Goal: Information Seeking & Learning: Check status

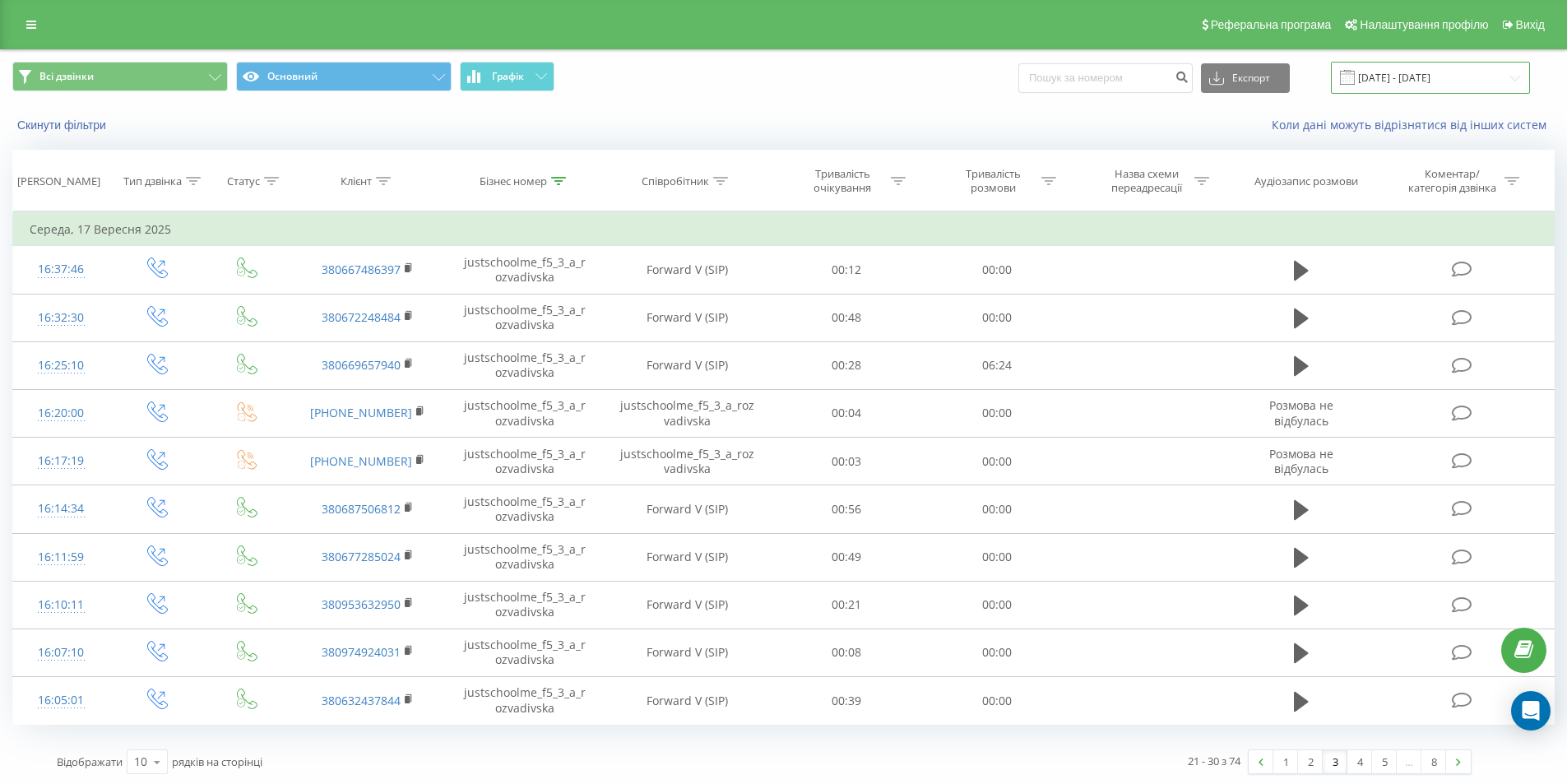
click at [1433, 66] on input "[DATE] - [DATE]" at bounding box center [1430, 78] width 199 height 32
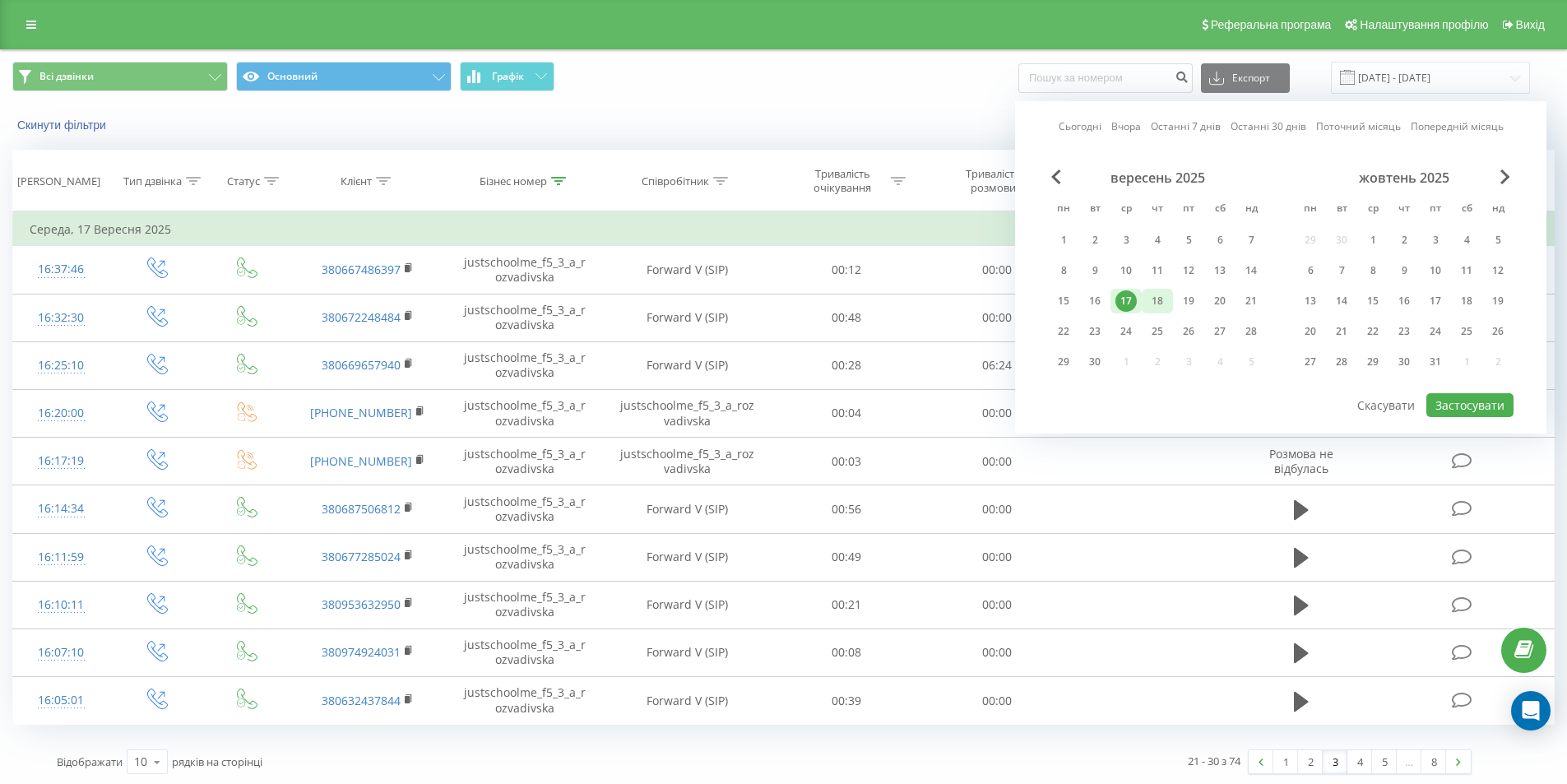
click at [1165, 310] on div "18" at bounding box center [1157, 301] width 21 height 21
click at [1455, 415] on button "Застосувати" at bounding box center [1470, 405] width 87 height 24
type input "[DATE] - [DATE]"
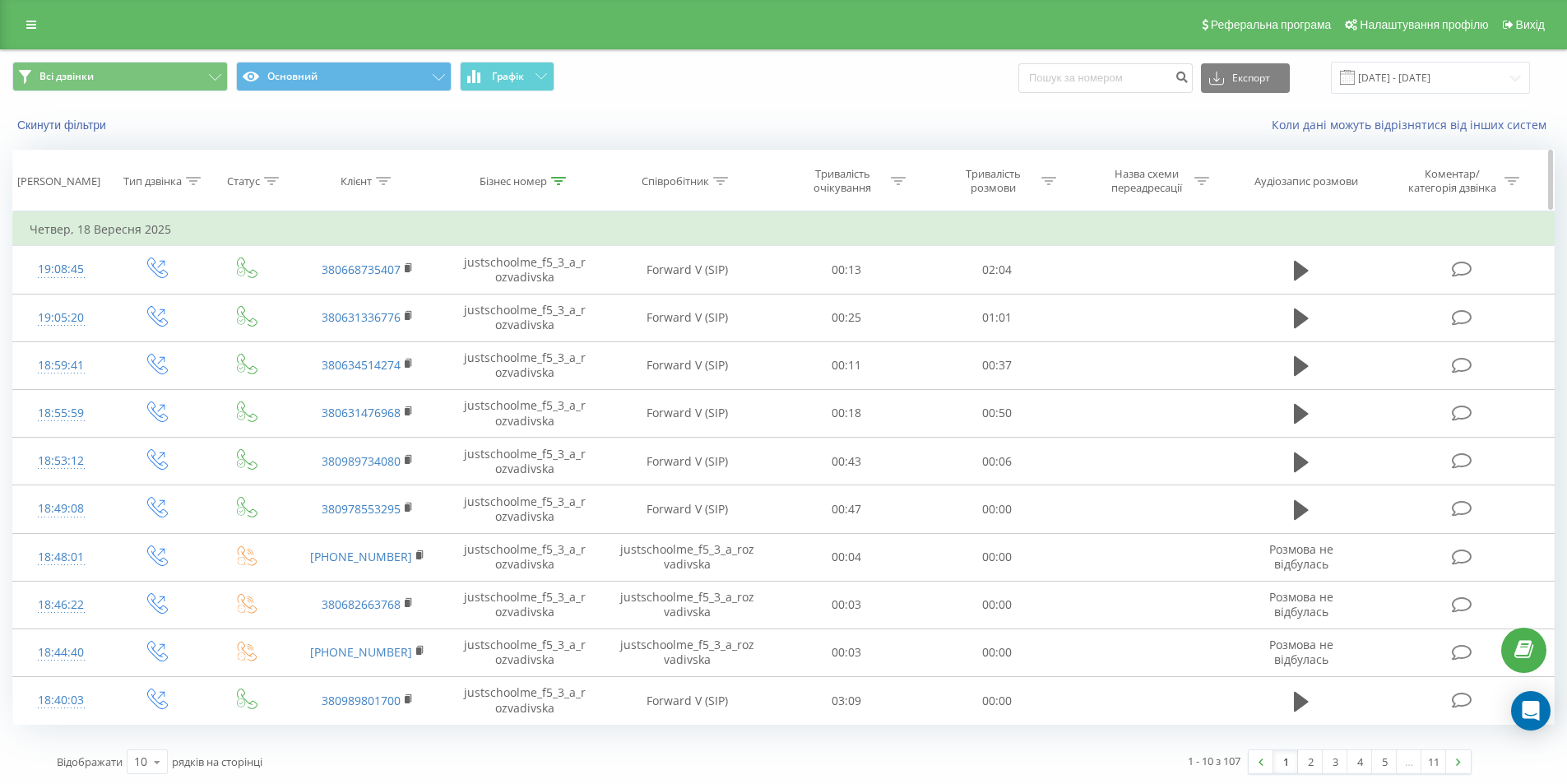
click at [556, 189] on th "Бізнес номер" at bounding box center [525, 180] width 156 height 61
click at [557, 187] on div at bounding box center [558, 181] width 15 height 14
click at [537, 298] on input "justschoolme_f5_3_a_rozvadivska" at bounding box center [525, 299] width 144 height 29
paste input "1_y_kozhukhar"
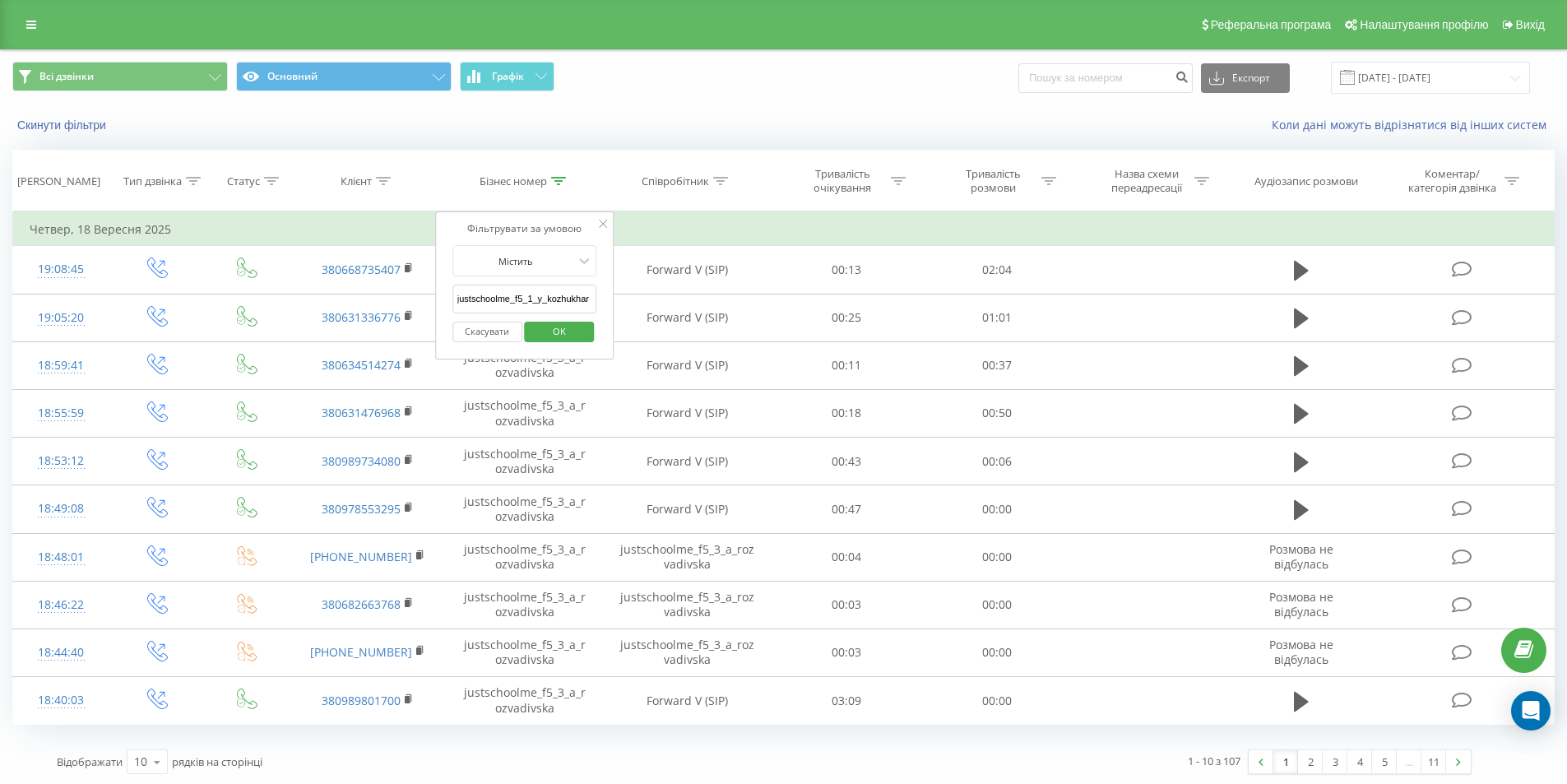
click at [563, 330] on span "OK" at bounding box center [560, 331] width 46 height 26
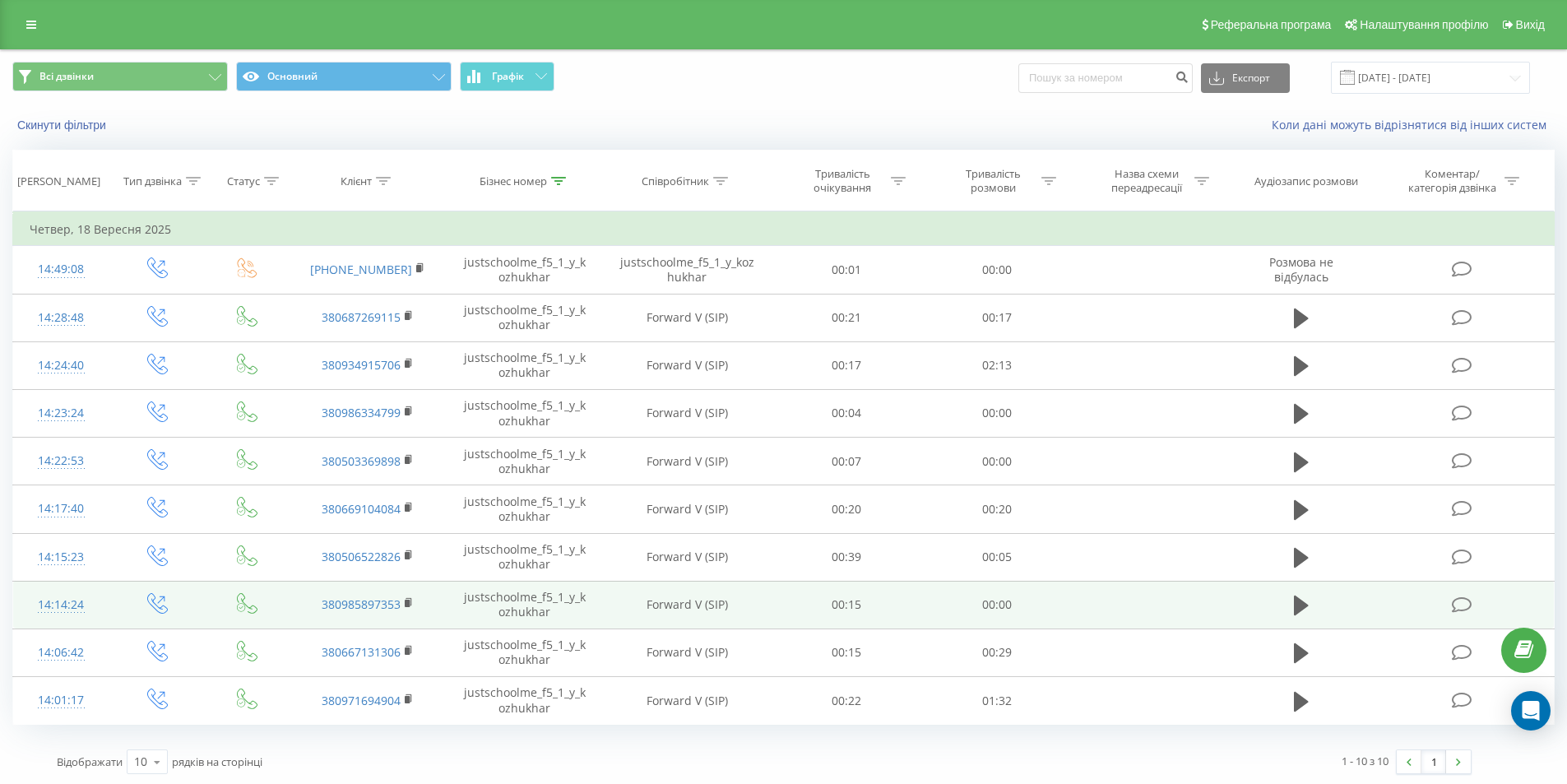
scroll to position [3, 0]
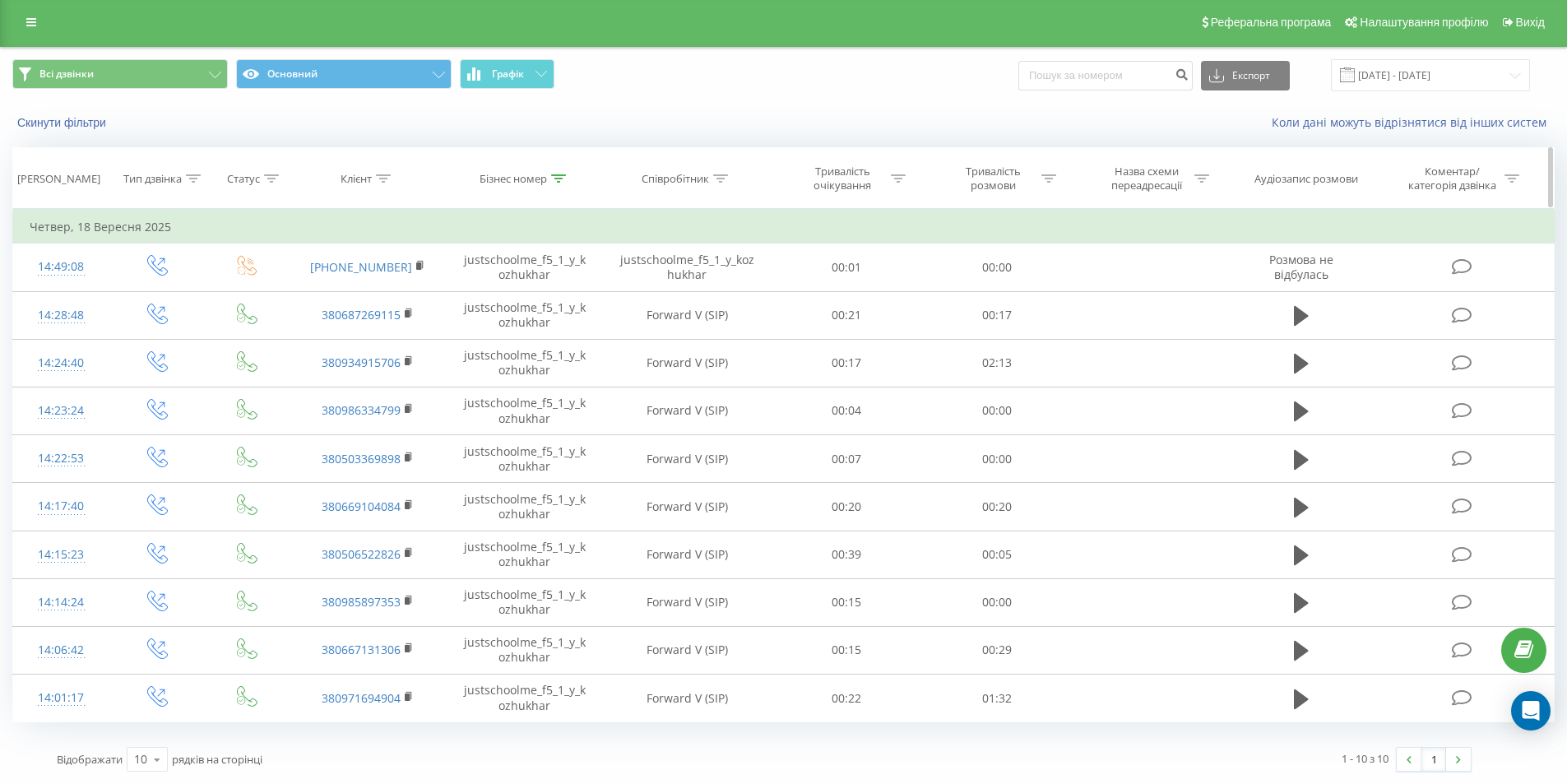
click at [555, 181] on div at bounding box center [558, 178] width 15 height 14
click at [508, 295] on input "justschoolme_f5_1_y_kozhukhar" at bounding box center [525, 296] width 144 height 29
paste input "10_1_d_honcharov"
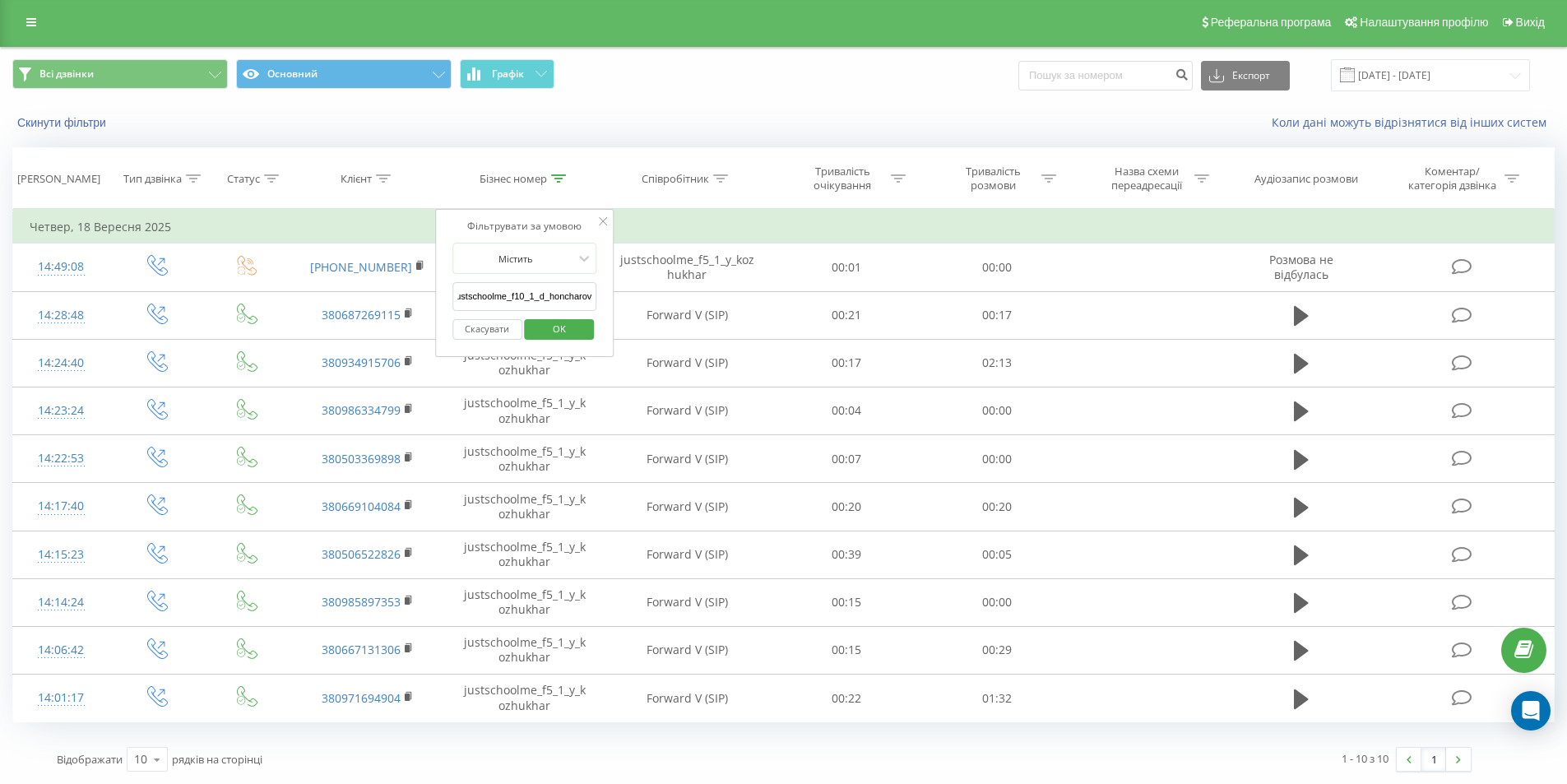
click at [554, 329] on span "OK" at bounding box center [560, 329] width 46 height 26
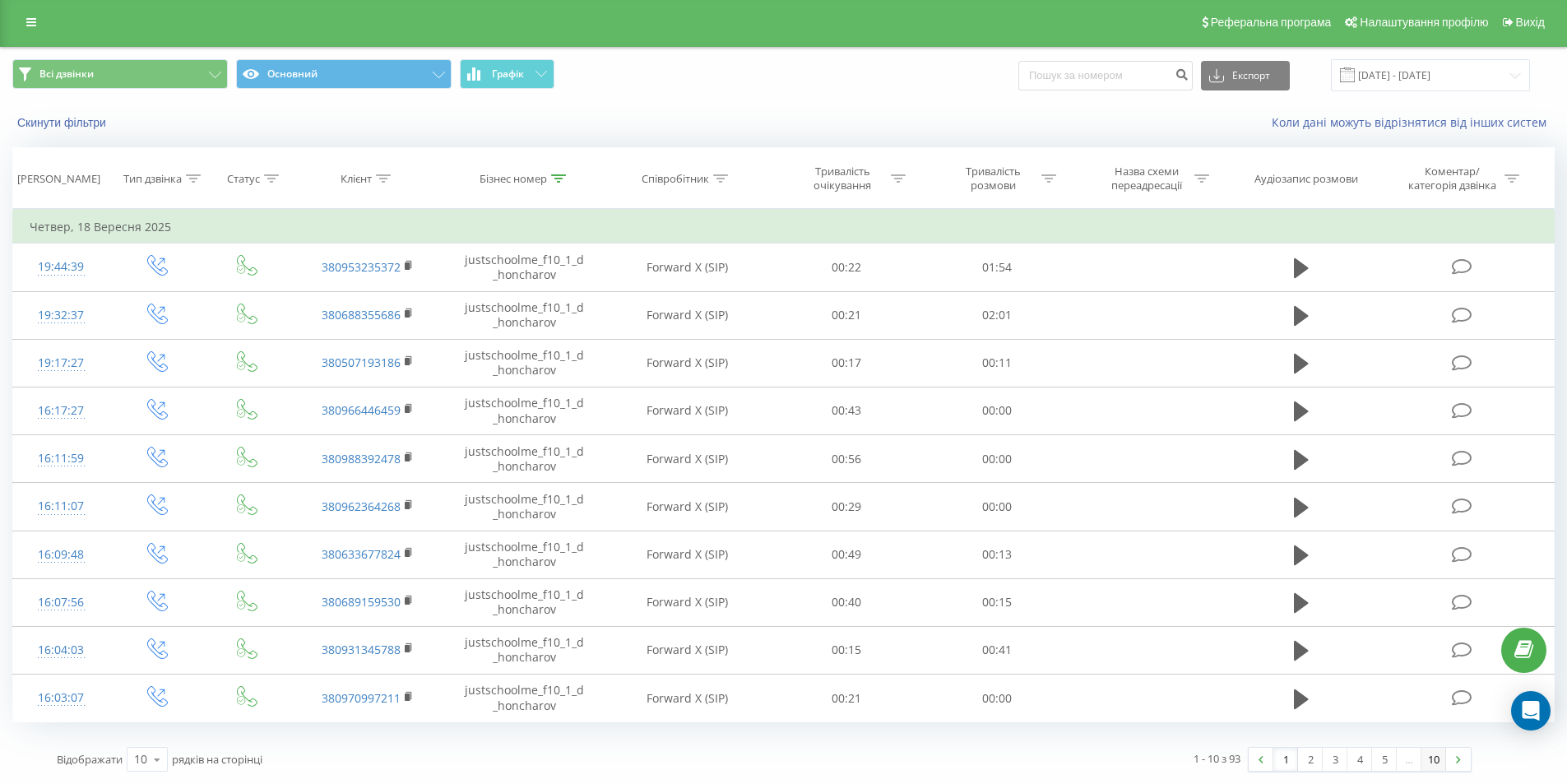
click at [1436, 758] on link "10" at bounding box center [1434, 758] width 25 height 23
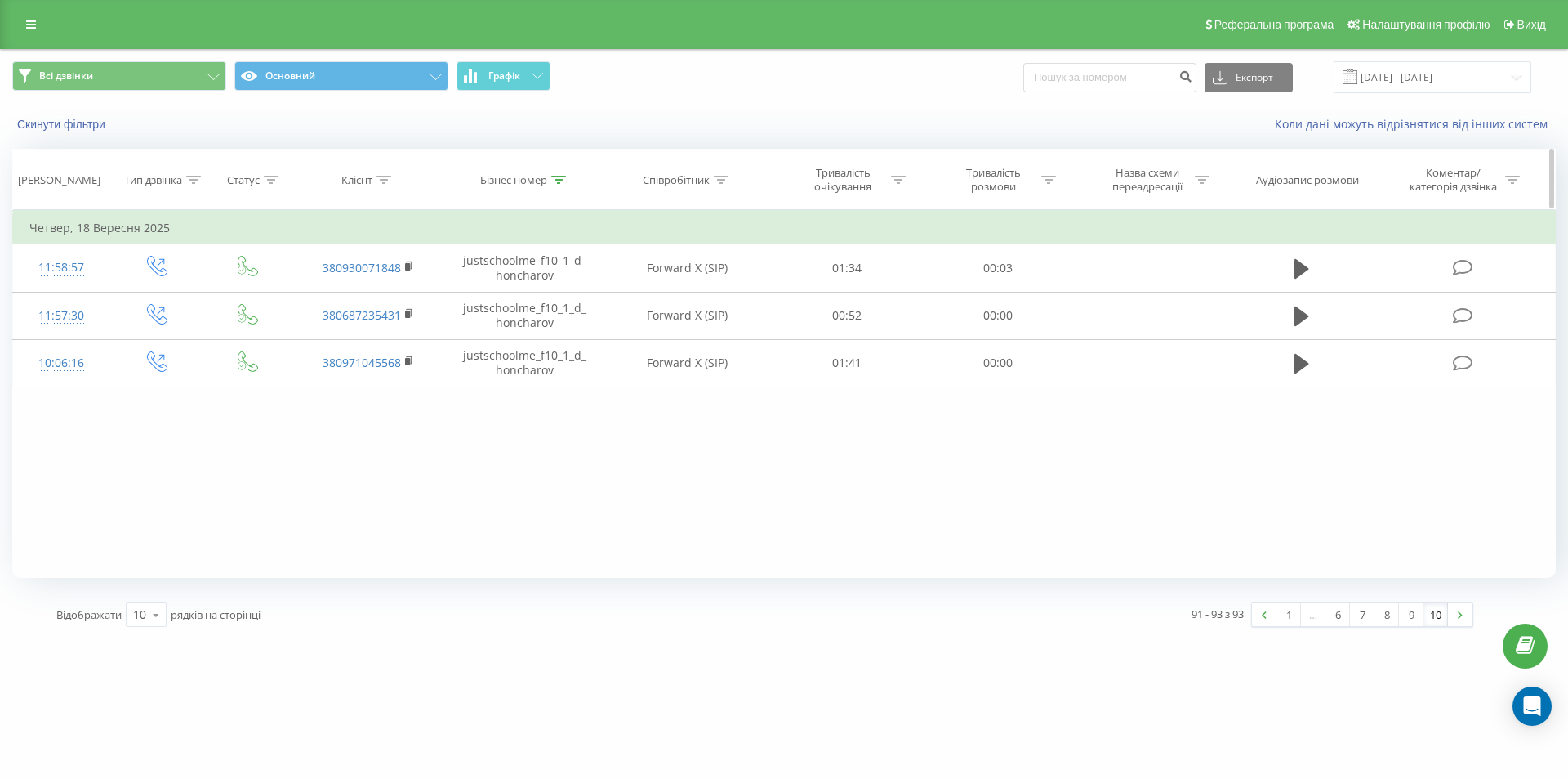
click at [559, 177] on icon at bounding box center [558, 180] width 14 height 8
click at [514, 294] on input "justschoolme_f10_1_d_honcharov" at bounding box center [524, 297] width 143 height 29
paste input "9_2_d_denysyuk"
click at [552, 321] on span "OK" at bounding box center [560, 329] width 46 height 25
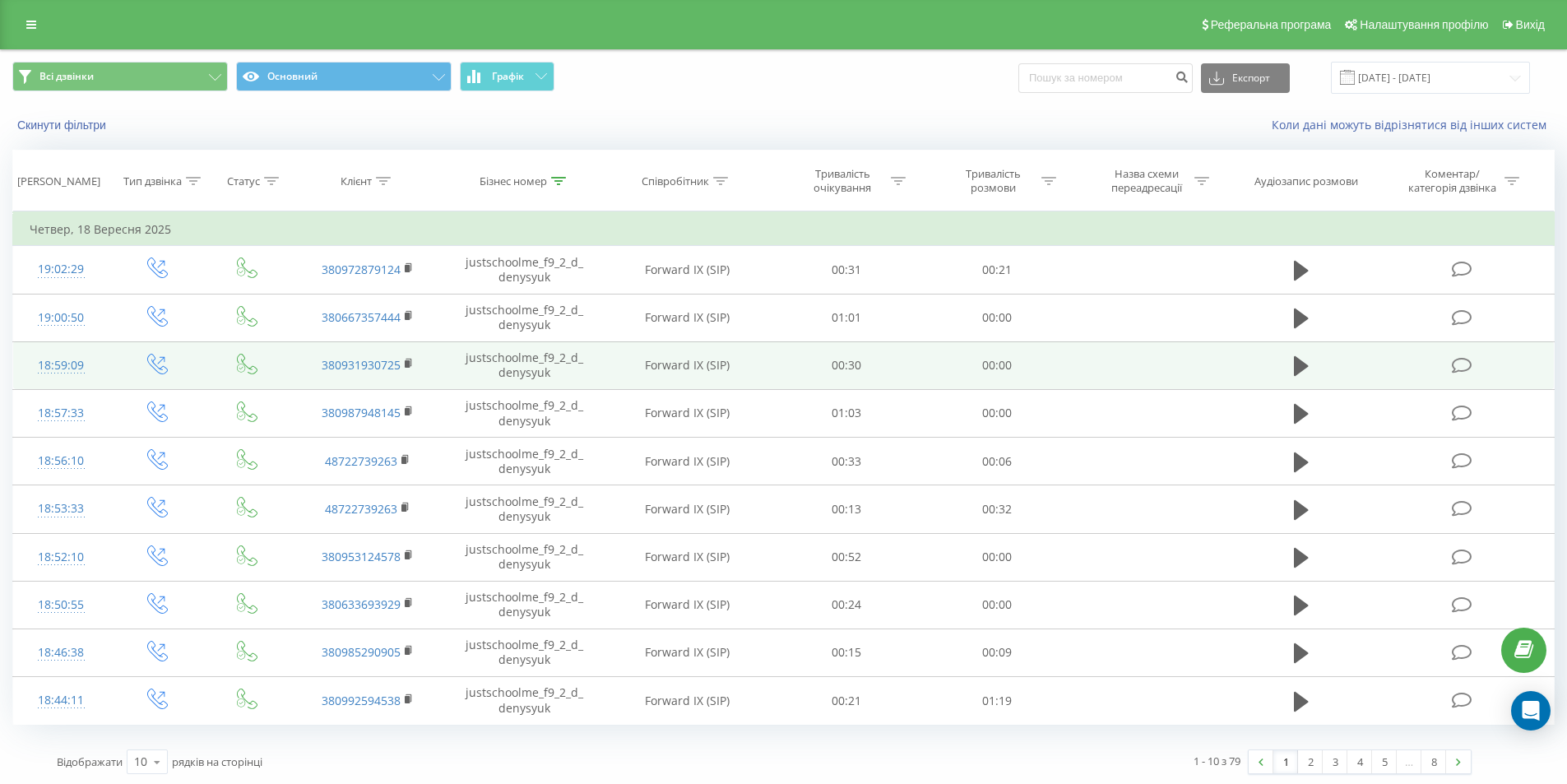
scroll to position [3, 0]
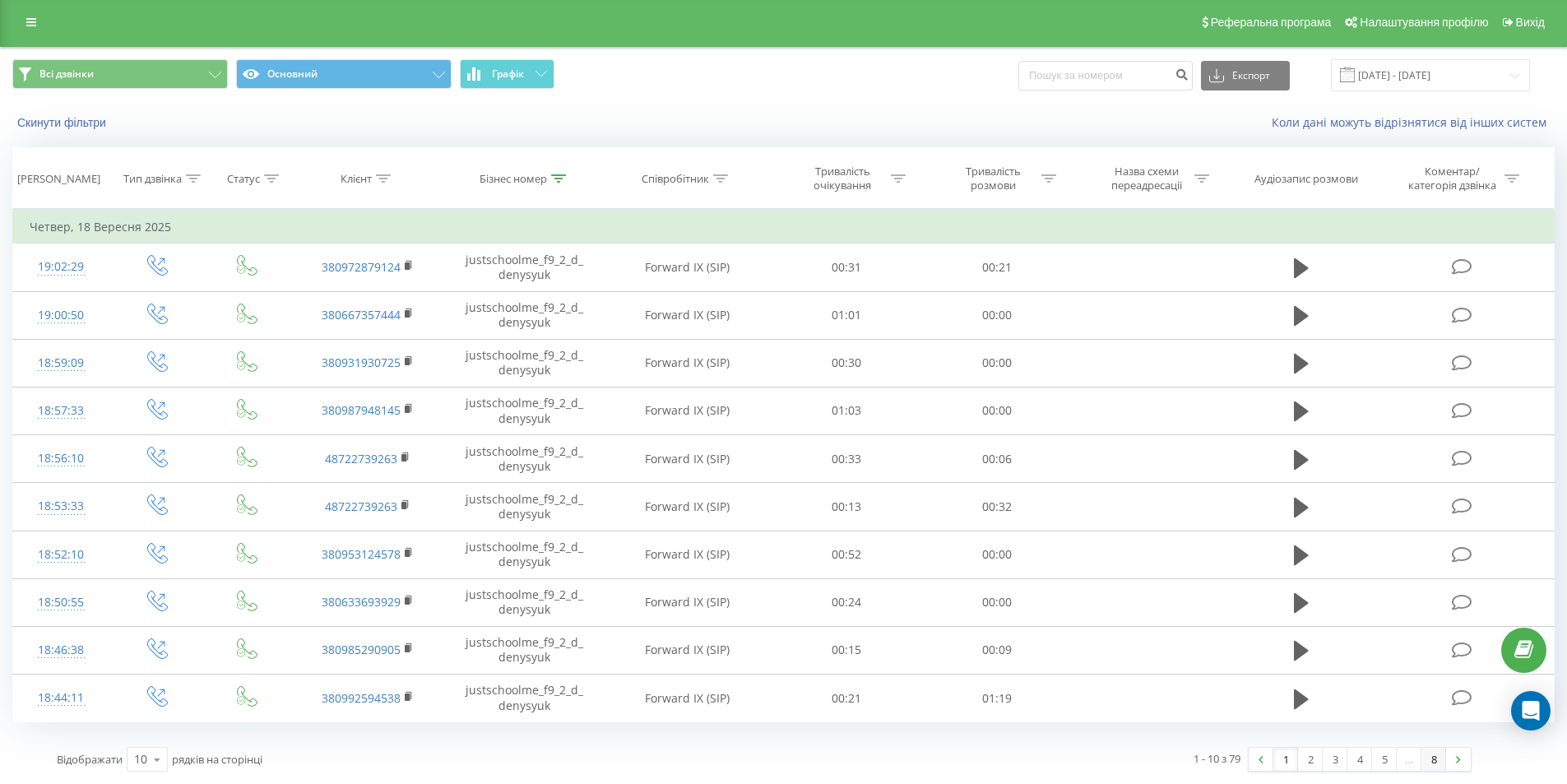
click at [1429, 757] on link "8" at bounding box center [1434, 758] width 25 height 23
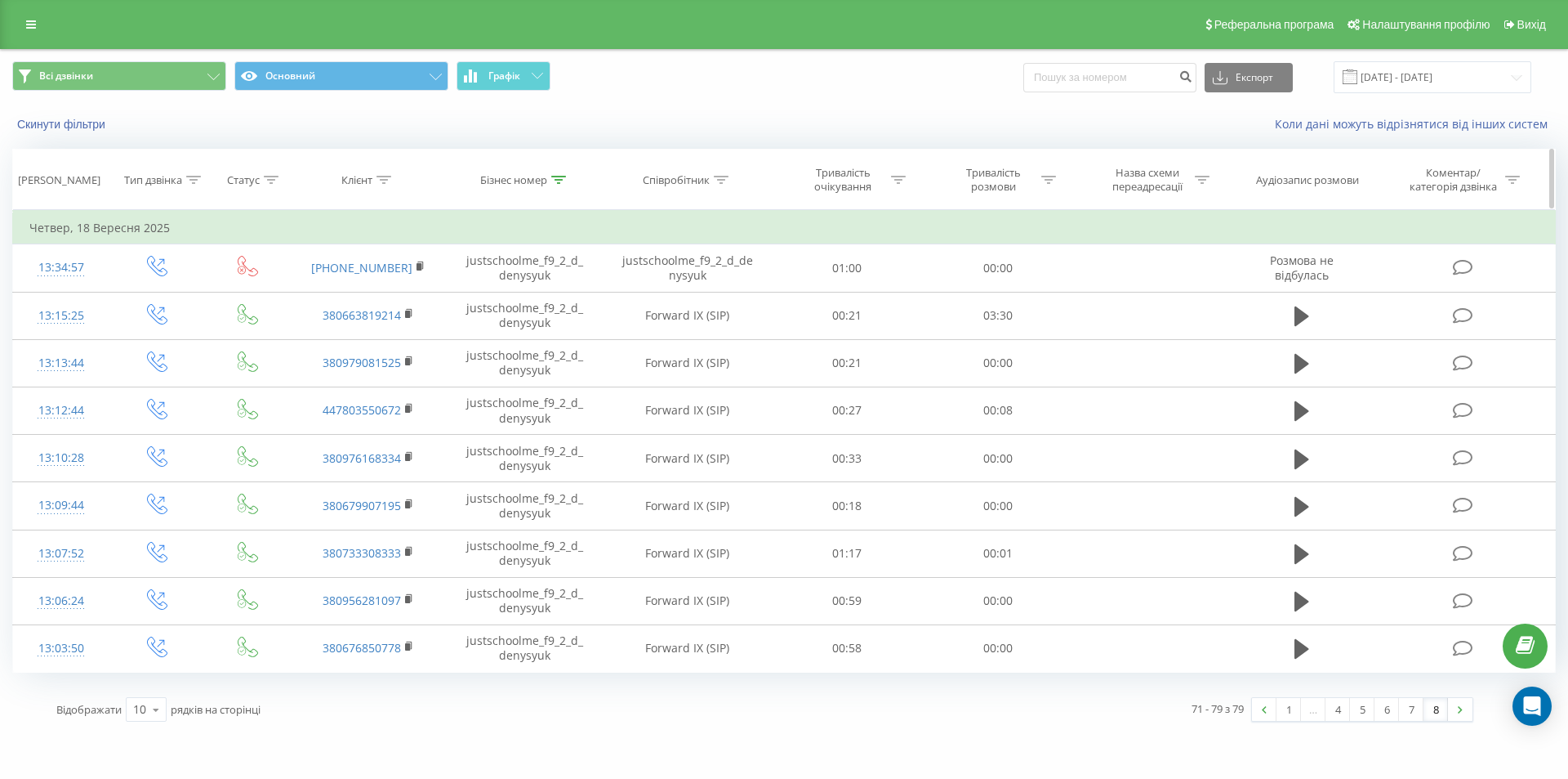
click at [571, 169] on th "Бізнес номер" at bounding box center [525, 179] width 157 height 60
click at [564, 173] on div at bounding box center [558, 180] width 14 height 14
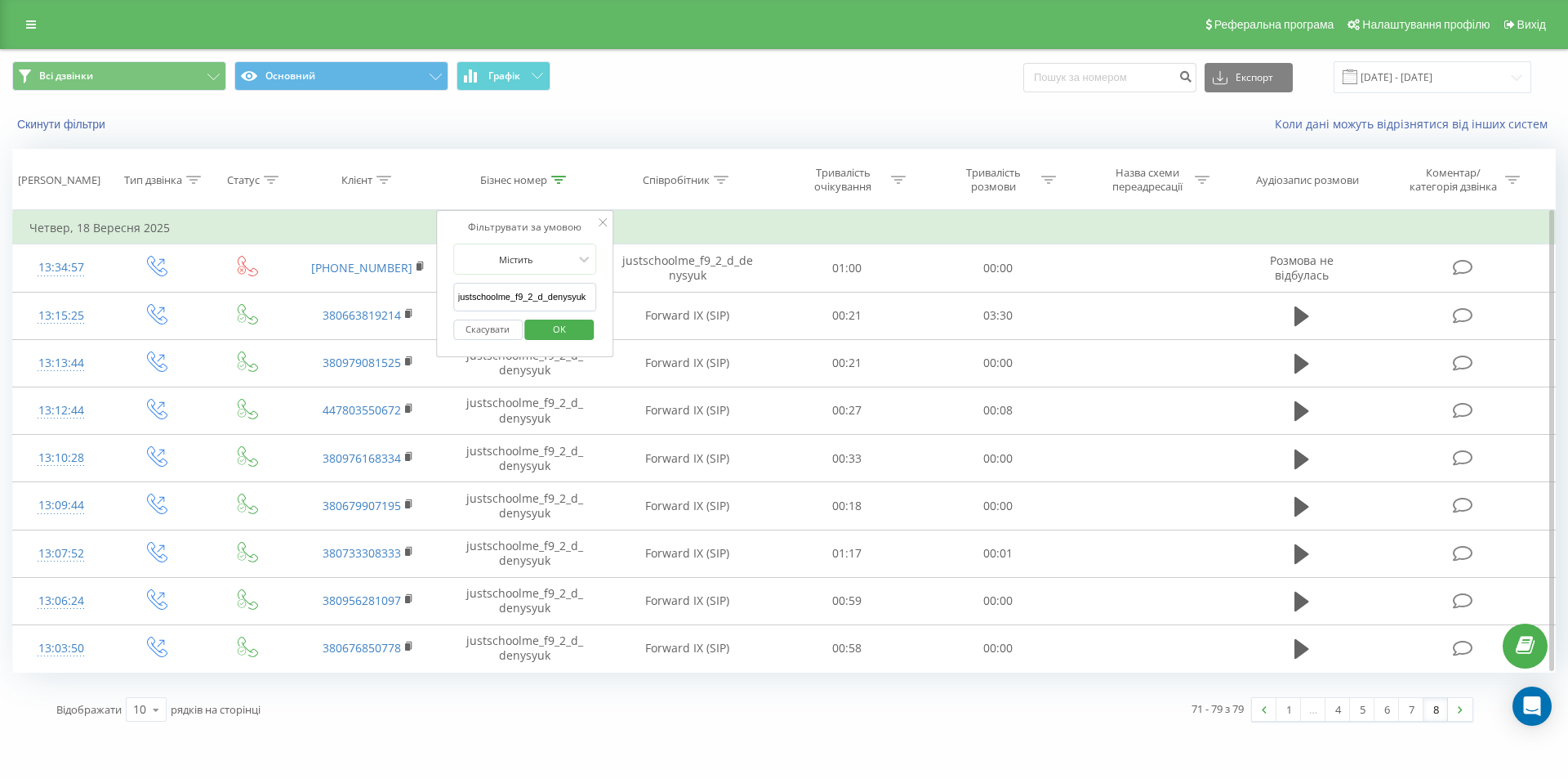
click at [524, 290] on input "justschoolme_f9_2_d_denysyuk" at bounding box center [524, 297] width 143 height 29
paste input "19_3_n_kryzhanovska"
click at [561, 333] on span "OK" at bounding box center [560, 329] width 46 height 25
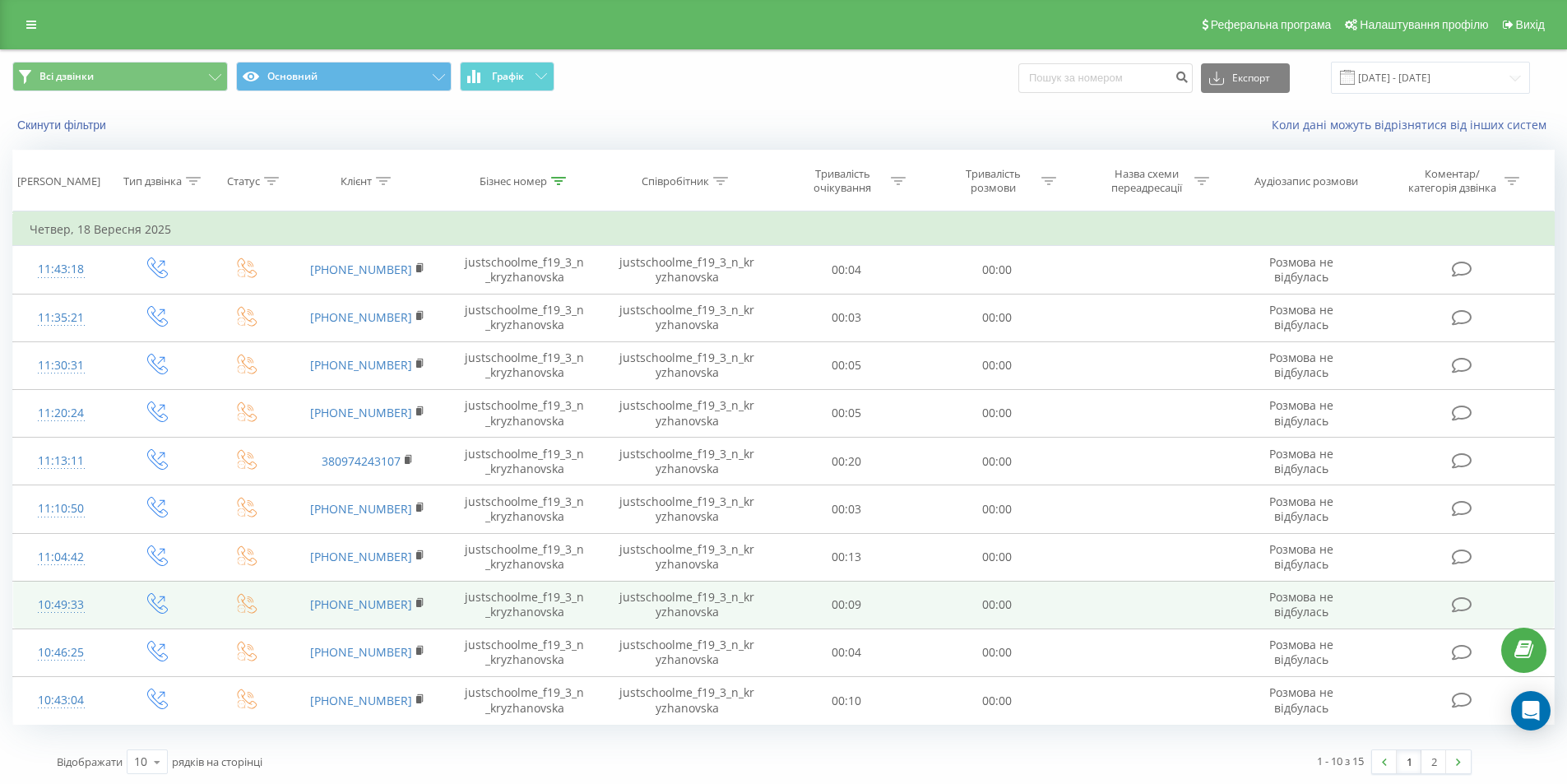
scroll to position [3, 0]
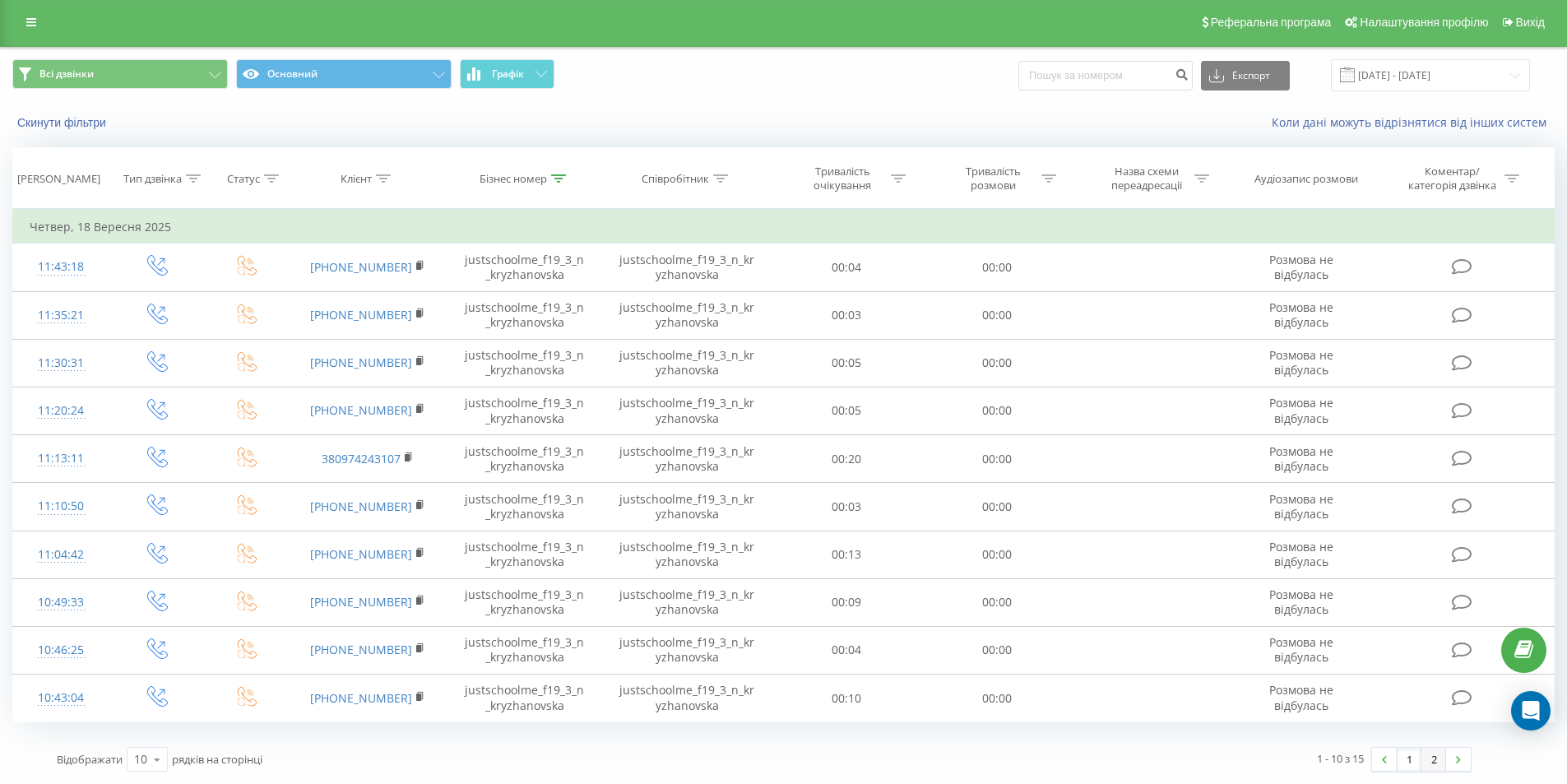
click at [1430, 758] on link "2" at bounding box center [1434, 758] width 25 height 23
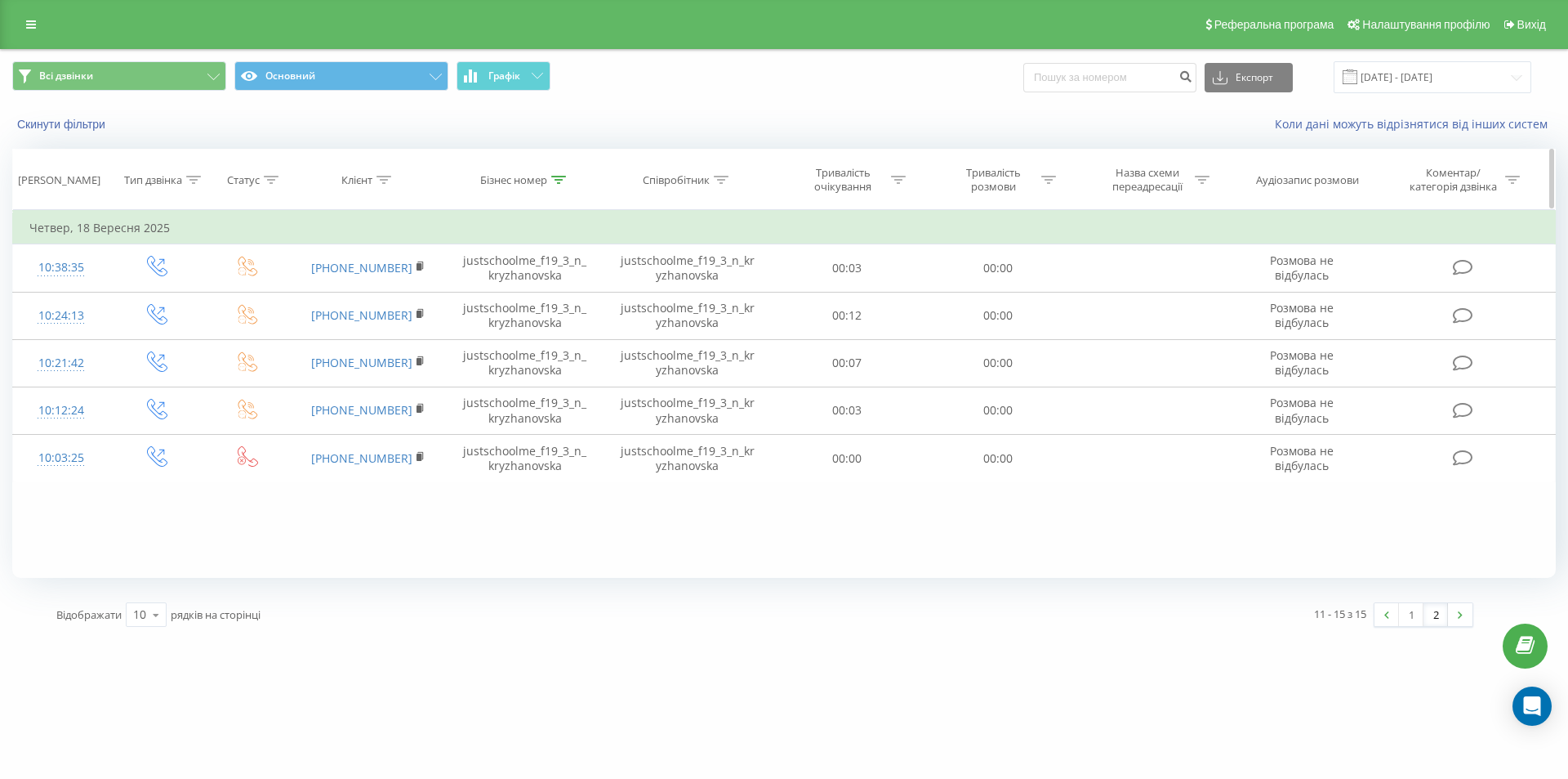
click at [561, 179] on icon at bounding box center [558, 180] width 14 height 8
click at [550, 303] on input "justschoolme_f19_3_n_kryzhanovska" at bounding box center [524, 297] width 143 height 29
paste input "27_1_n_shyp"
click at [550, 319] on span "OK" at bounding box center [560, 329] width 46 height 25
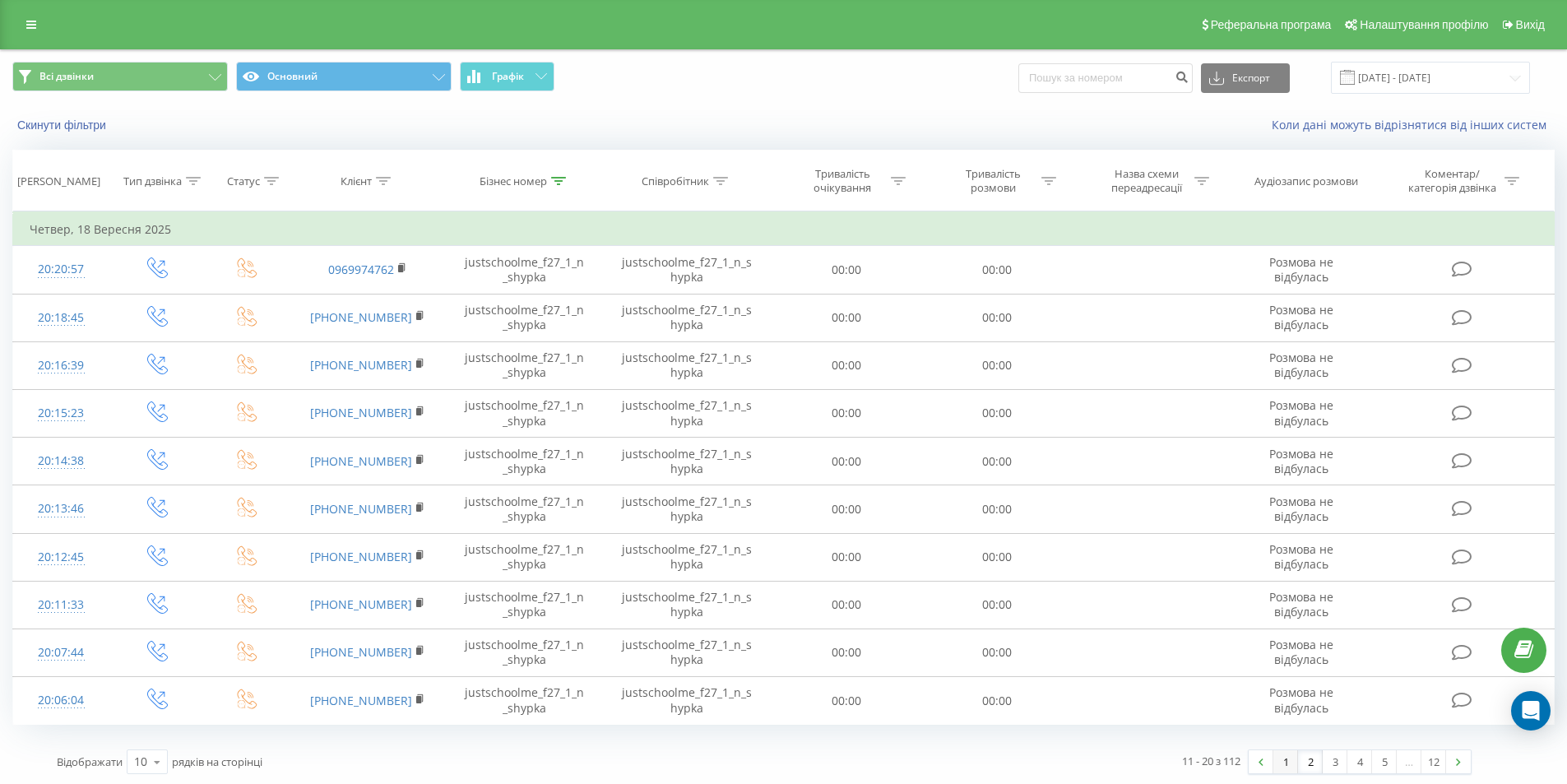
click at [1287, 764] on link "1" at bounding box center [1285, 761] width 25 height 23
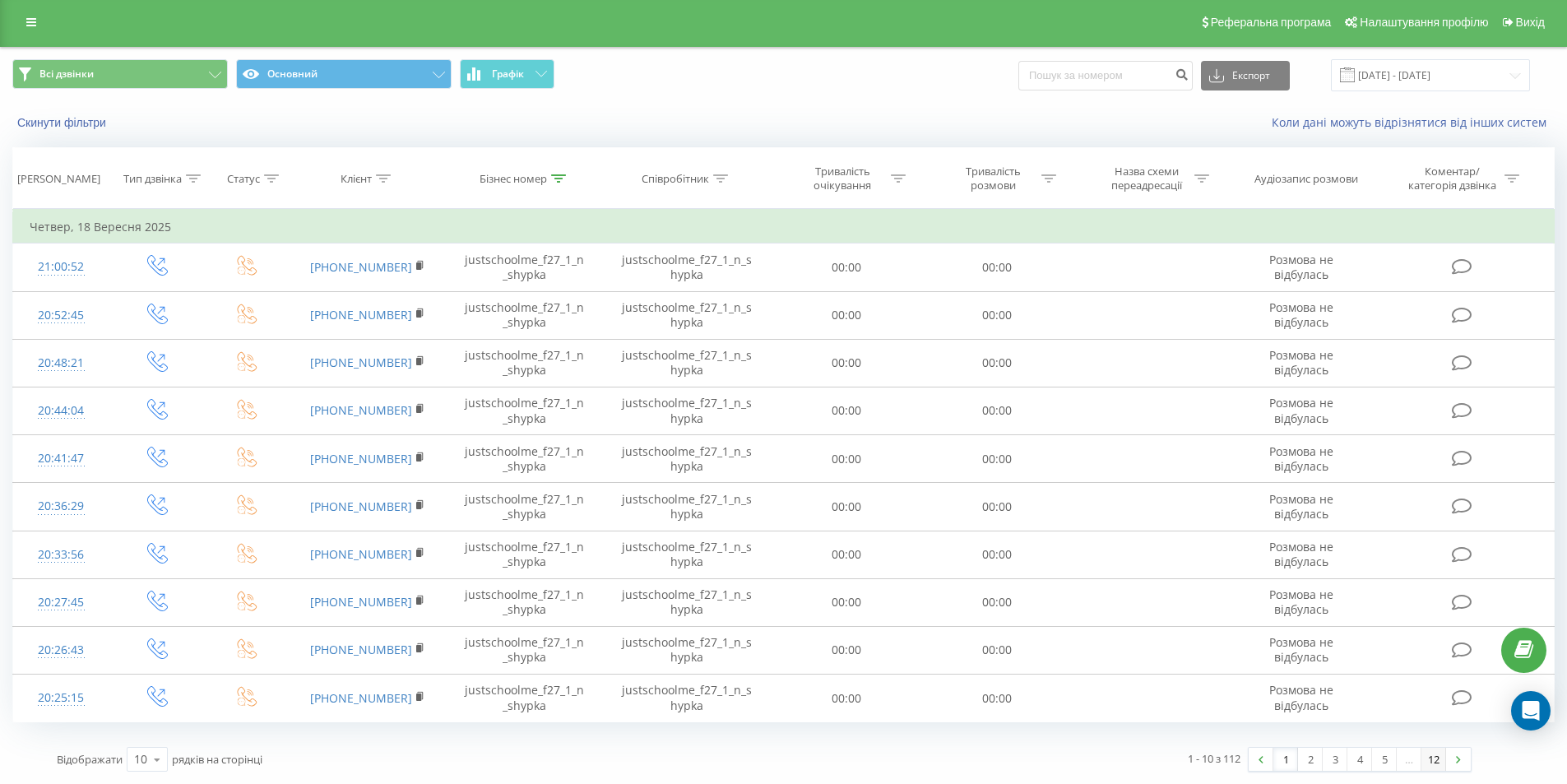
click at [1439, 764] on link "12" at bounding box center [1434, 758] width 25 height 23
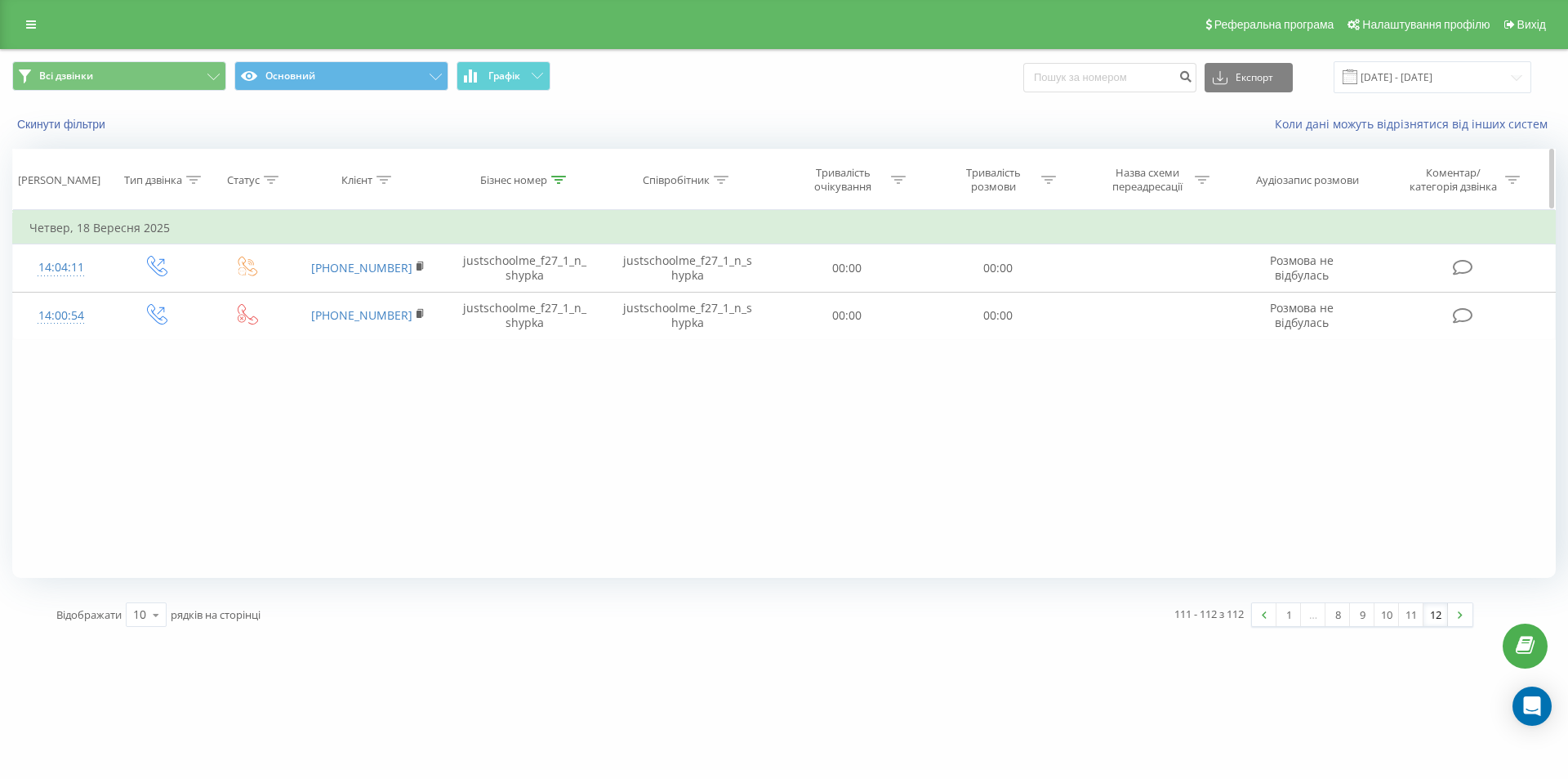
click at [554, 174] on div at bounding box center [558, 180] width 14 height 14
click at [532, 307] on input "justschoolme_f27_1_n_shypka" at bounding box center [524, 297] width 143 height 29
click at [533, 307] on input "justschoolme_f27_1_n_shypka" at bounding box center [524, 297] width 143 height 29
paste input "2_d_averyanov"
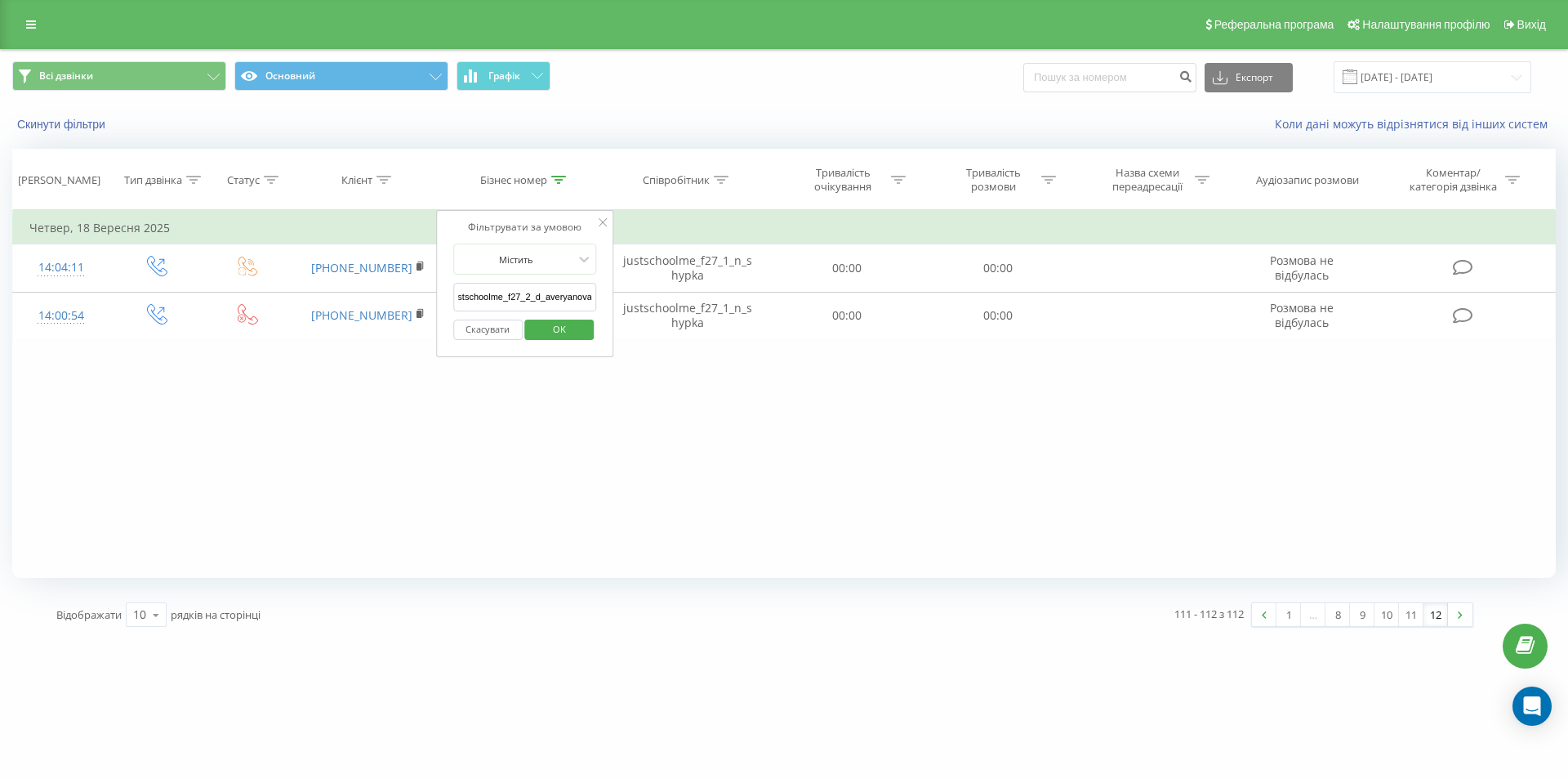
type input "justschoolme_f27_2_d_averyanova"
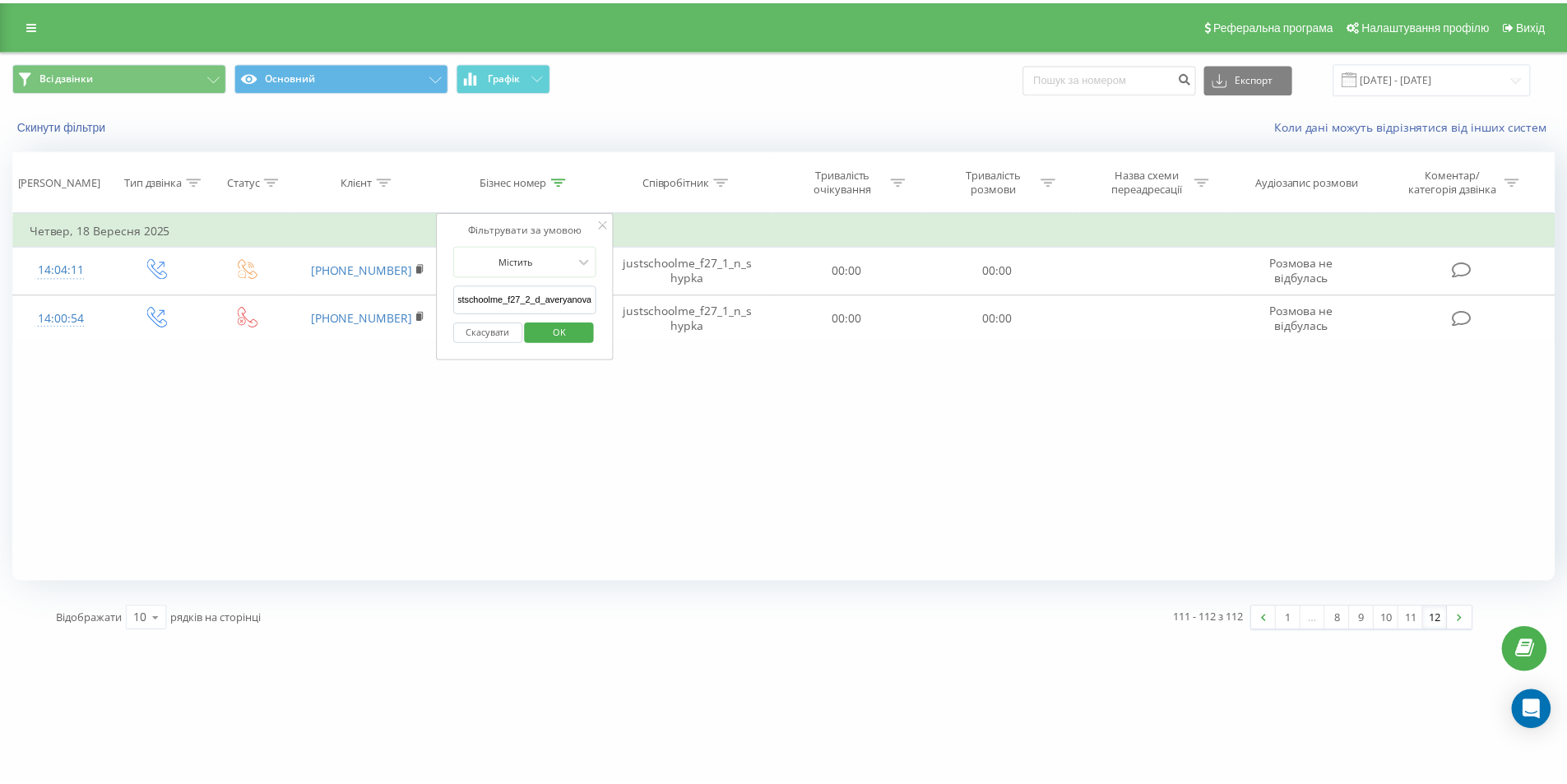
scroll to position [0, 0]
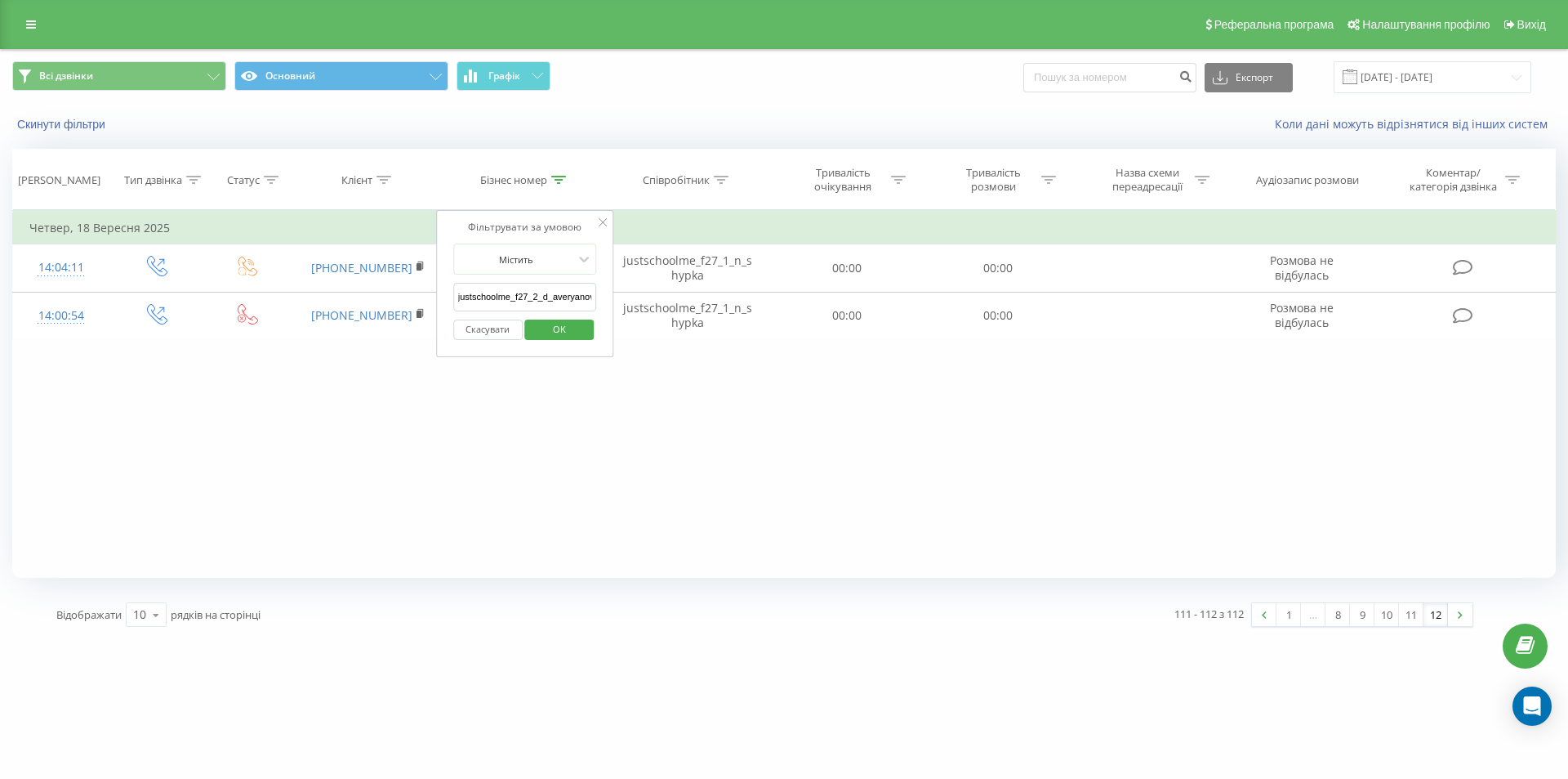
click at [546, 322] on span "OK" at bounding box center [560, 329] width 46 height 25
click at [1284, 616] on link "1" at bounding box center [1289, 614] width 25 height 23
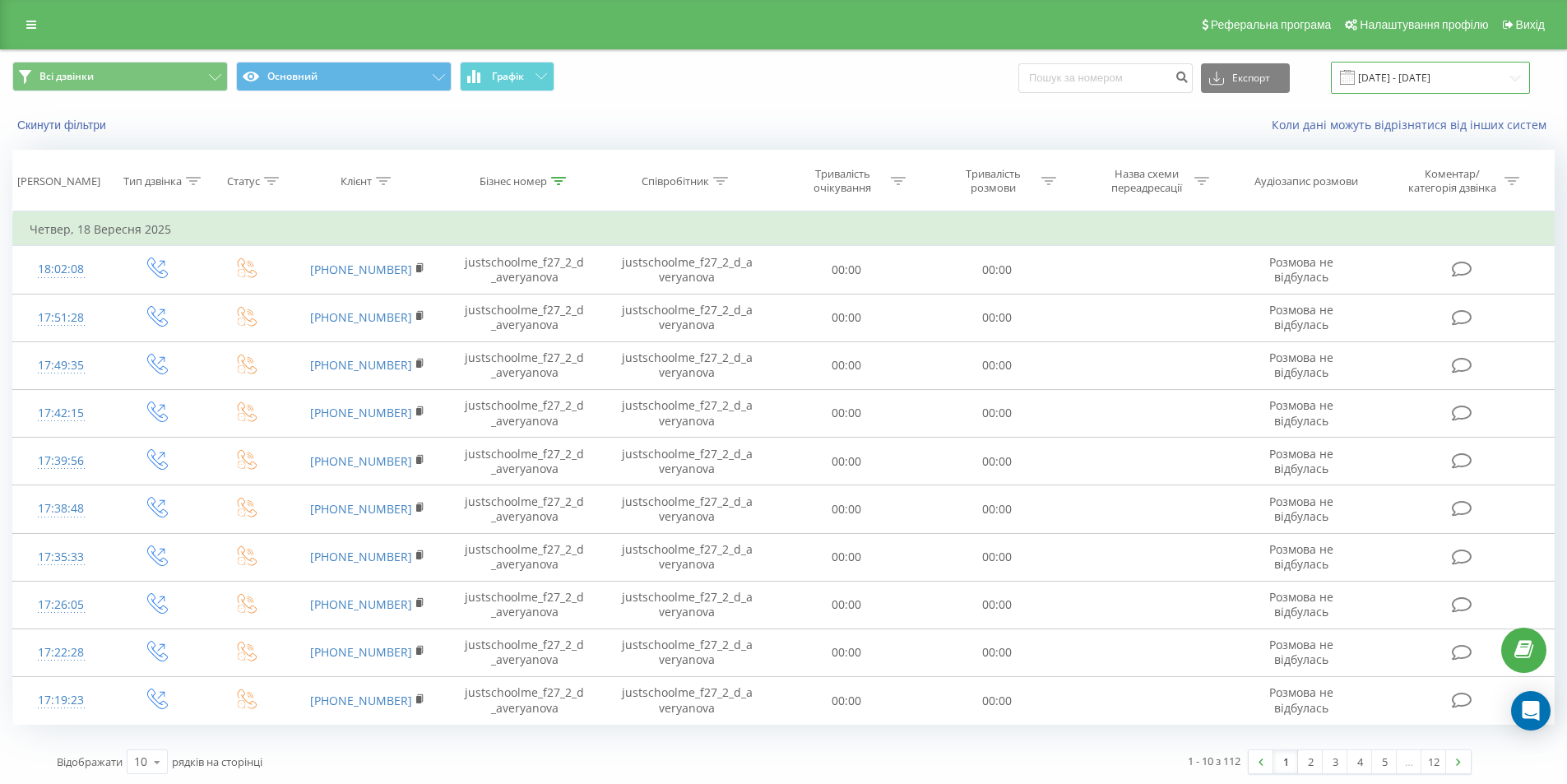
click at [1436, 74] on input "[DATE] - [DATE]" at bounding box center [1430, 78] width 199 height 32
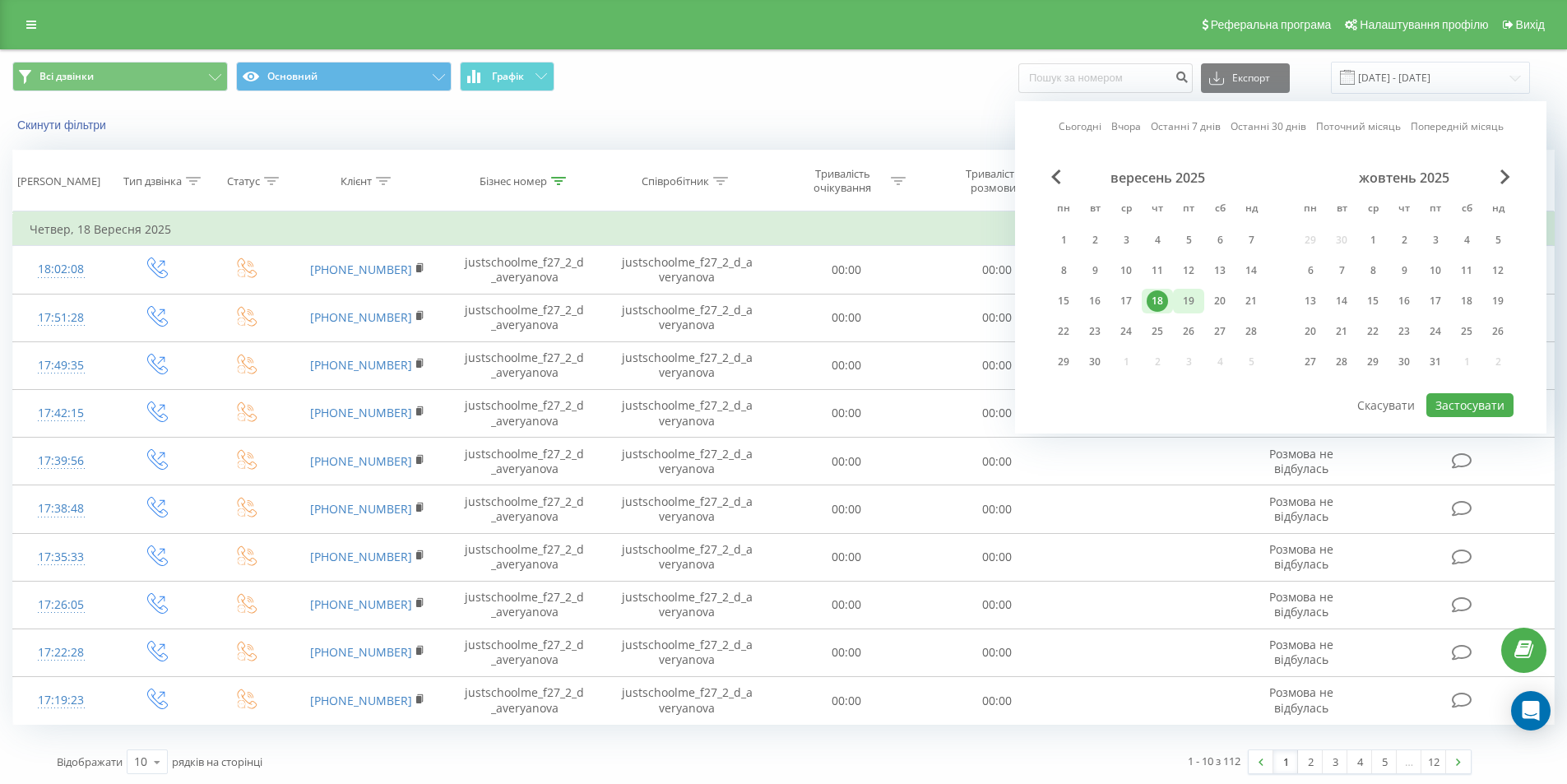
click at [1191, 305] on div "19" at bounding box center [1188, 301] width 21 height 21
click at [1460, 408] on button "Застосувати" at bounding box center [1470, 405] width 87 height 24
type input "[DATE] - [DATE]"
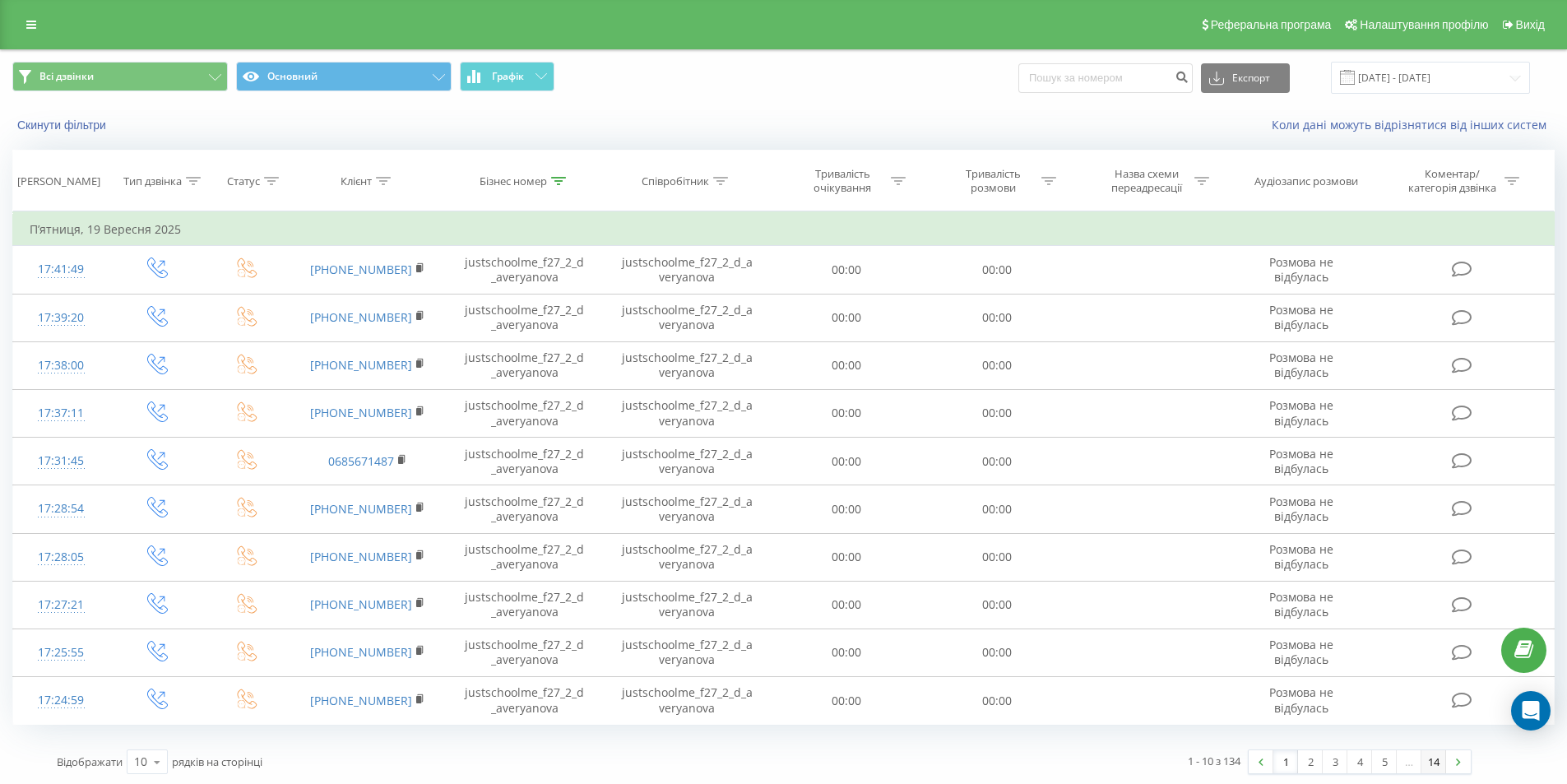
click at [1436, 765] on link "14" at bounding box center [1434, 761] width 25 height 23
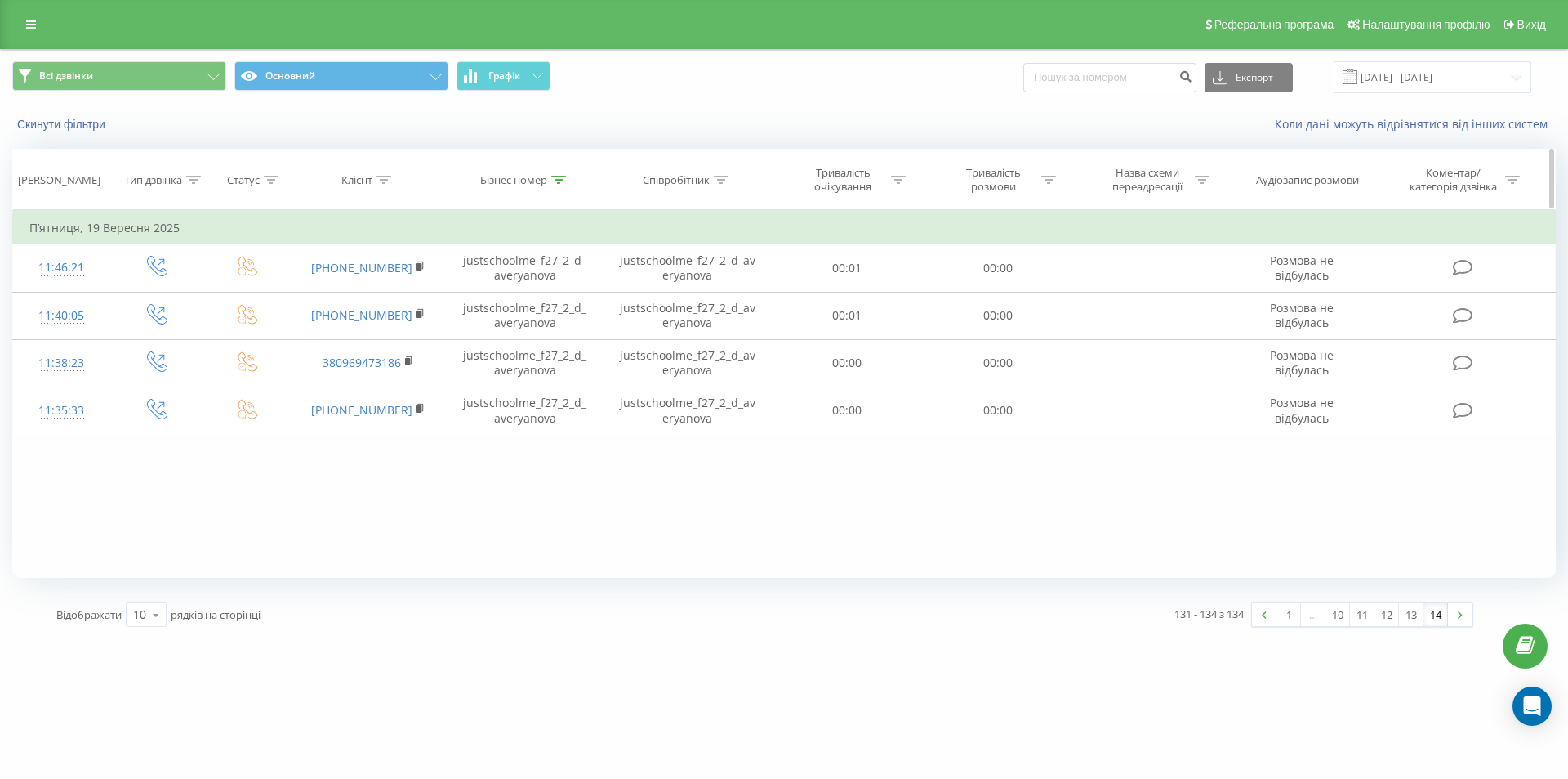
click at [563, 168] on th "Бізнес номер" at bounding box center [525, 179] width 157 height 60
click at [563, 171] on th "Бізнес номер" at bounding box center [525, 179] width 157 height 60
click at [561, 174] on div at bounding box center [558, 180] width 14 height 14
click at [534, 302] on input "justschoolme_f27_2_d_averyanova" at bounding box center [524, 297] width 143 height 29
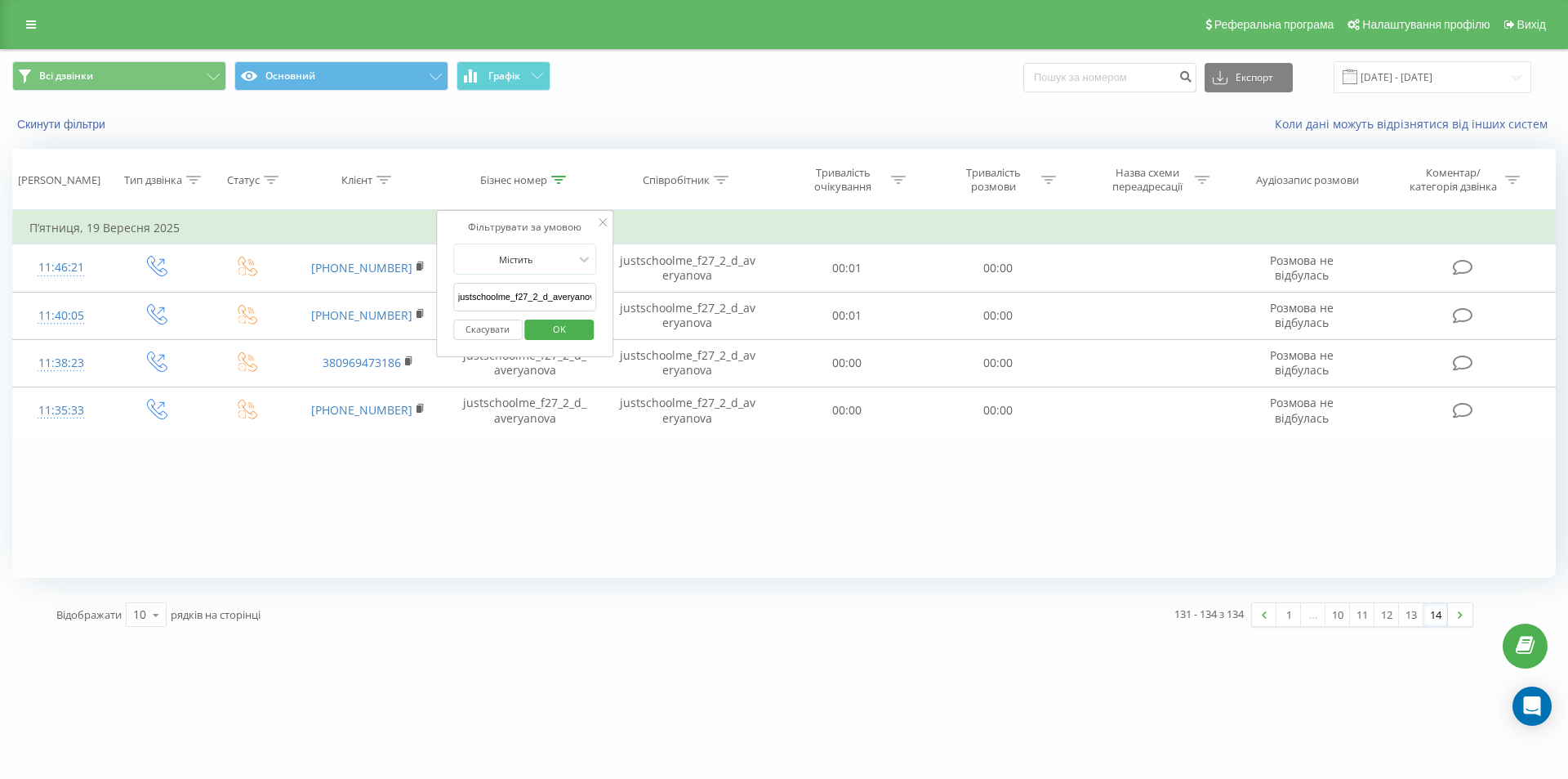
paste input "1_n_shypk"
click at [566, 322] on span "OK" at bounding box center [560, 329] width 46 height 25
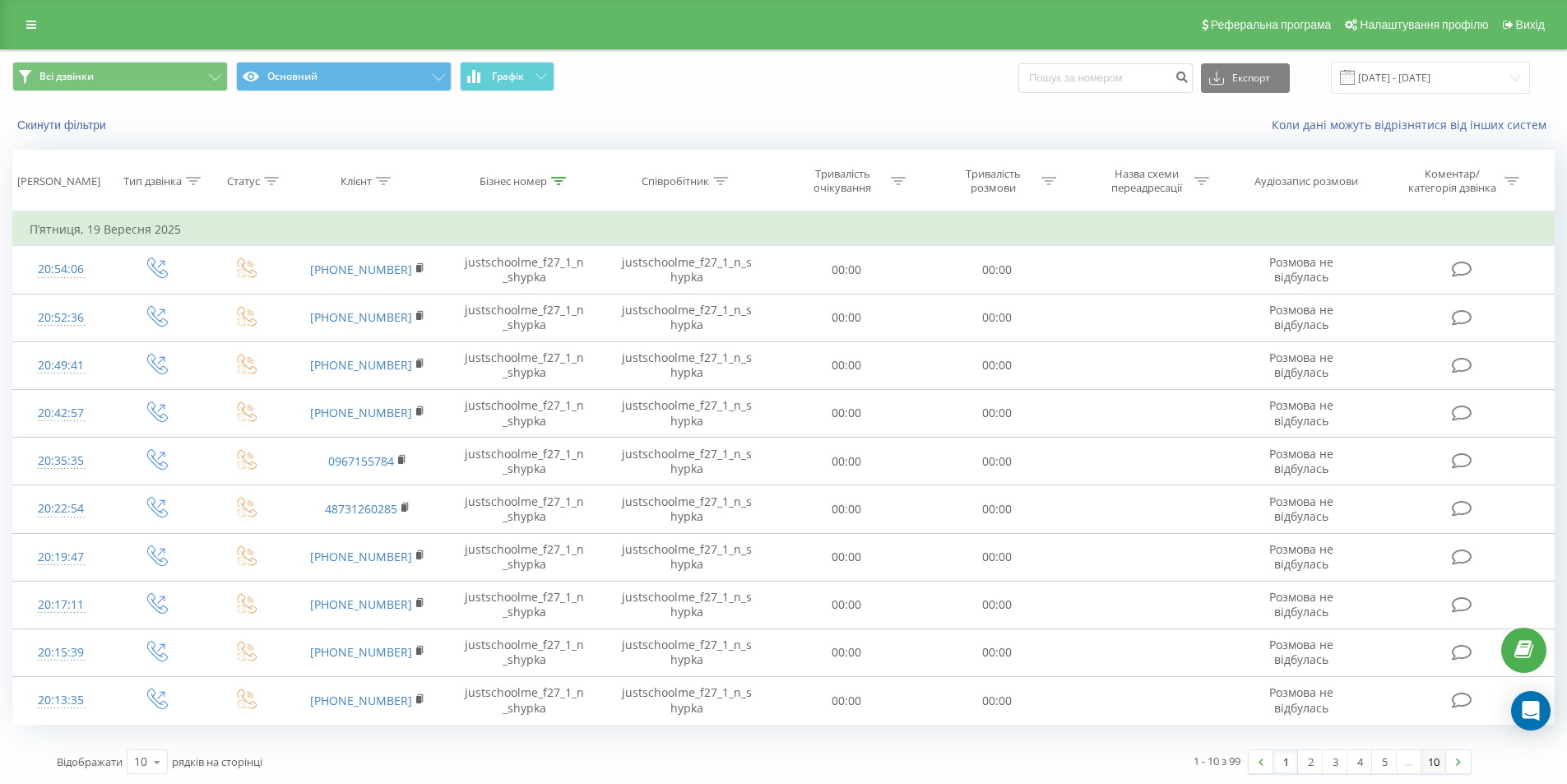
click at [1426, 759] on link "10" at bounding box center [1434, 761] width 25 height 23
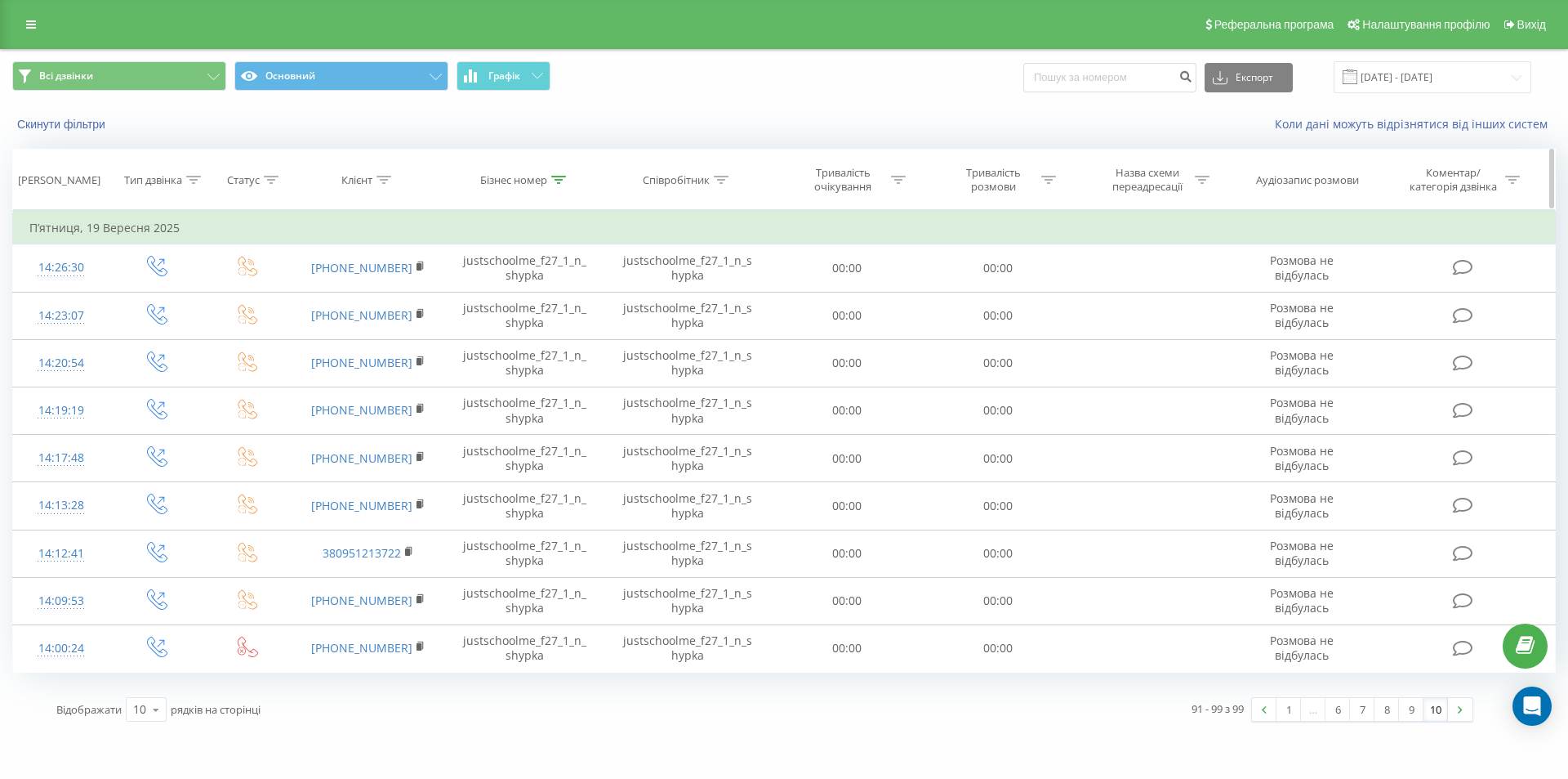
click at [563, 183] on icon at bounding box center [558, 180] width 14 height 8
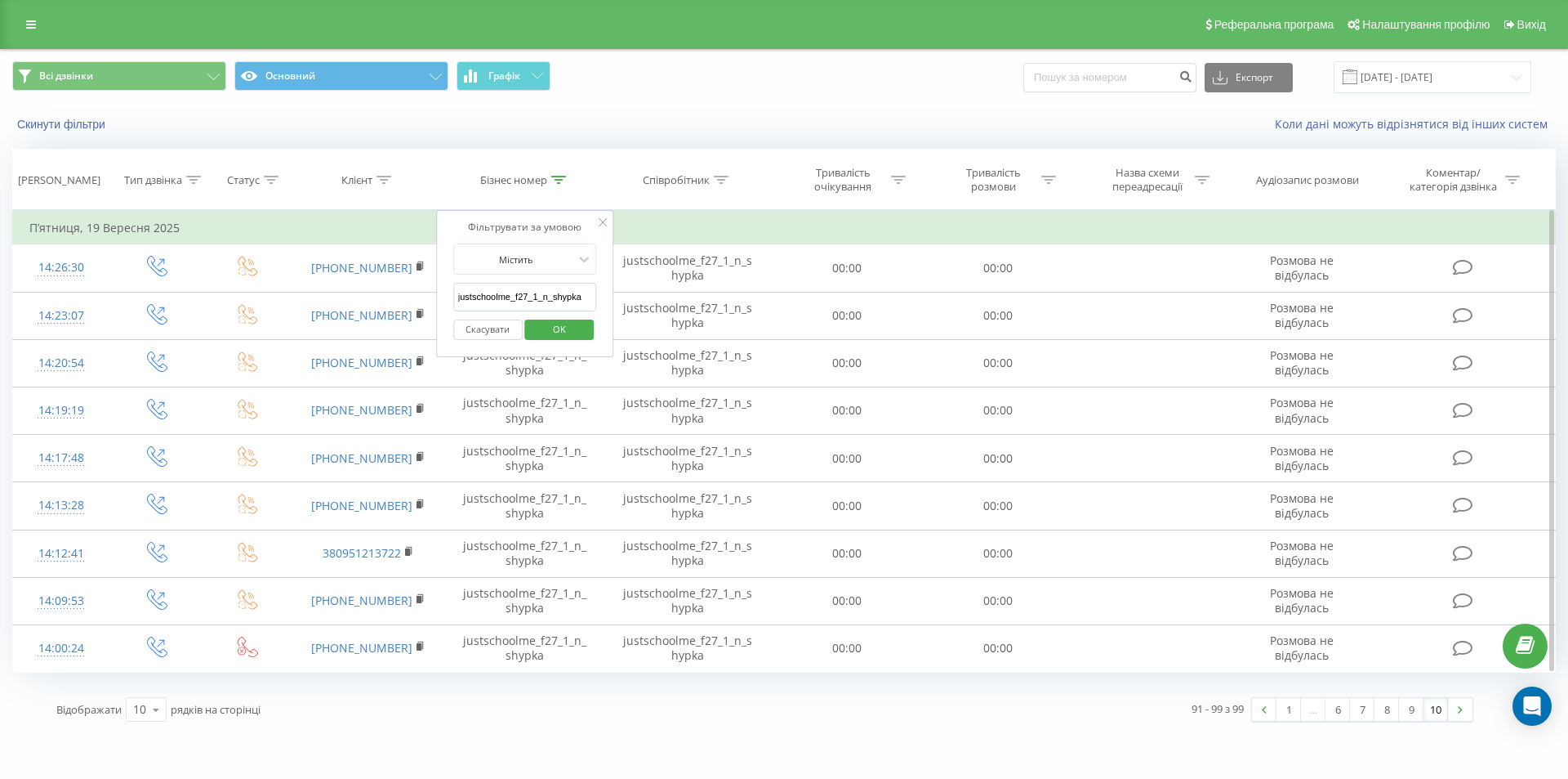
click at [518, 296] on input "justschoolme_f27_1_n_shypka" at bounding box center [524, 297] width 143 height 29
paste input "16_2_a_semets"
click at [565, 333] on span "OK" at bounding box center [560, 329] width 46 height 25
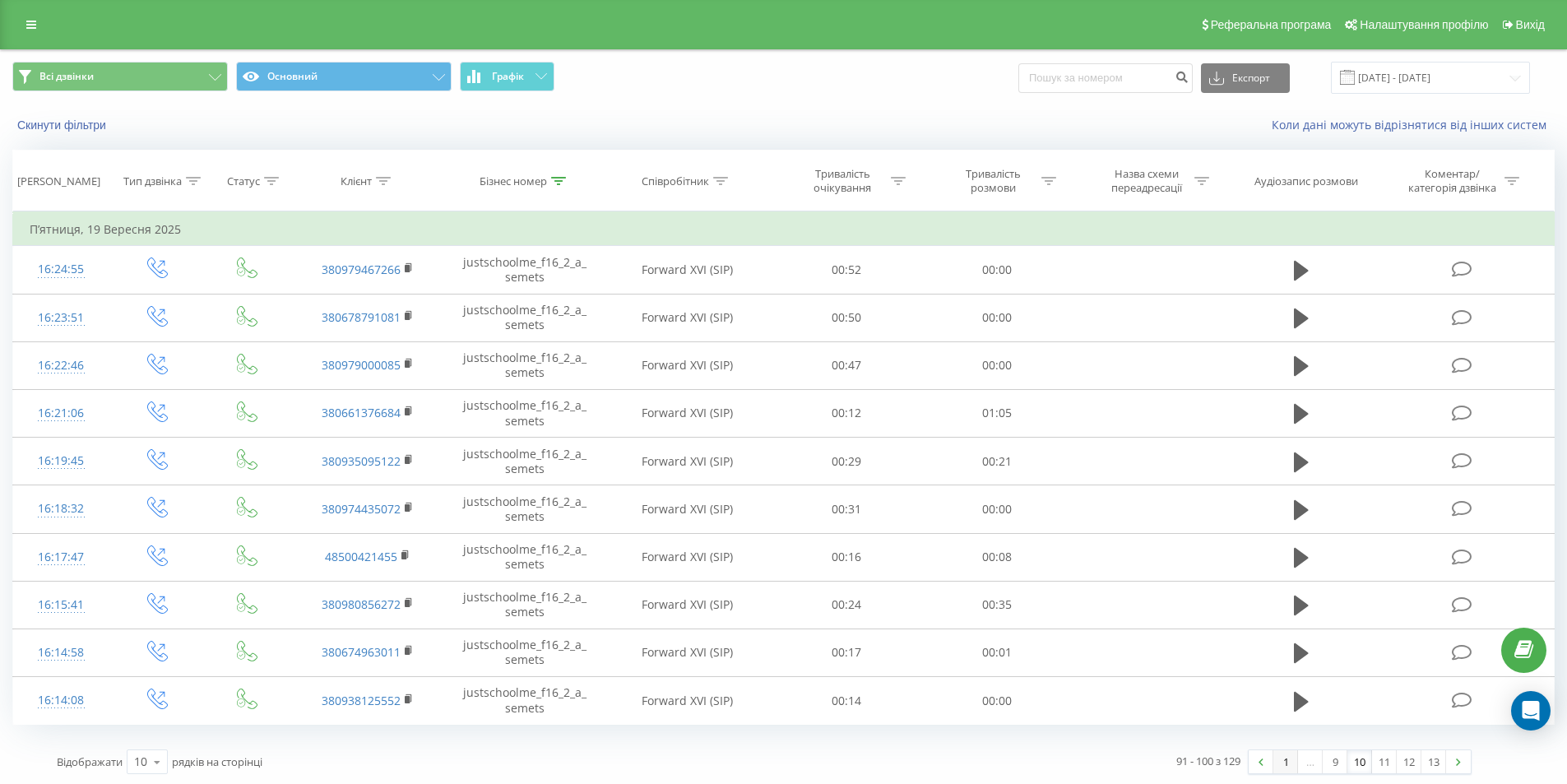
click at [1282, 758] on link "1" at bounding box center [1285, 761] width 25 height 23
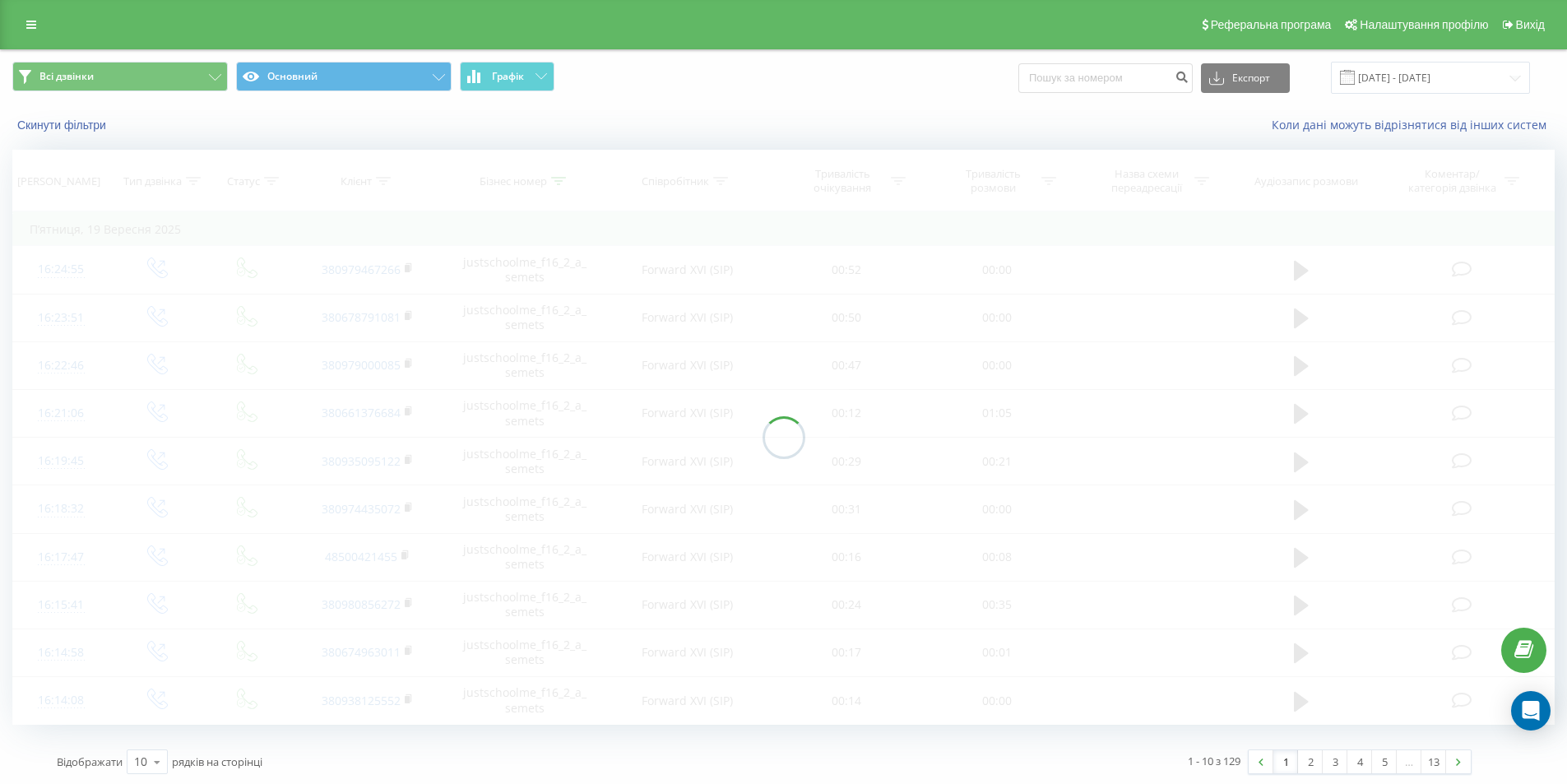
scroll to position [3, 0]
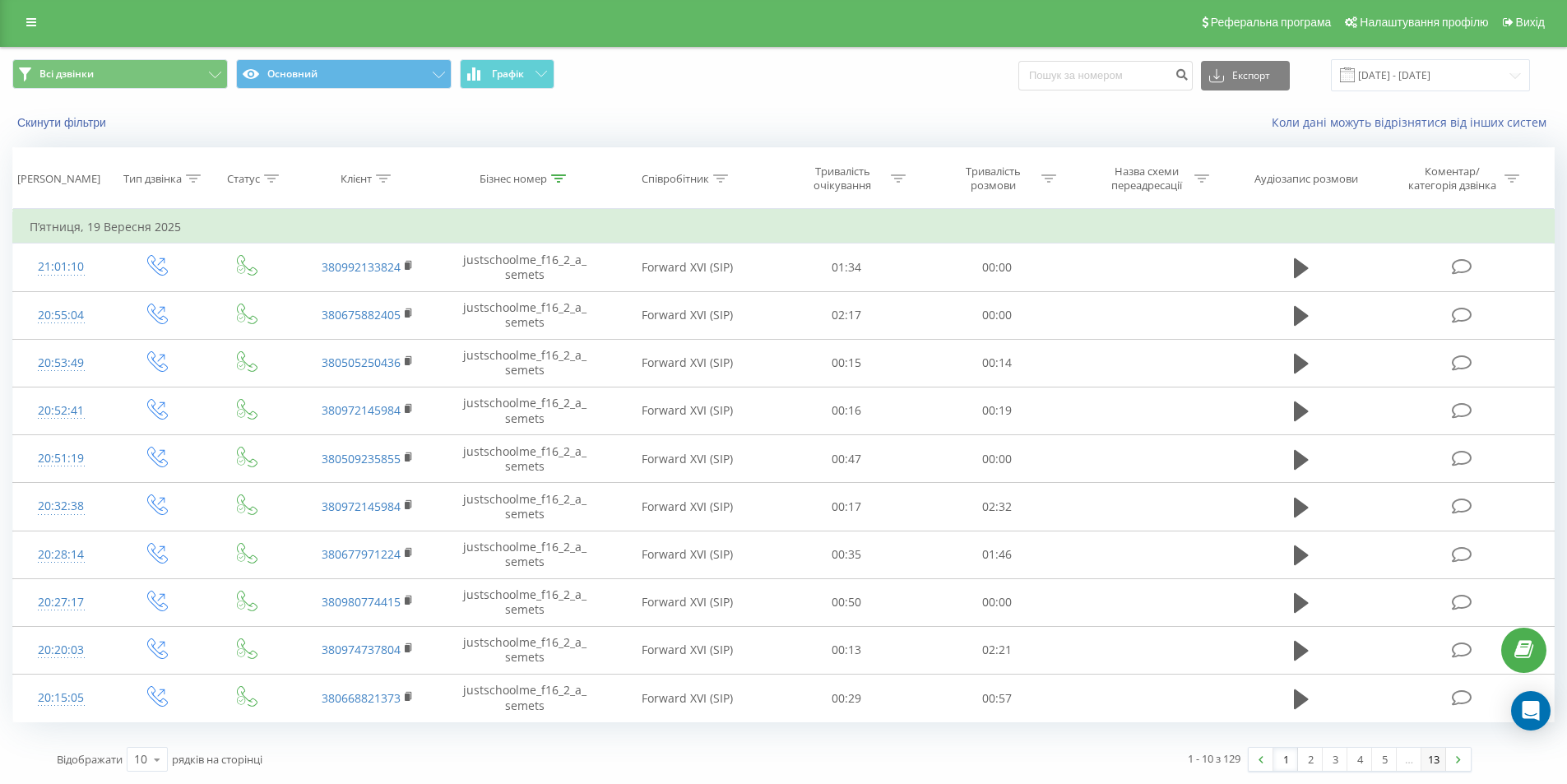
click at [1436, 758] on link "13" at bounding box center [1434, 758] width 25 height 23
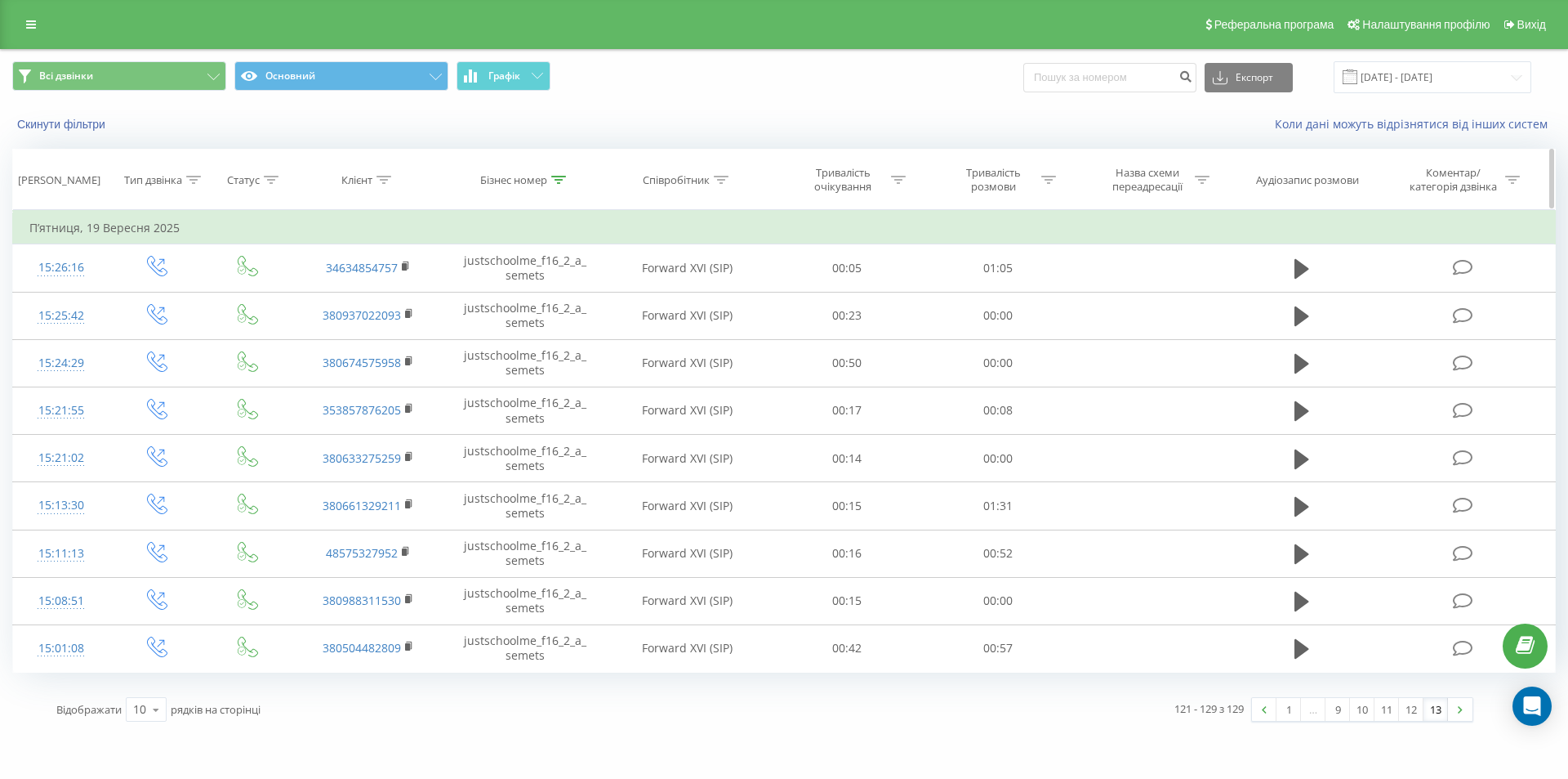
click at [562, 173] on div at bounding box center [558, 180] width 14 height 14
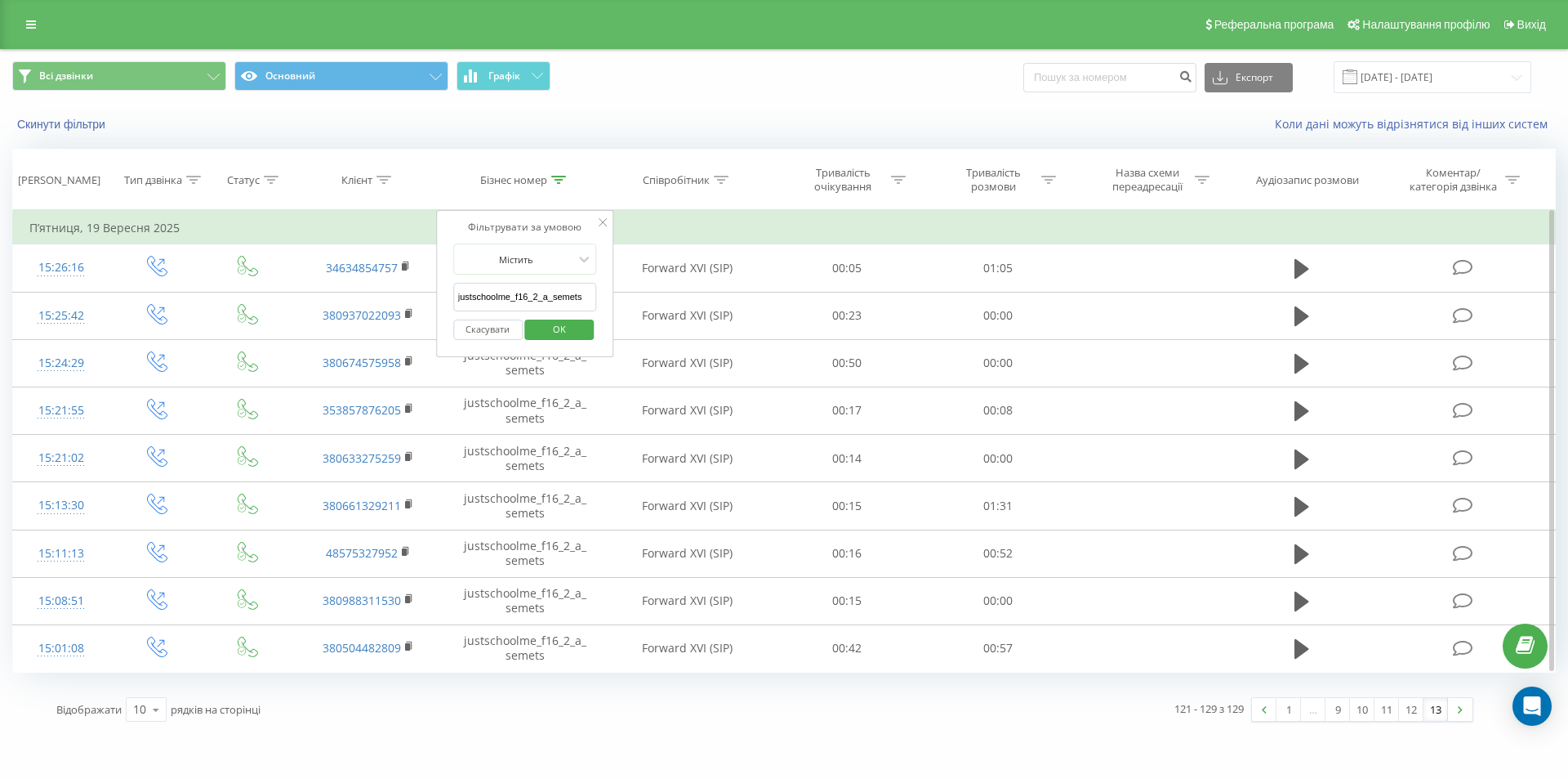
click at [524, 295] on input "justschoolme_f16_2_a_semets" at bounding box center [524, 297] width 143 height 29
paste input "9_2_d_denysyuk"
click at [546, 318] on span "OK" at bounding box center [560, 329] width 46 height 25
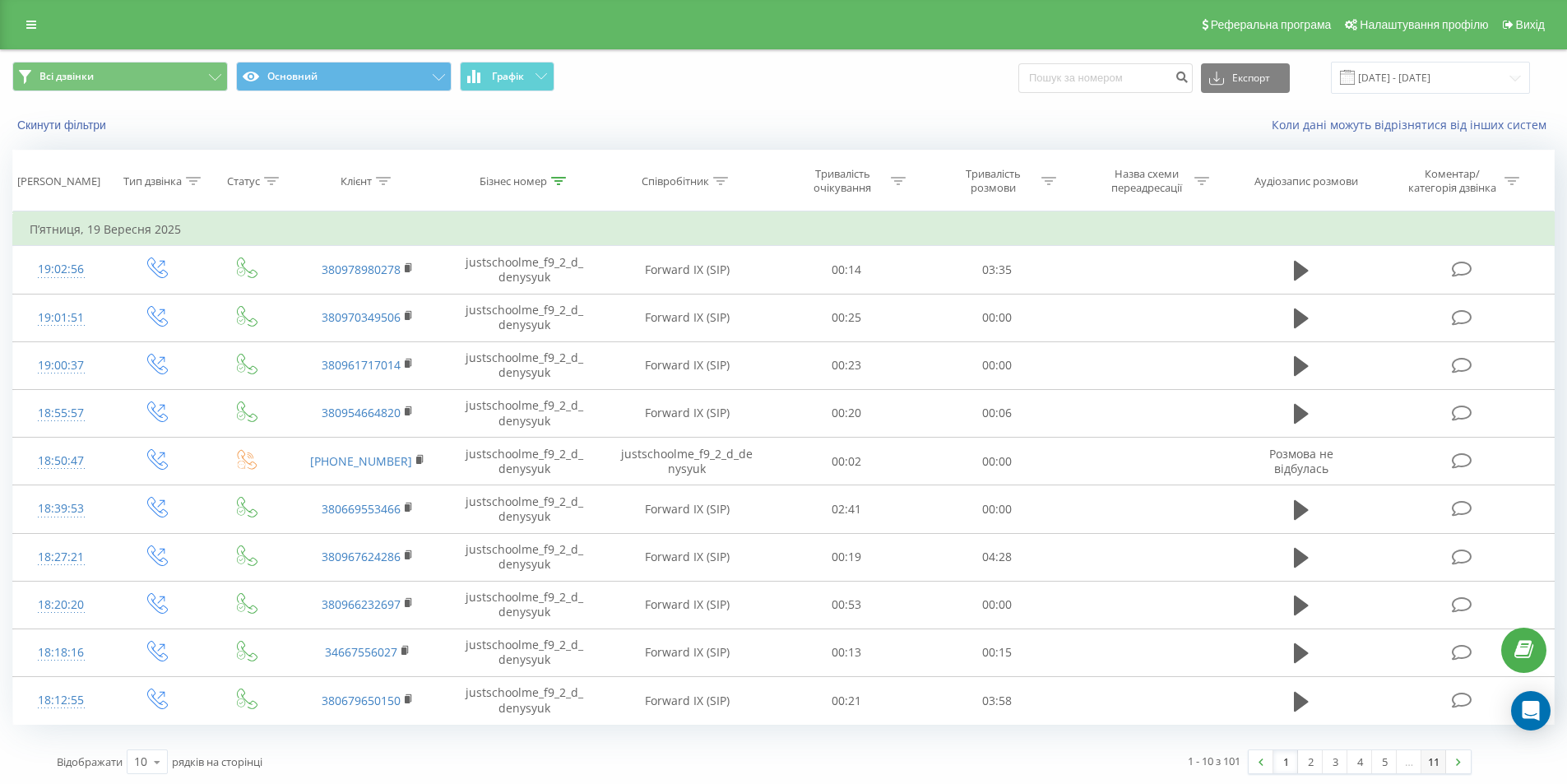
click at [1441, 766] on link "11" at bounding box center [1434, 761] width 25 height 23
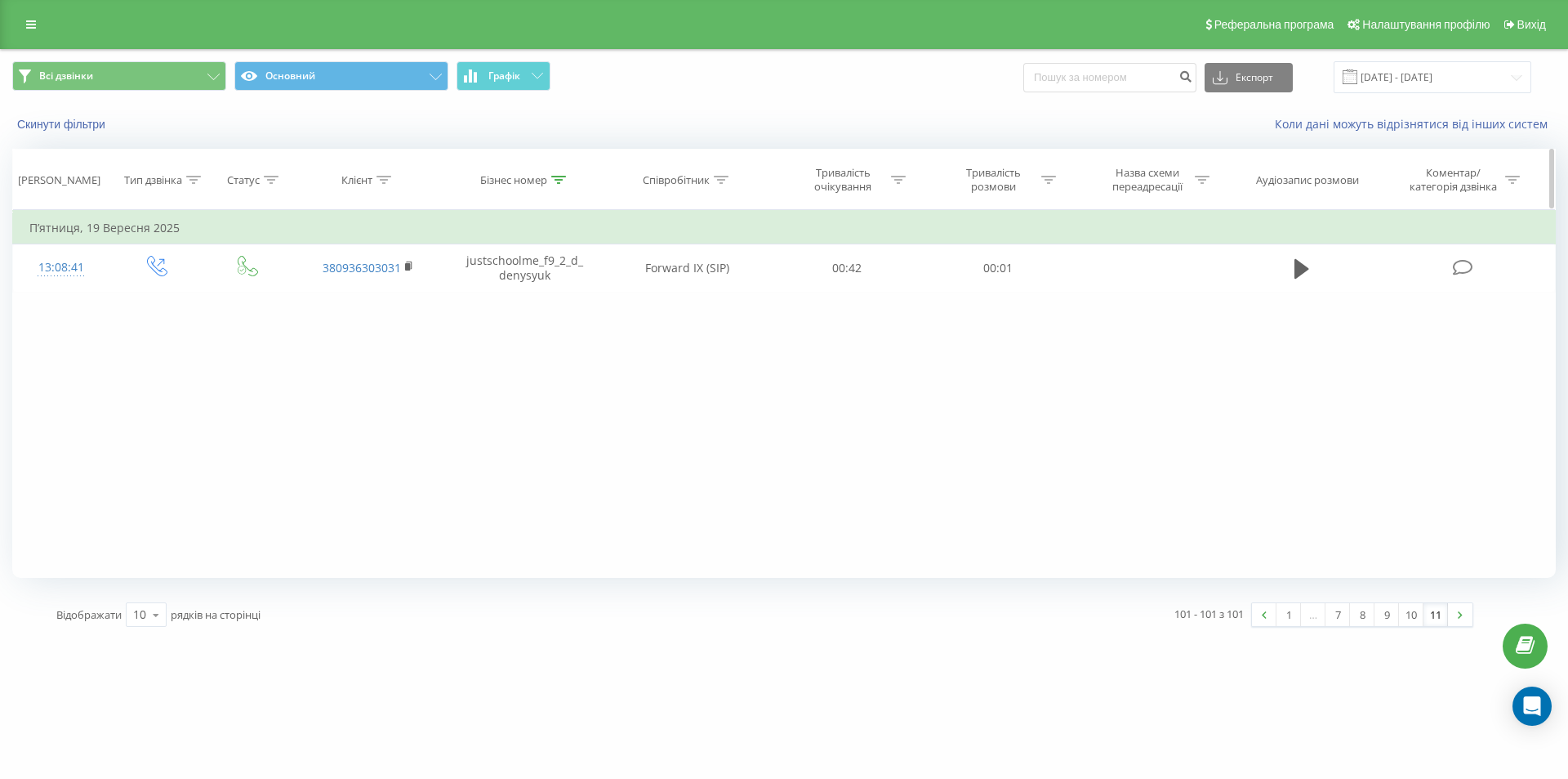
click at [568, 175] on div "Бізнес номер" at bounding box center [525, 180] width 157 height 14
click at [534, 311] on div "Скасувати OK" at bounding box center [524, 329] width 143 height 36
click at [535, 300] on input "justschoolme_f9_2_d_denysyuk" at bounding box center [524, 297] width 143 height 29
paste input "6_1_y_cheban"
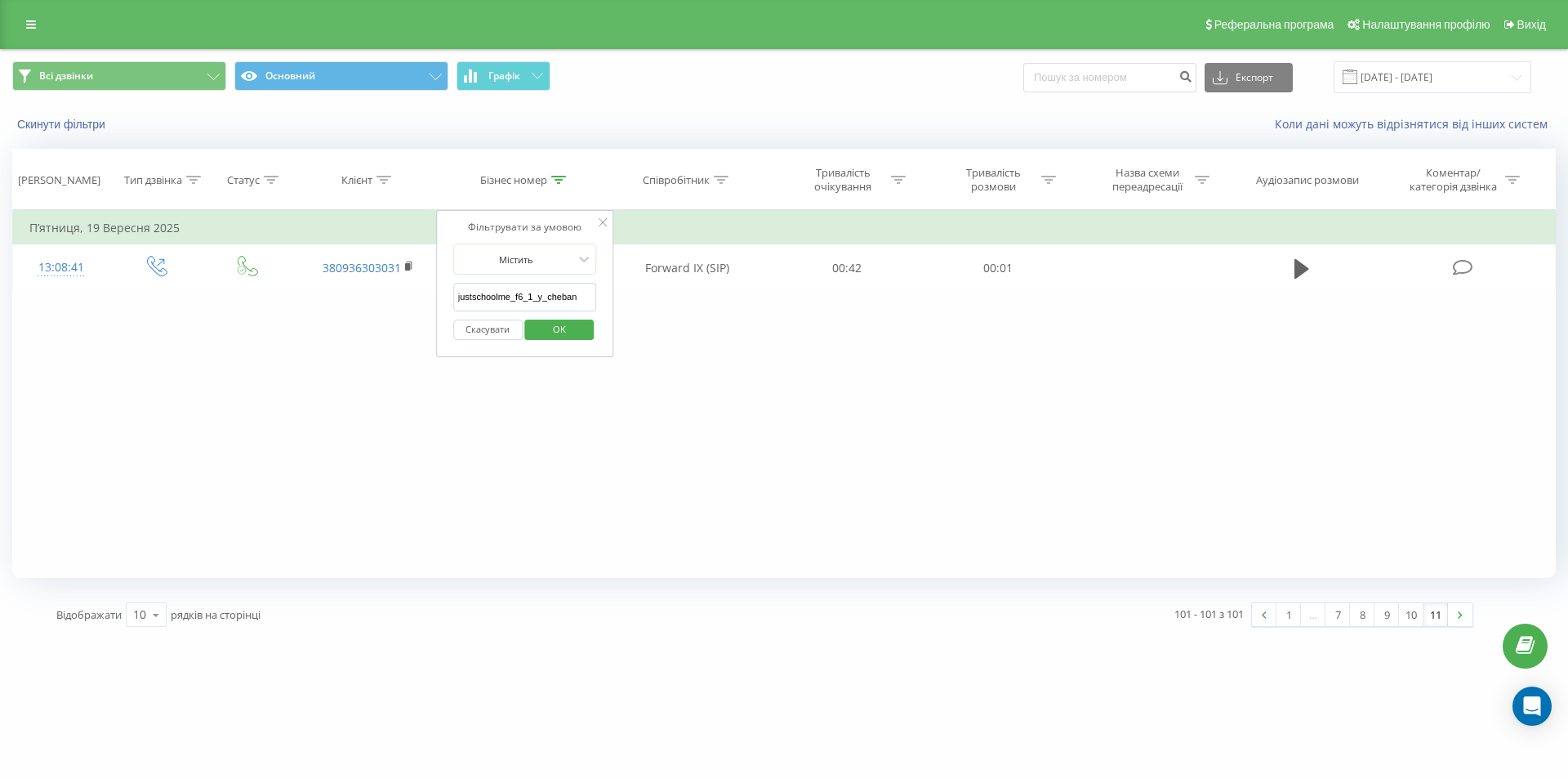
click at [557, 318] on span "OK" at bounding box center [560, 329] width 46 height 25
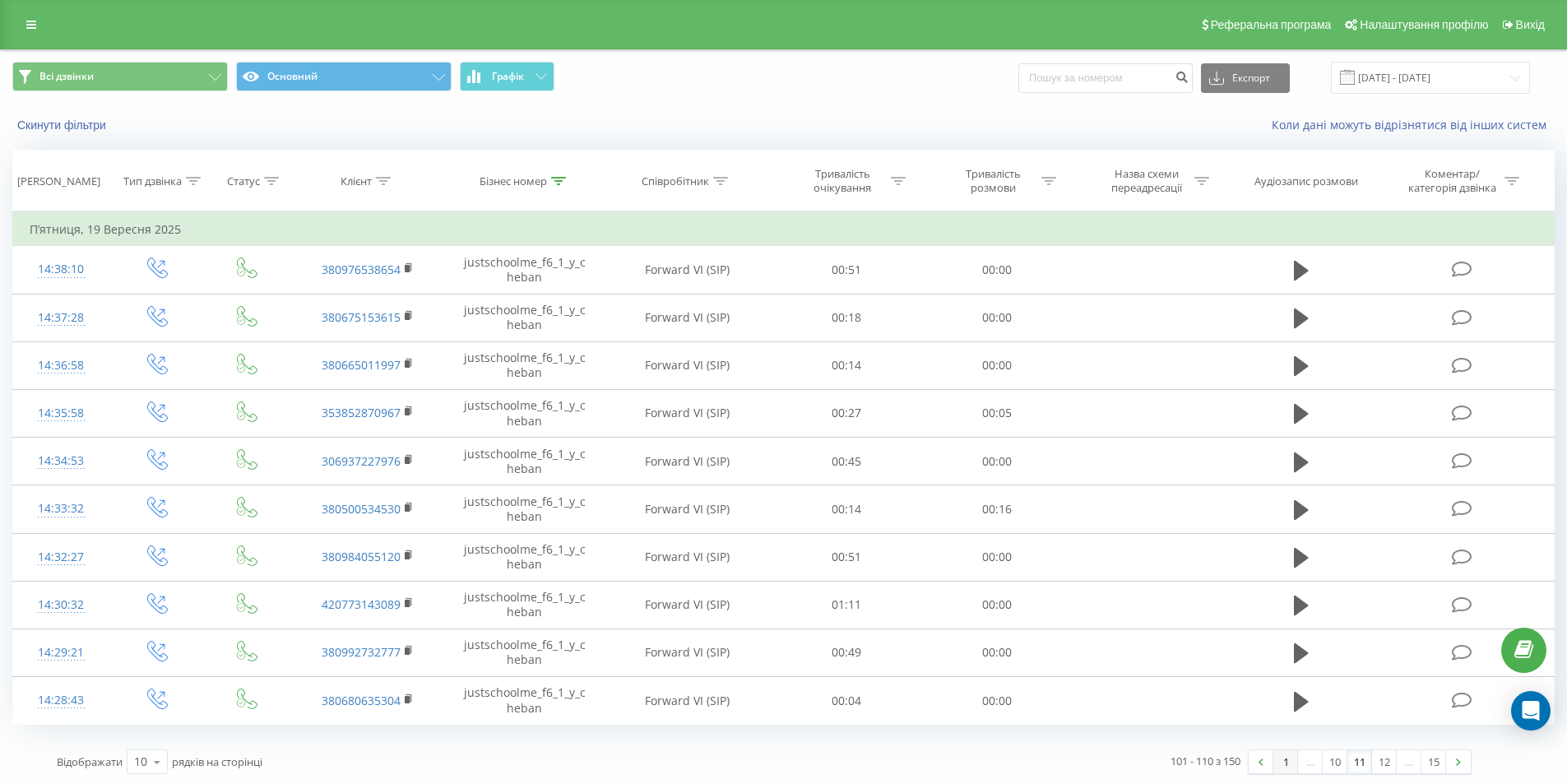
click at [1290, 766] on link "1" at bounding box center [1285, 761] width 25 height 23
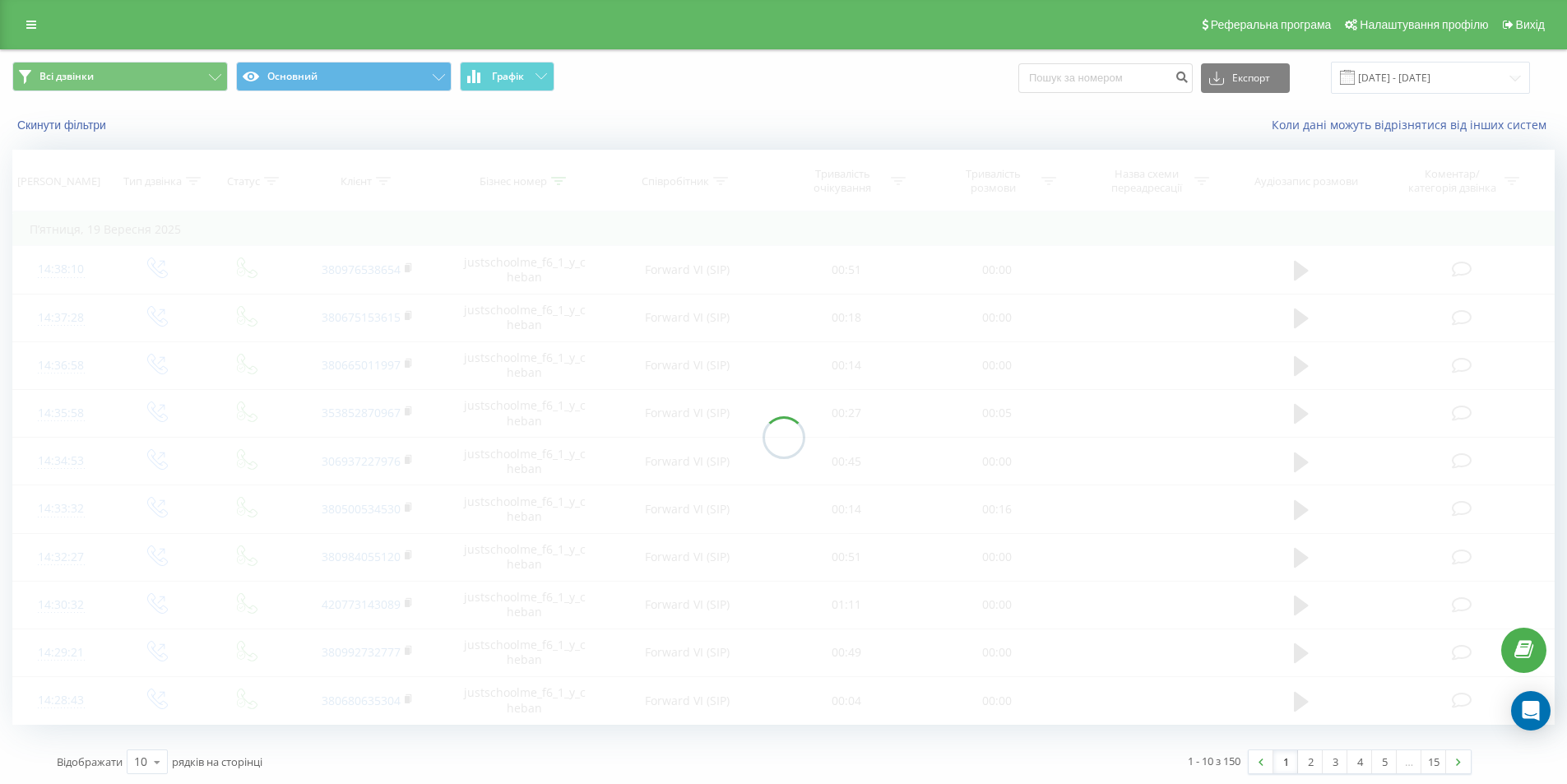
scroll to position [3, 0]
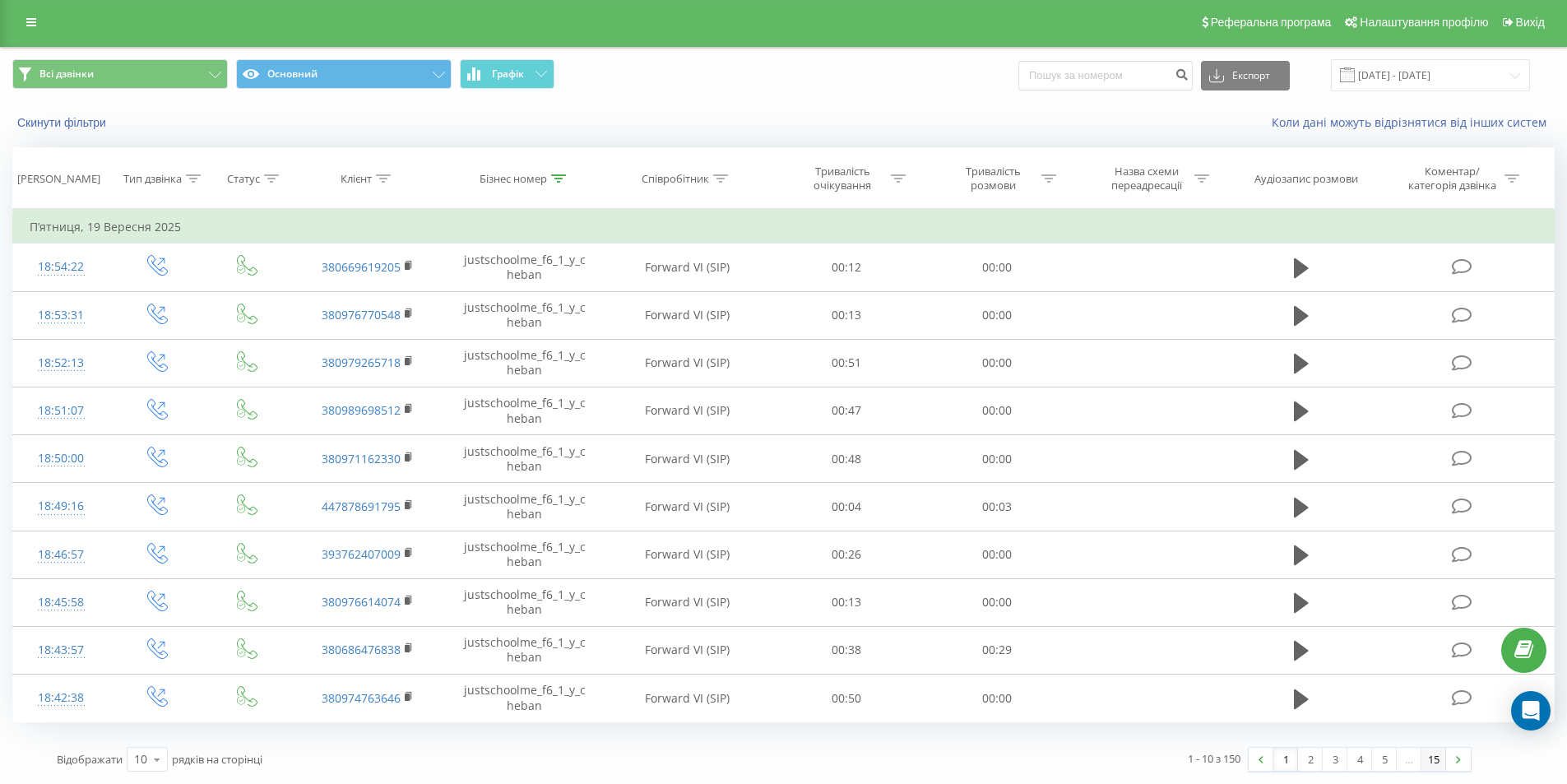
click at [1429, 754] on link "15" at bounding box center [1434, 758] width 25 height 23
click at [545, 179] on div "Бізнес номер" at bounding box center [513, 178] width 67 height 14
click at [524, 301] on input "justschoolme_f6_1_y_cheban" at bounding box center [525, 296] width 144 height 29
paste input "4_2_o_honcharenko"
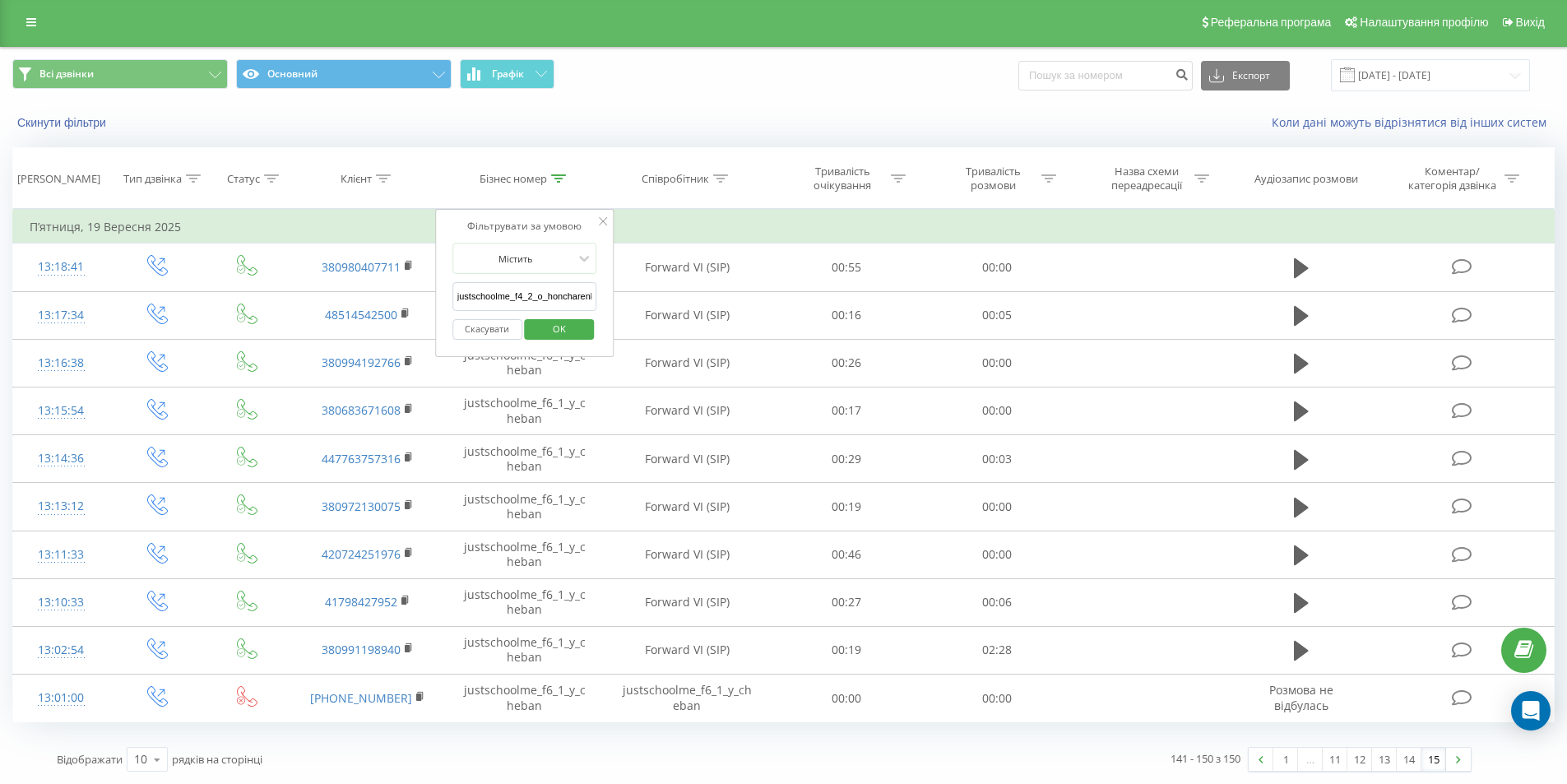
scroll to position [0, 9]
click at [553, 327] on span "OK" at bounding box center [560, 329] width 46 height 26
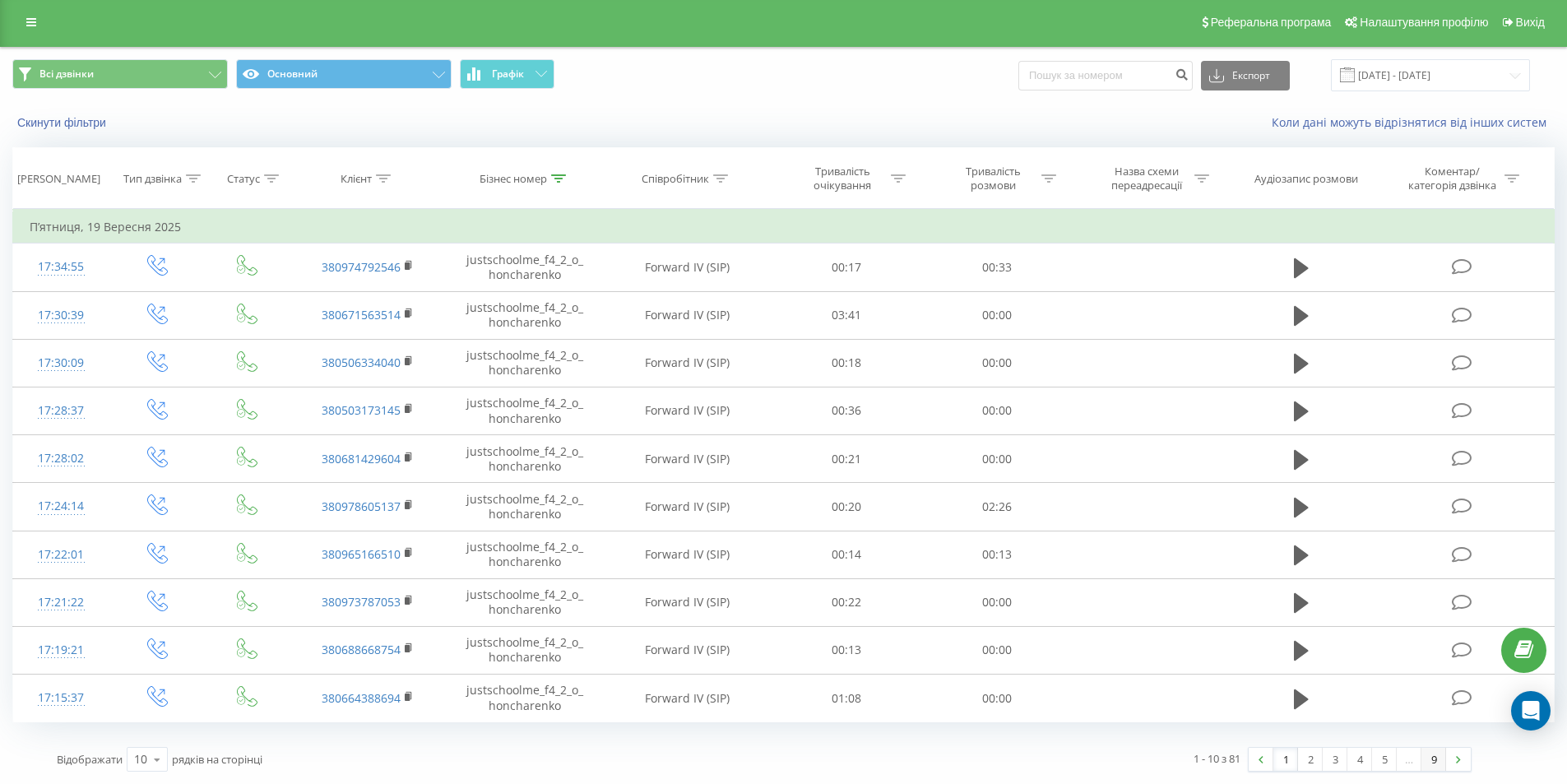
click at [1425, 762] on link "9" at bounding box center [1434, 758] width 25 height 23
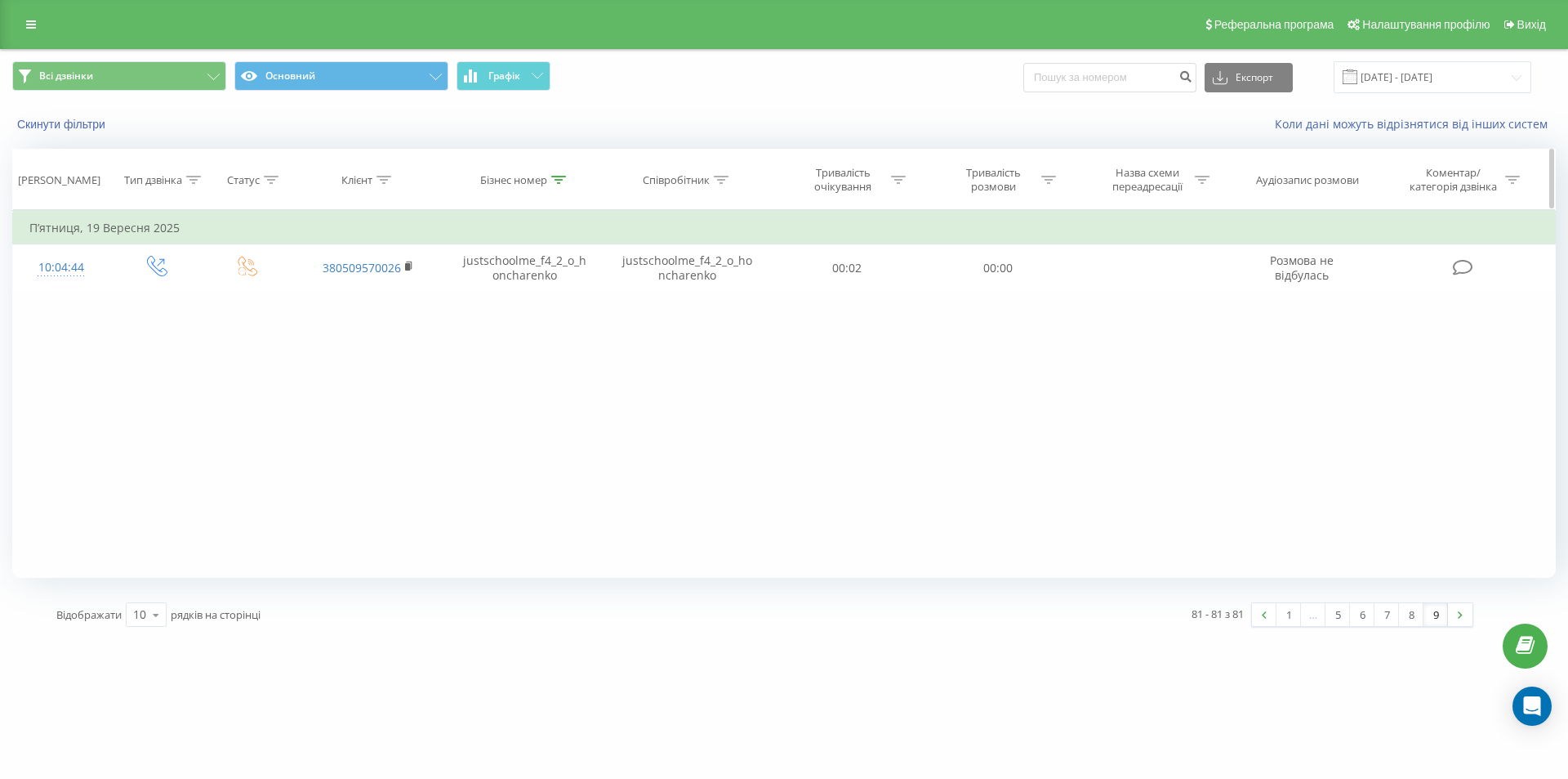
click at [563, 187] on div at bounding box center [558, 180] width 14 height 14
click at [510, 296] on input "justschoolme_f4_2_o_honcharenko" at bounding box center [524, 297] width 143 height 29
paste input "1_m_sukhay"
type input "justschoolme_f4_1_m_sukhay"
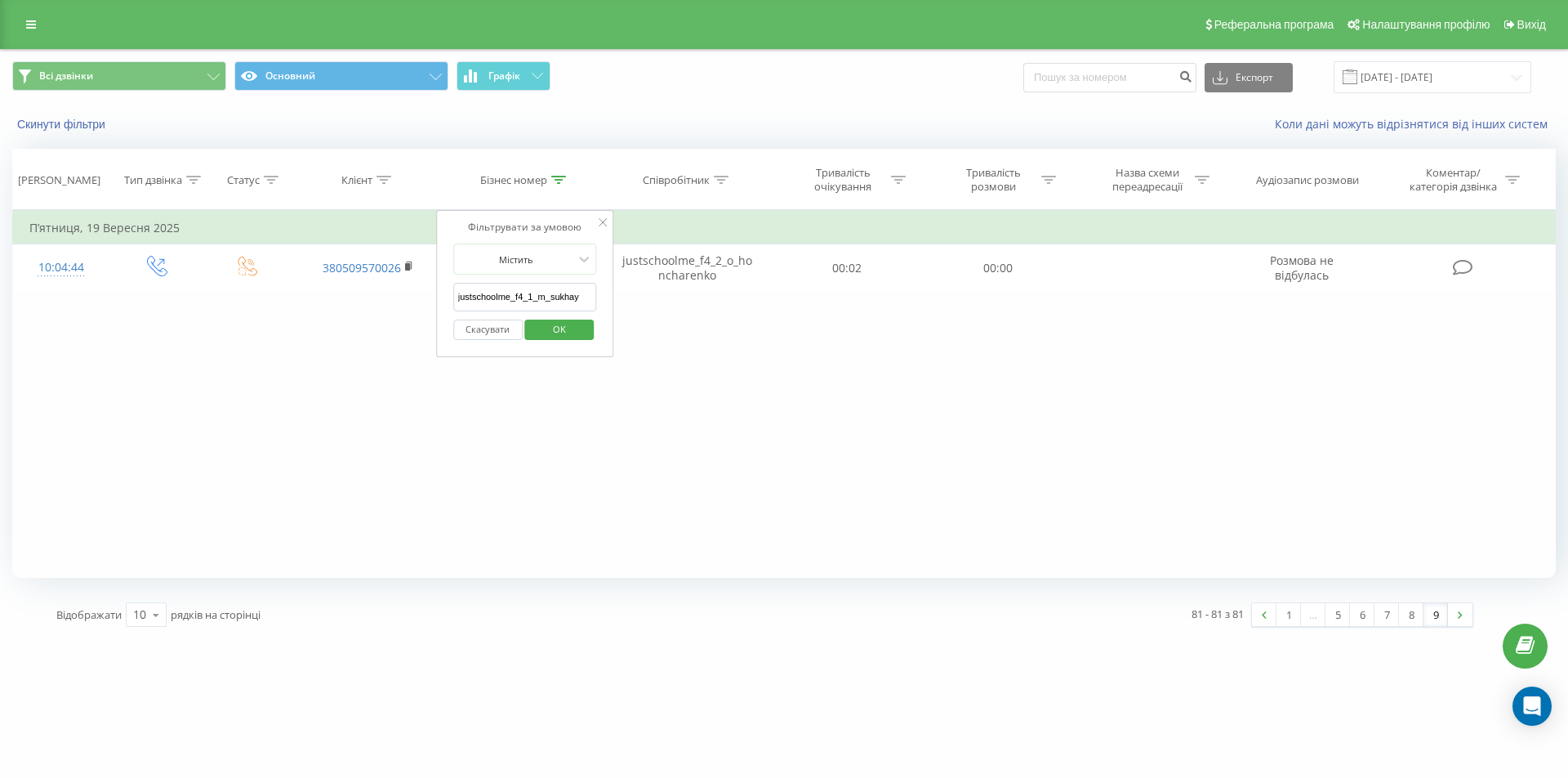
click at [555, 339] on span "OK" at bounding box center [560, 329] width 46 height 25
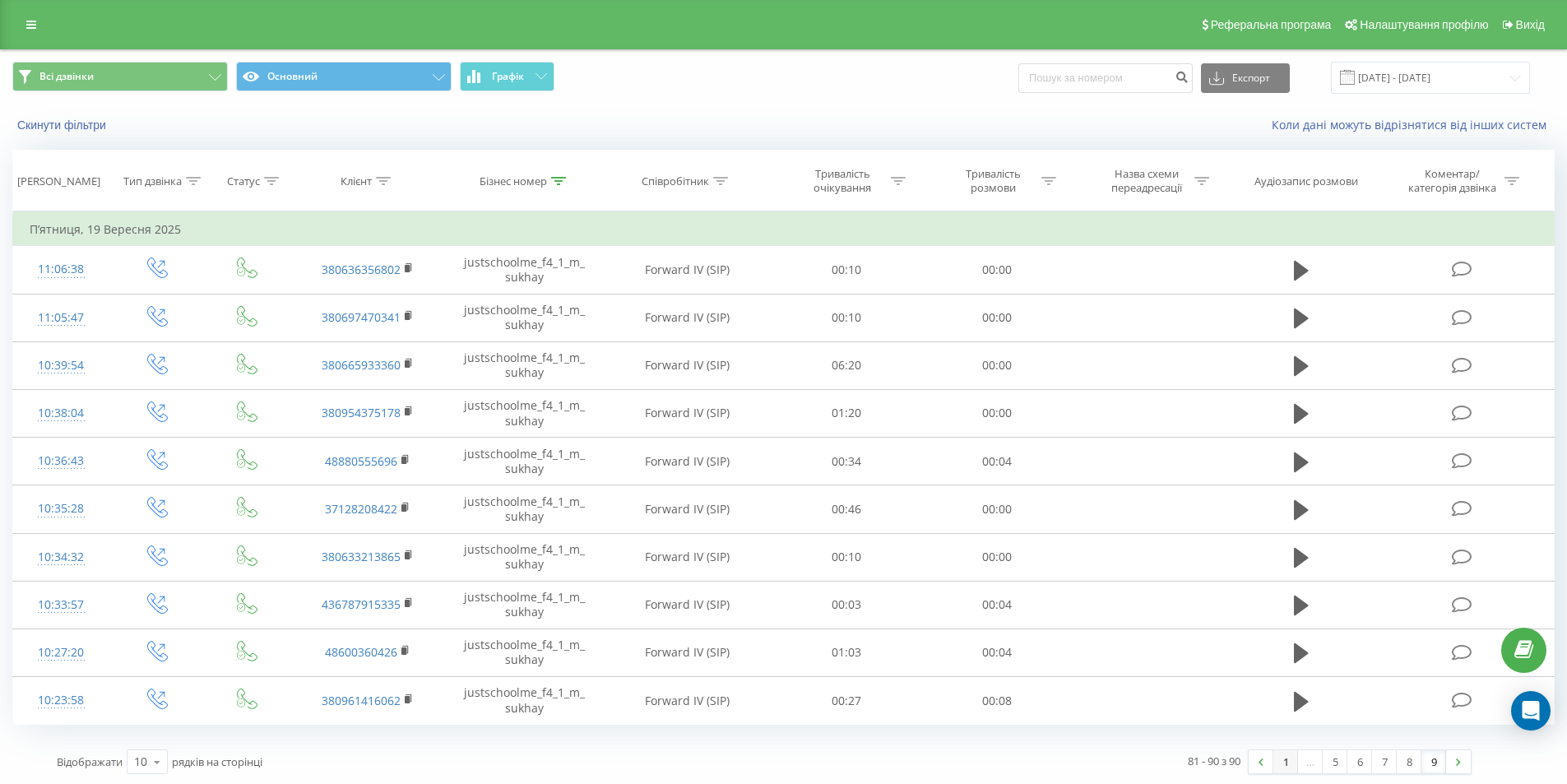
click at [1284, 765] on link "1" at bounding box center [1285, 761] width 25 height 23
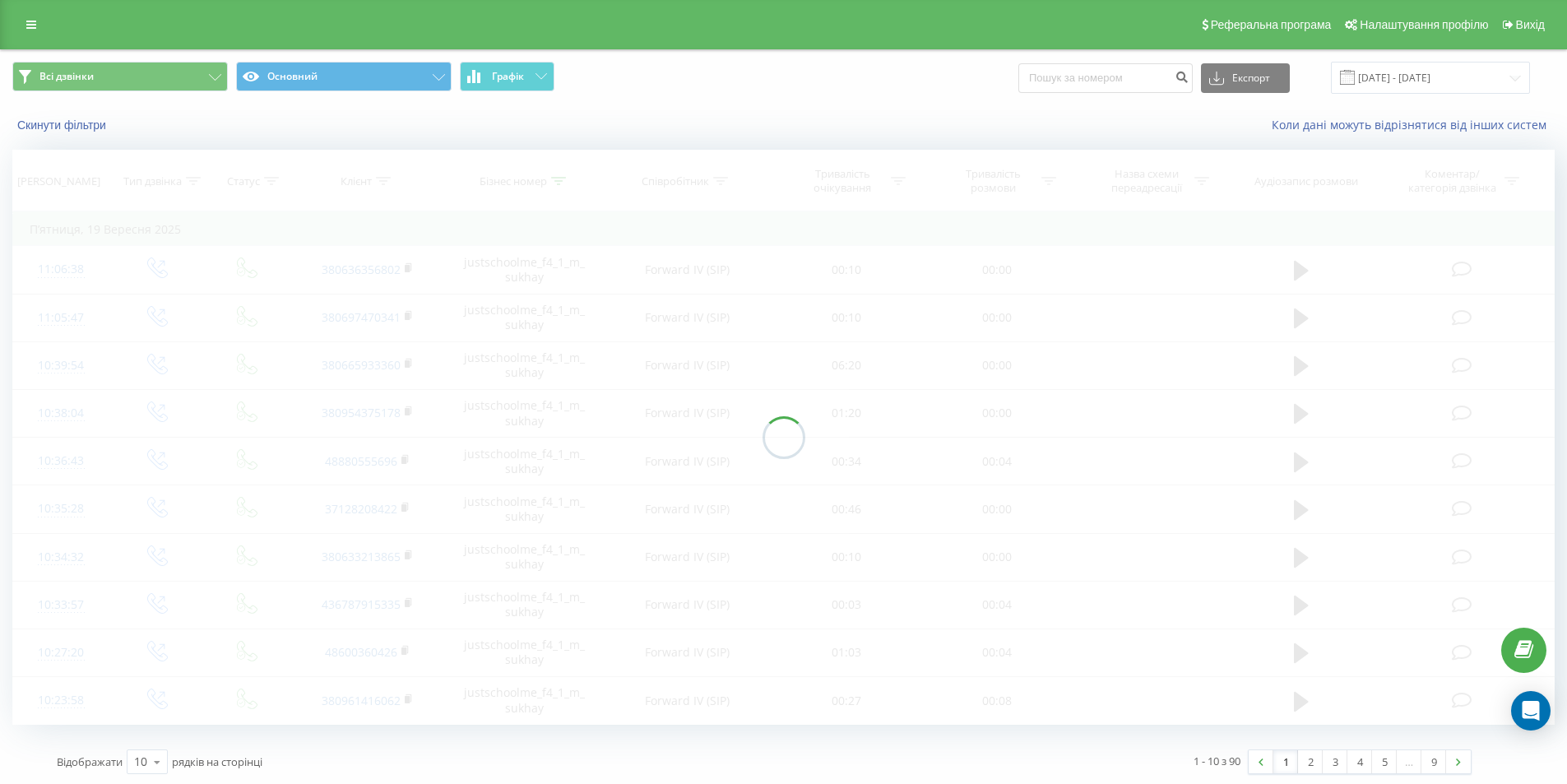
scroll to position [3, 0]
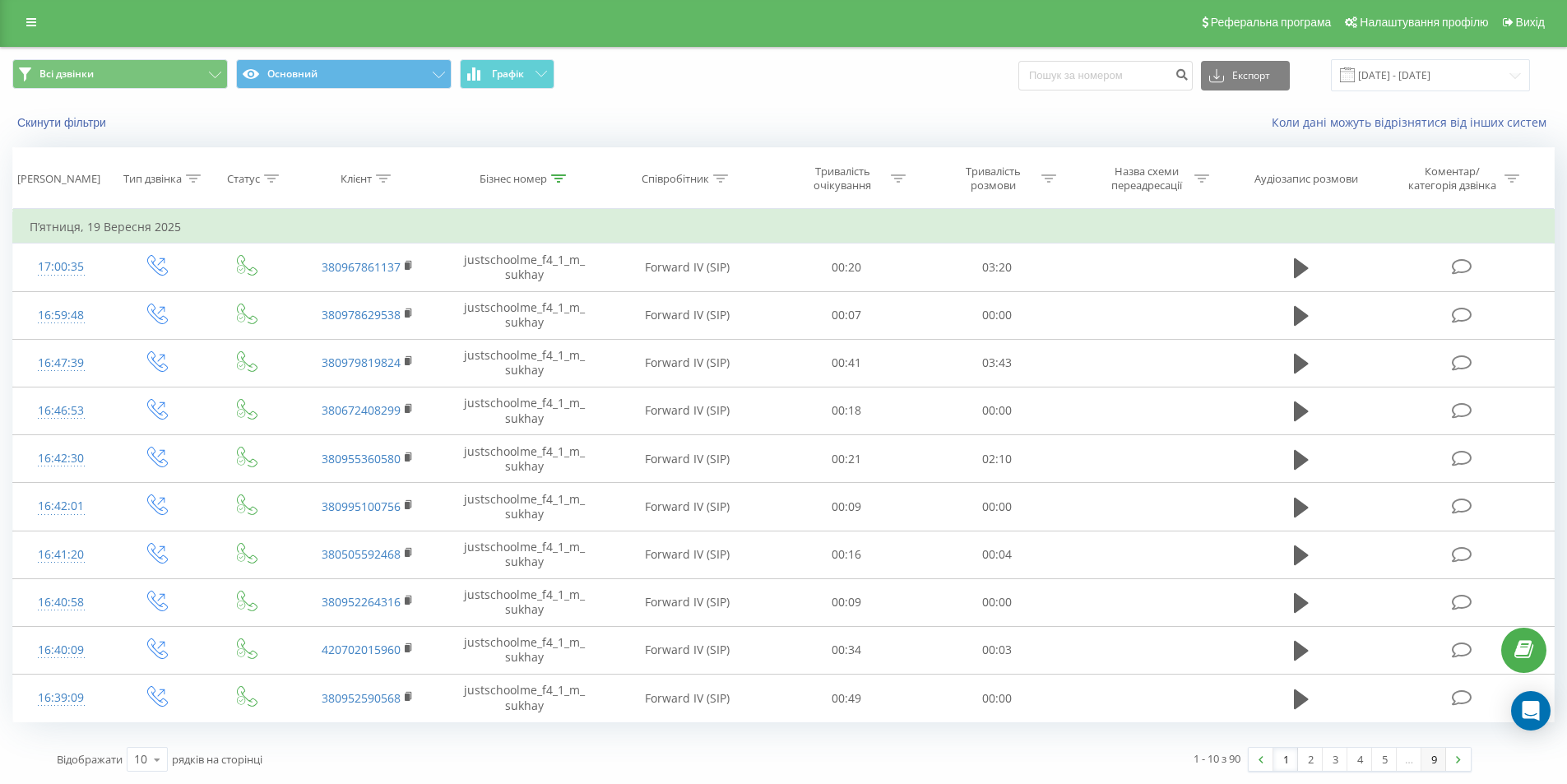
click at [1429, 762] on link "9" at bounding box center [1434, 758] width 25 height 23
drag, startPoint x: 1451, startPoint y: 85, endPoint x: 1431, endPoint y: 88, distance: 20.2
click at [1451, 85] on input "[DATE] - [DATE]" at bounding box center [1430, 75] width 199 height 32
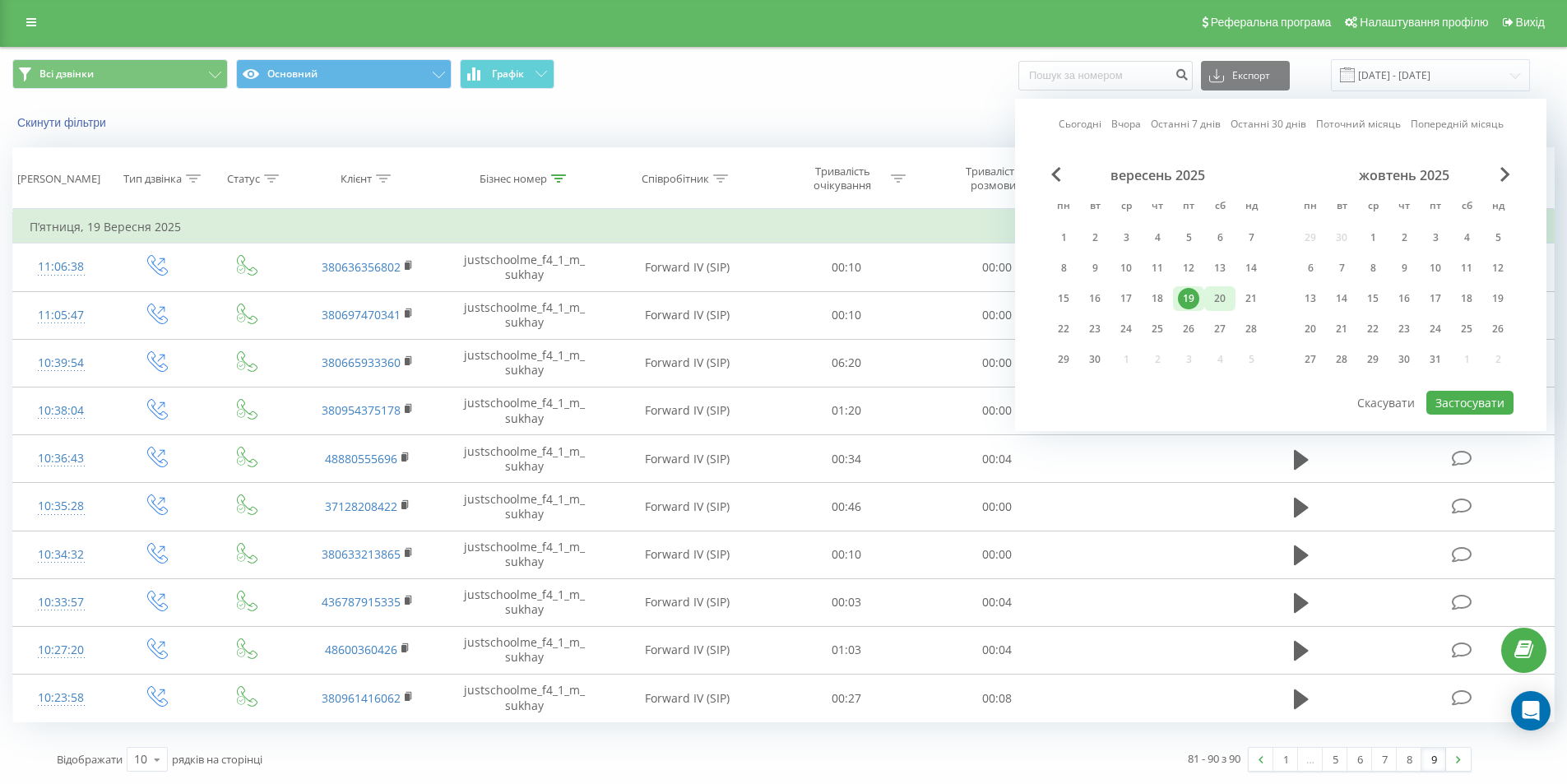
click at [1224, 302] on div "20" at bounding box center [1219, 298] width 21 height 21
click at [1464, 398] on button "Застосувати" at bounding box center [1470, 402] width 87 height 24
type input "[DATE] - [DATE]"
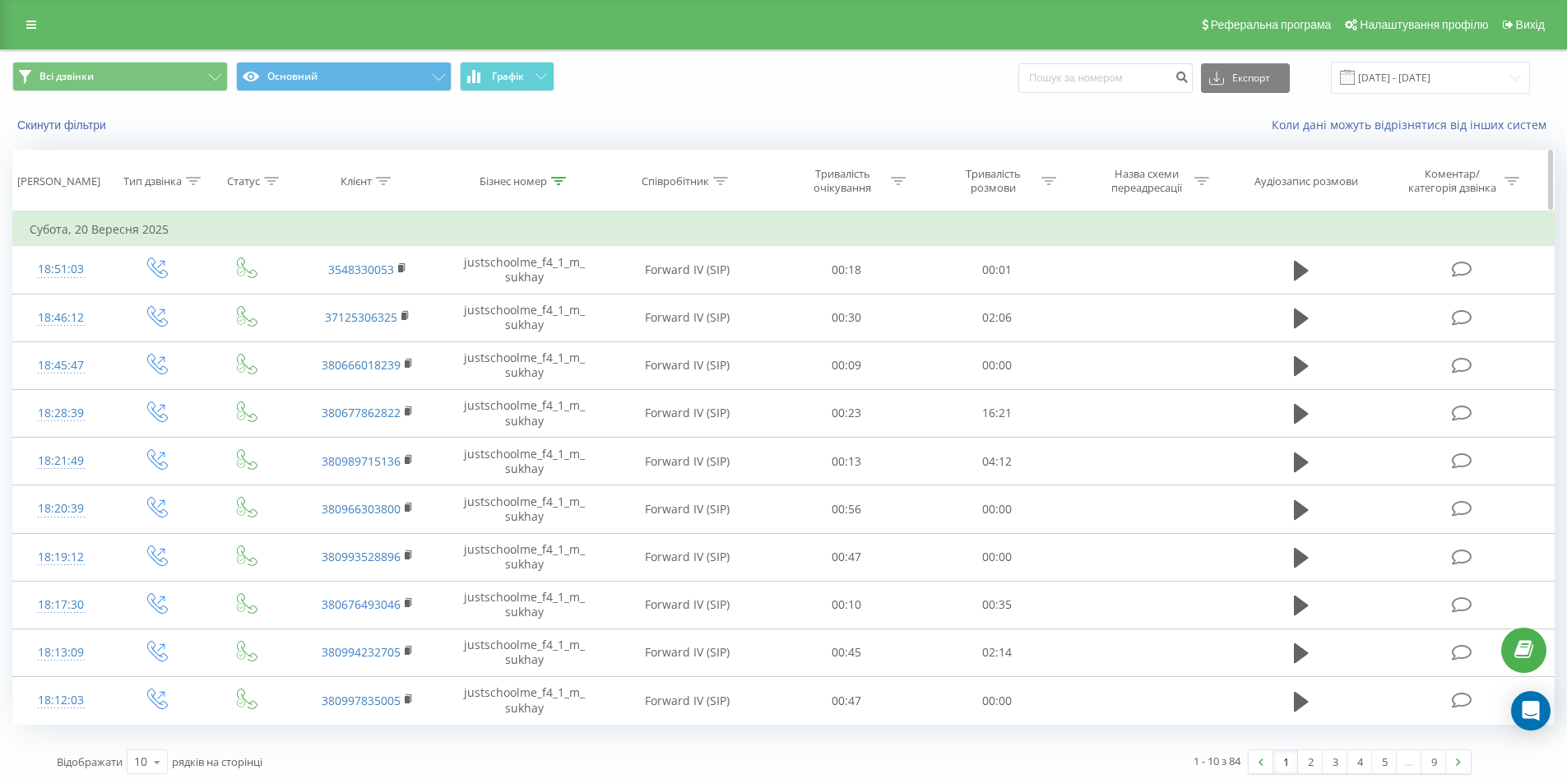
click at [567, 188] on th "Бізнес номер" at bounding box center [525, 180] width 156 height 61
click at [563, 185] on div at bounding box center [558, 181] width 15 height 14
click at [537, 307] on input "justschoolme_f4_1_m_sukhay" at bounding box center [525, 299] width 144 height 29
paste input "5_3_a_rozvadivska"
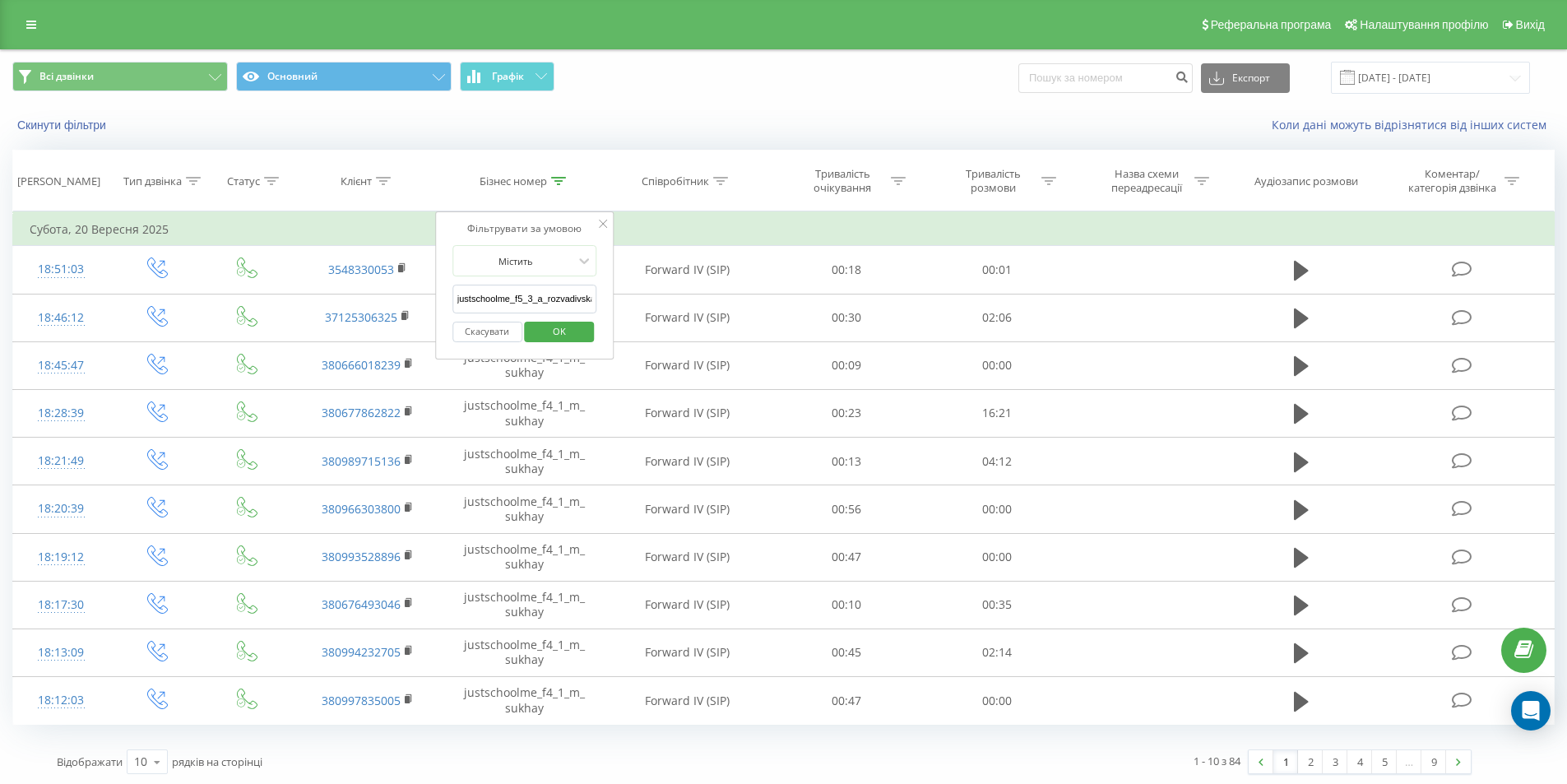
scroll to position [0, 3]
click at [584, 328] on button "OK" at bounding box center [560, 331] width 70 height 20
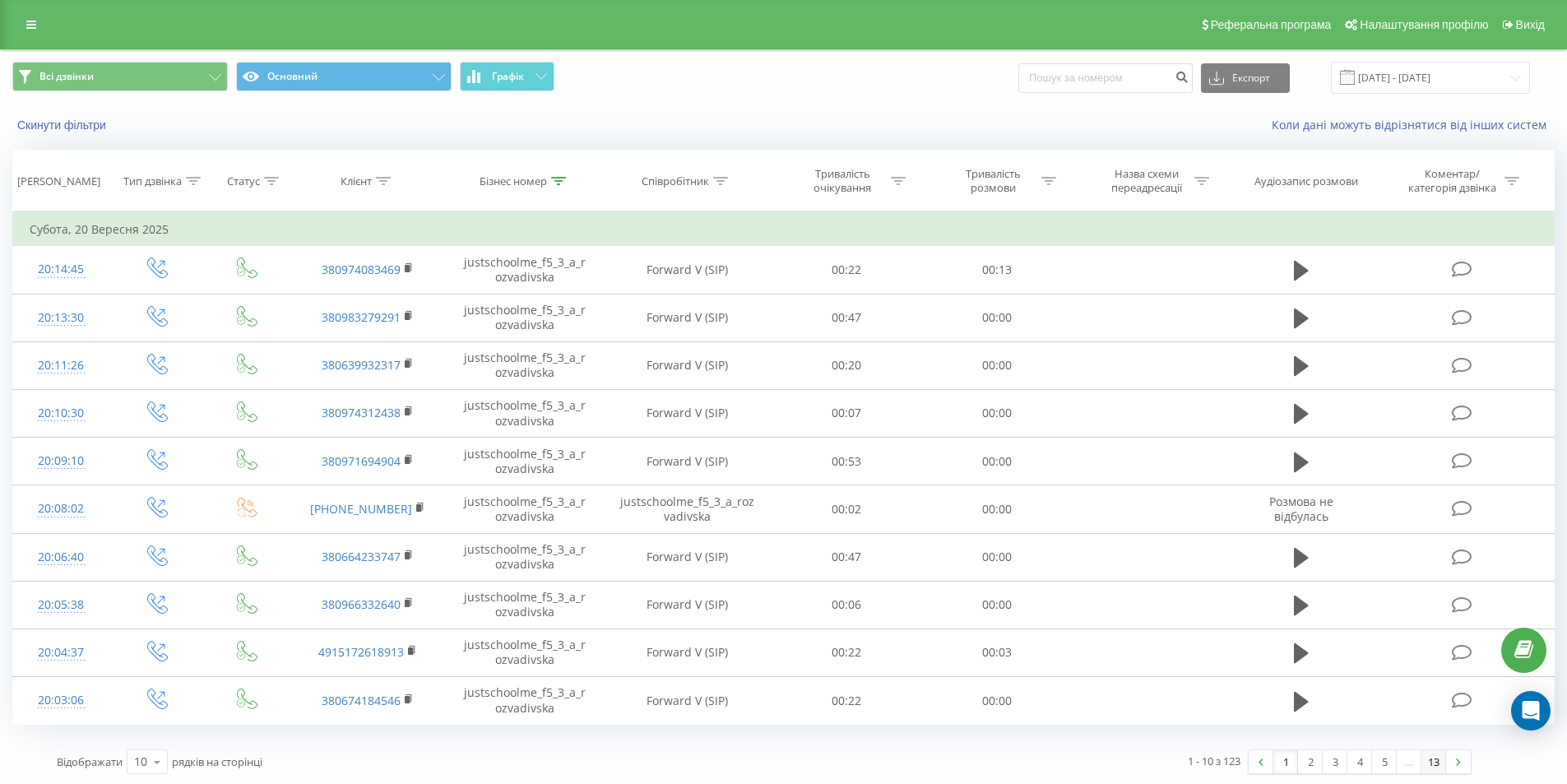
click at [1429, 769] on link "13" at bounding box center [1434, 761] width 25 height 23
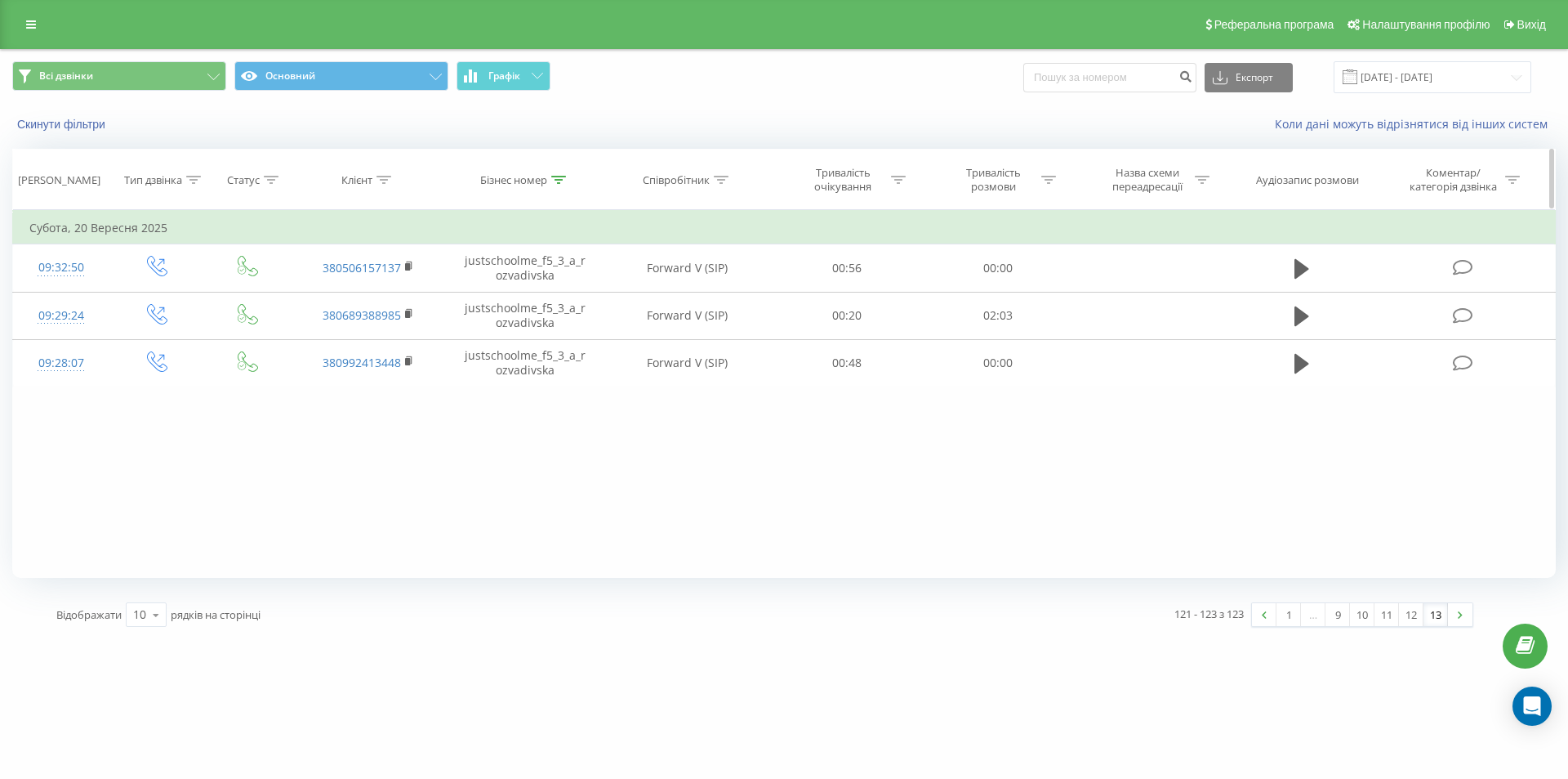
click at [567, 176] on div "Бізнес номер" at bounding box center [525, 180] width 157 height 14
click at [512, 284] on input "justschoolme_f5_3_a_rozvadivska" at bounding box center [524, 297] width 143 height 29
paste input "4_1_m_sukhay"
click at [538, 320] on span "OK" at bounding box center [560, 329] width 46 height 25
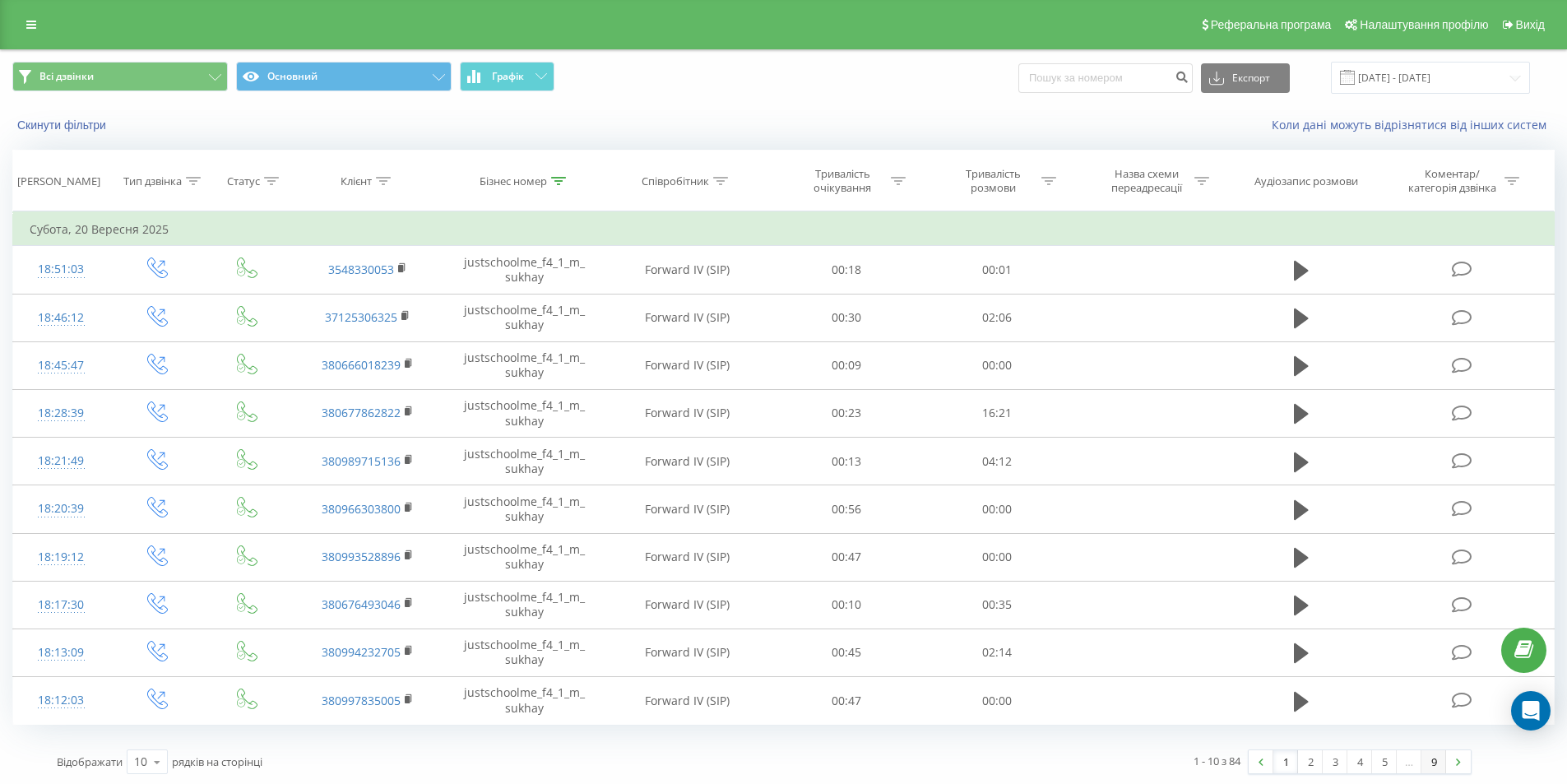
click at [1432, 758] on link "9" at bounding box center [1434, 761] width 25 height 23
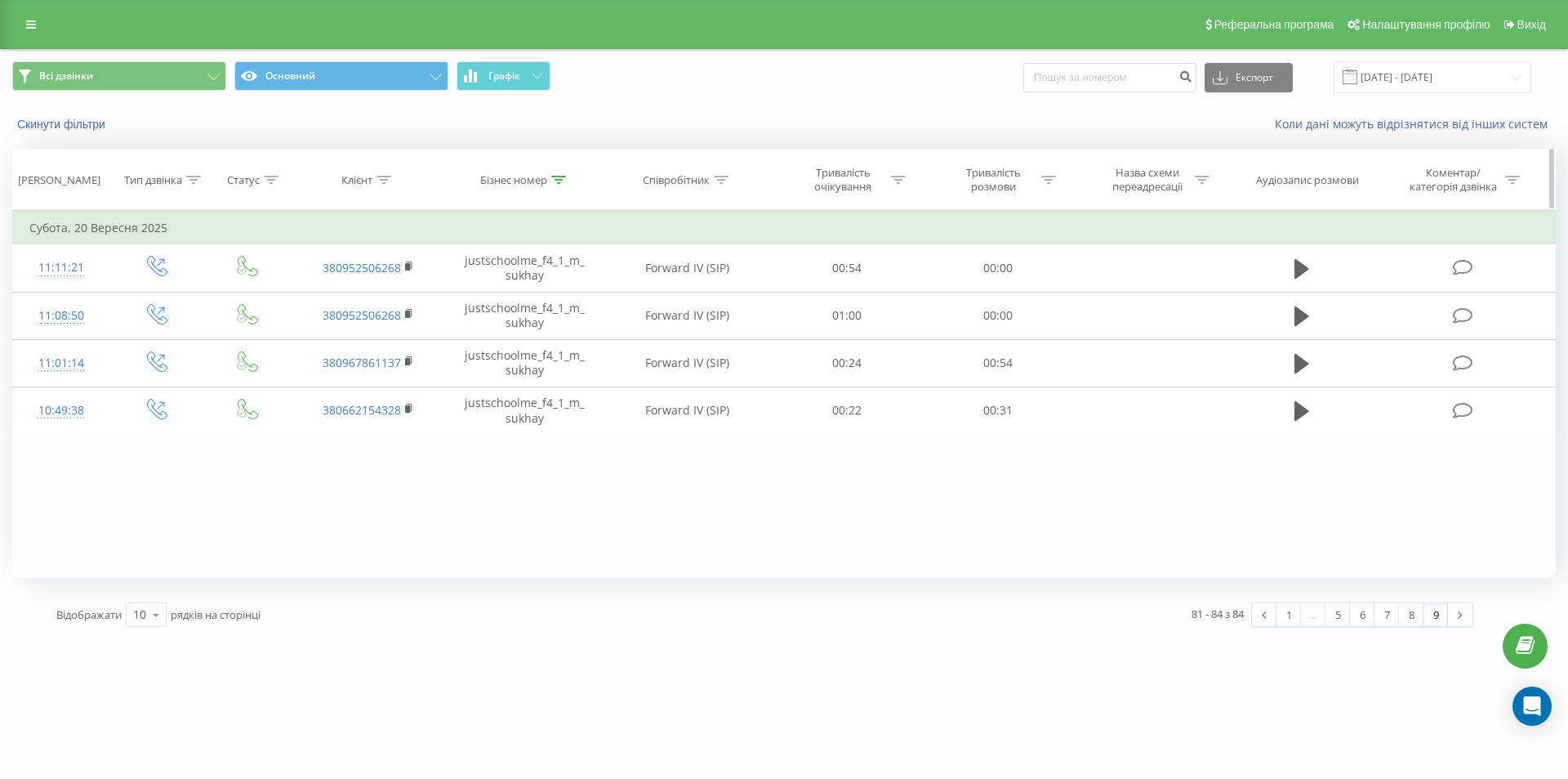
click at [557, 178] on icon at bounding box center [558, 180] width 14 height 8
click at [522, 296] on input "justschoolme_f4_1_m_sukhay" at bounding box center [524, 297] width 143 height 29
paste input "10_2_a_vlasovets"
click at [550, 316] on div "Скасувати OK" at bounding box center [524, 329] width 143 height 36
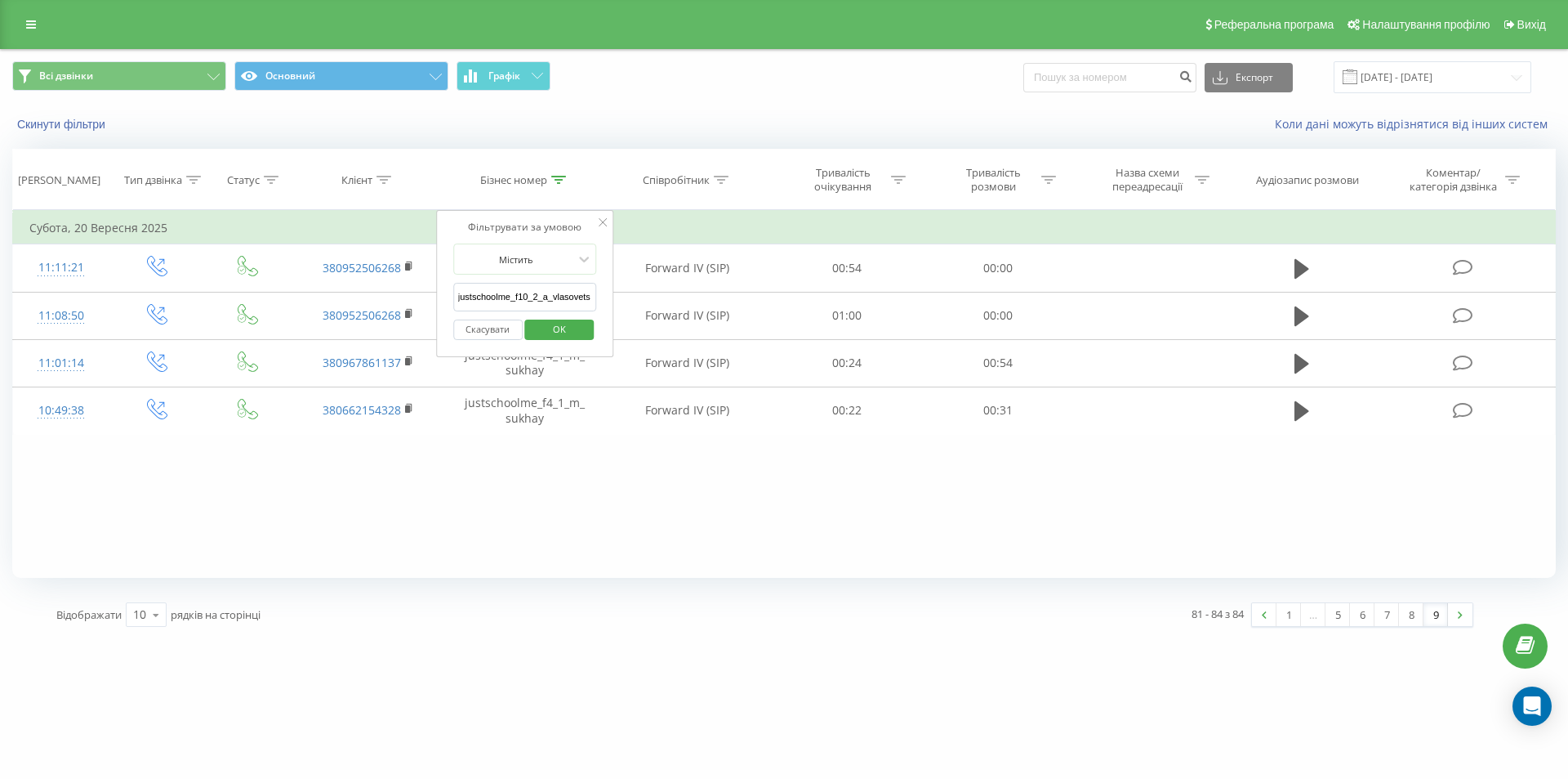
click at [557, 318] on span "OK" at bounding box center [560, 329] width 46 height 25
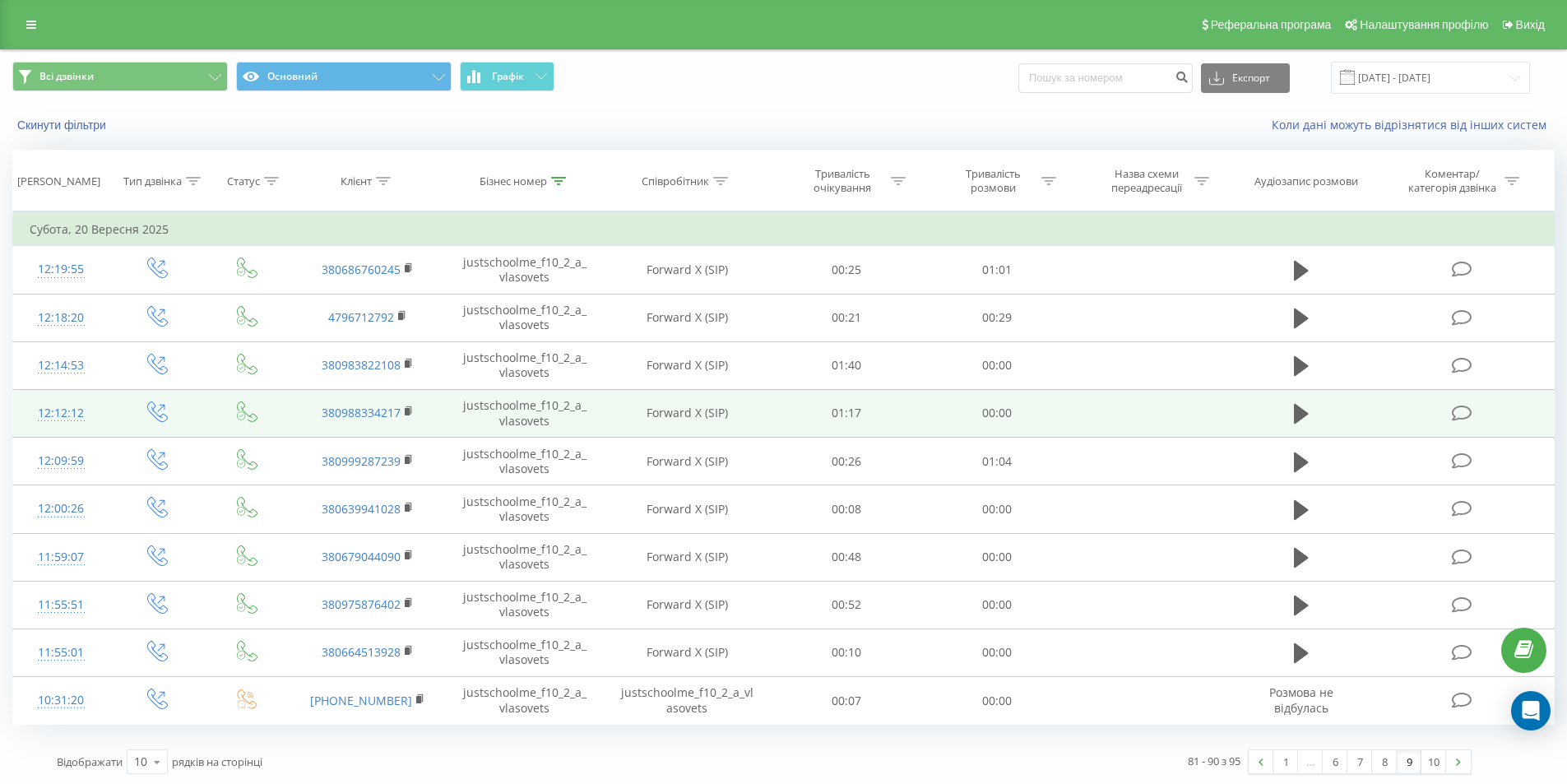
scroll to position [3, 0]
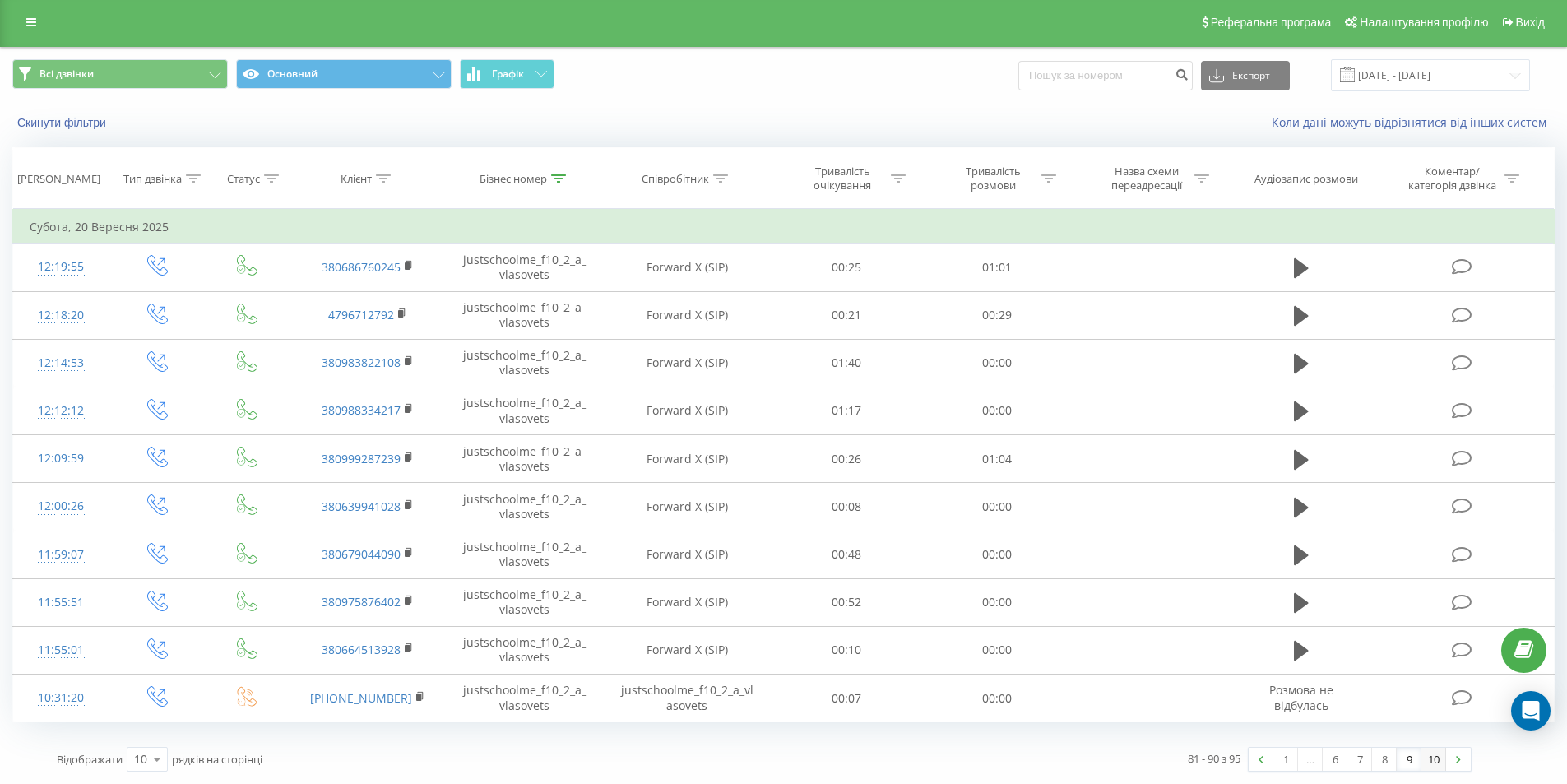
click at [1425, 754] on link "10" at bounding box center [1434, 758] width 25 height 23
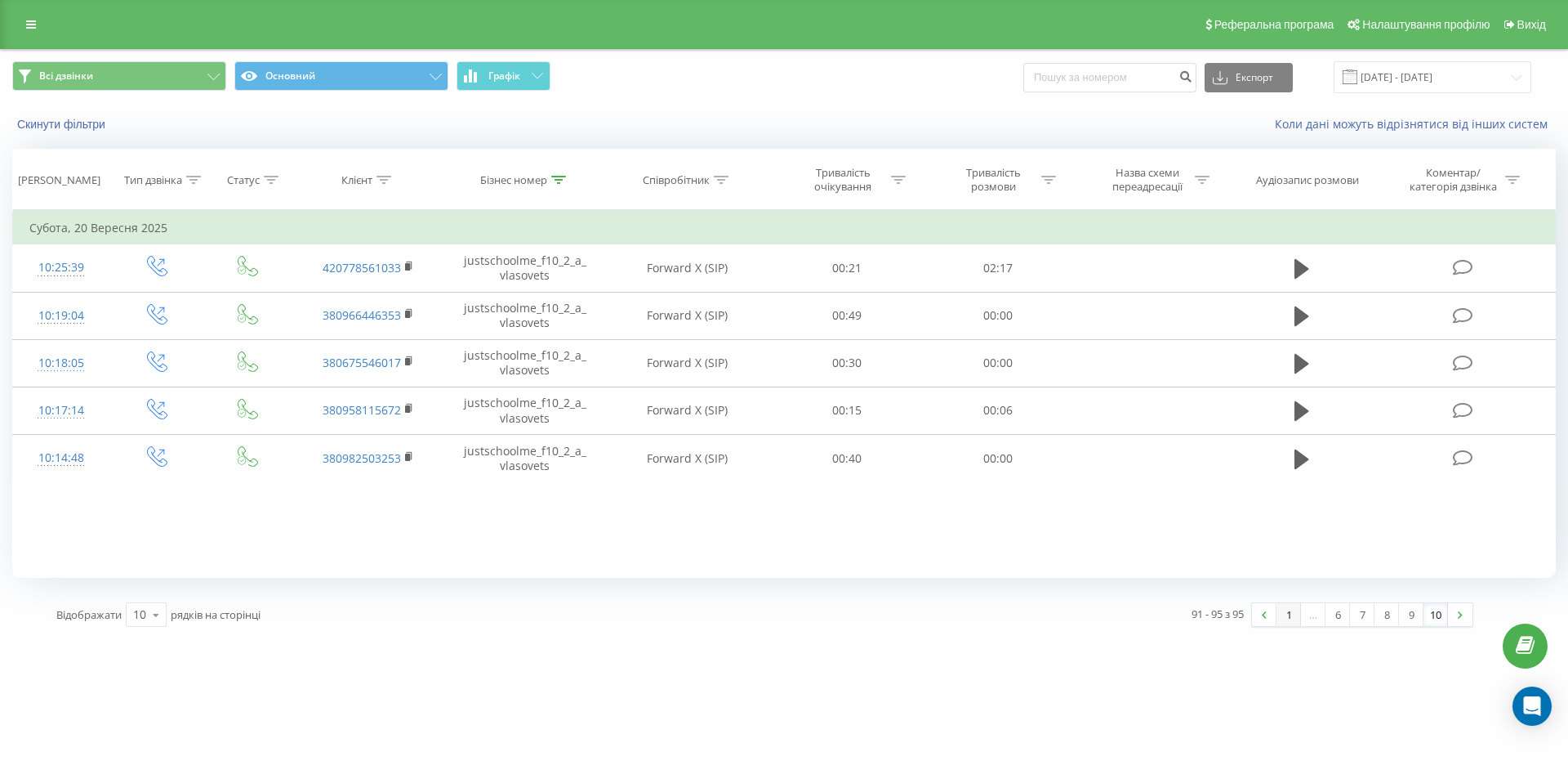
click at [1286, 612] on link "1" at bounding box center [1289, 614] width 25 height 23
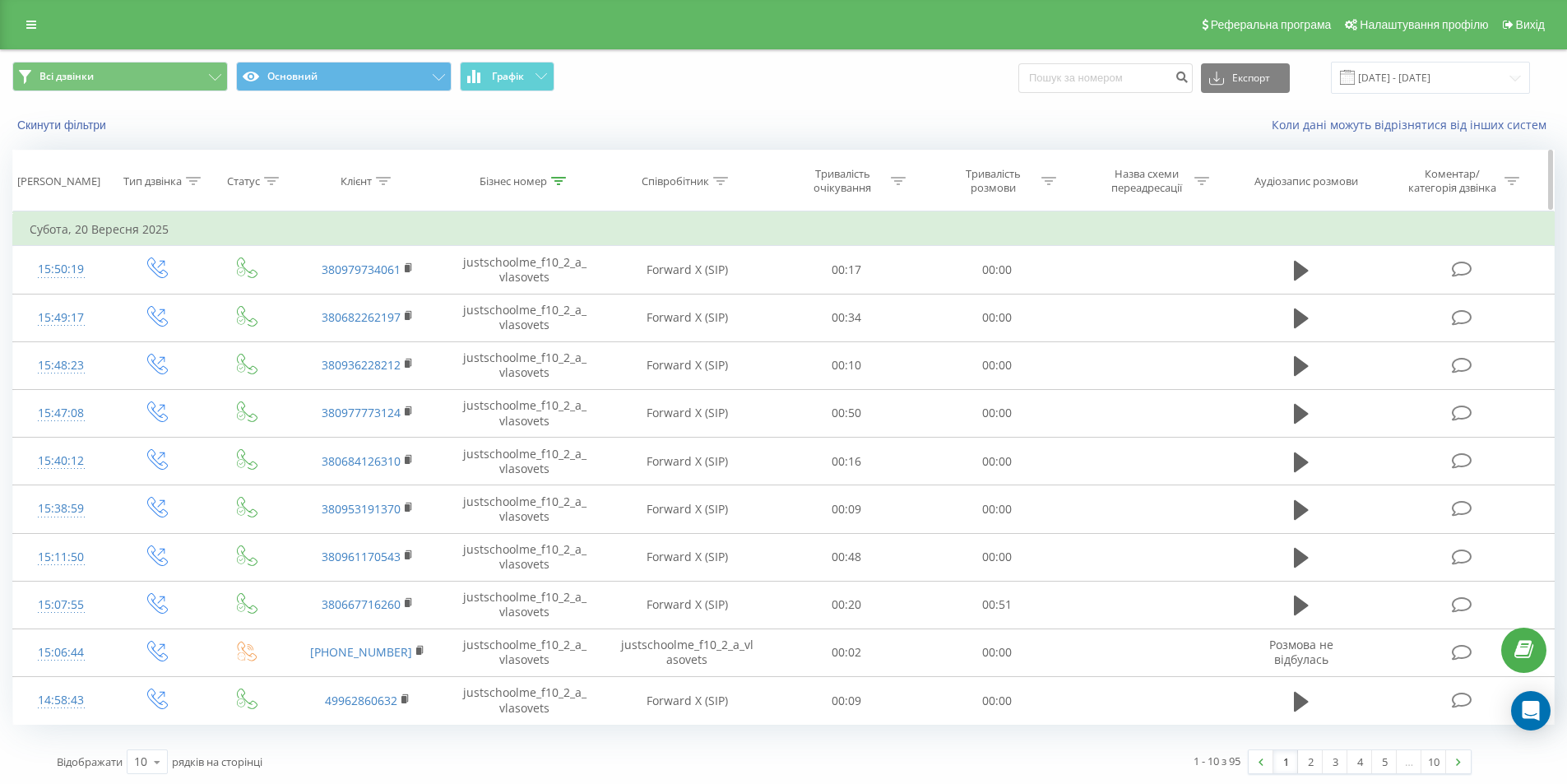
click at [561, 178] on icon at bounding box center [558, 181] width 15 height 9
click at [519, 301] on input "justschoolme_f10_2_a_vlasovets" at bounding box center [525, 299] width 144 height 29
paste input "24_3_s_rohova"
click at [549, 327] on span "OK" at bounding box center [560, 331] width 46 height 26
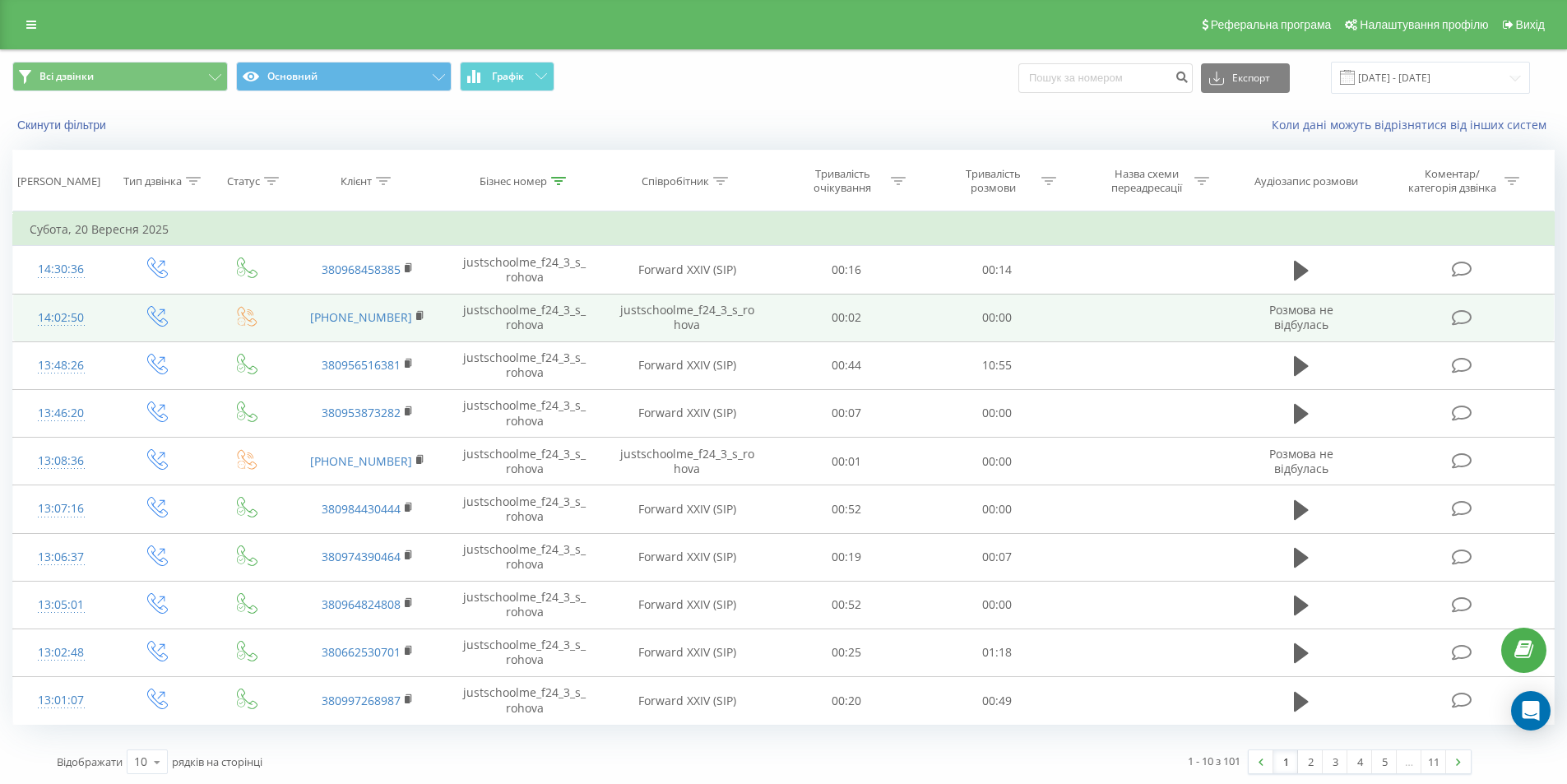
scroll to position [3, 0]
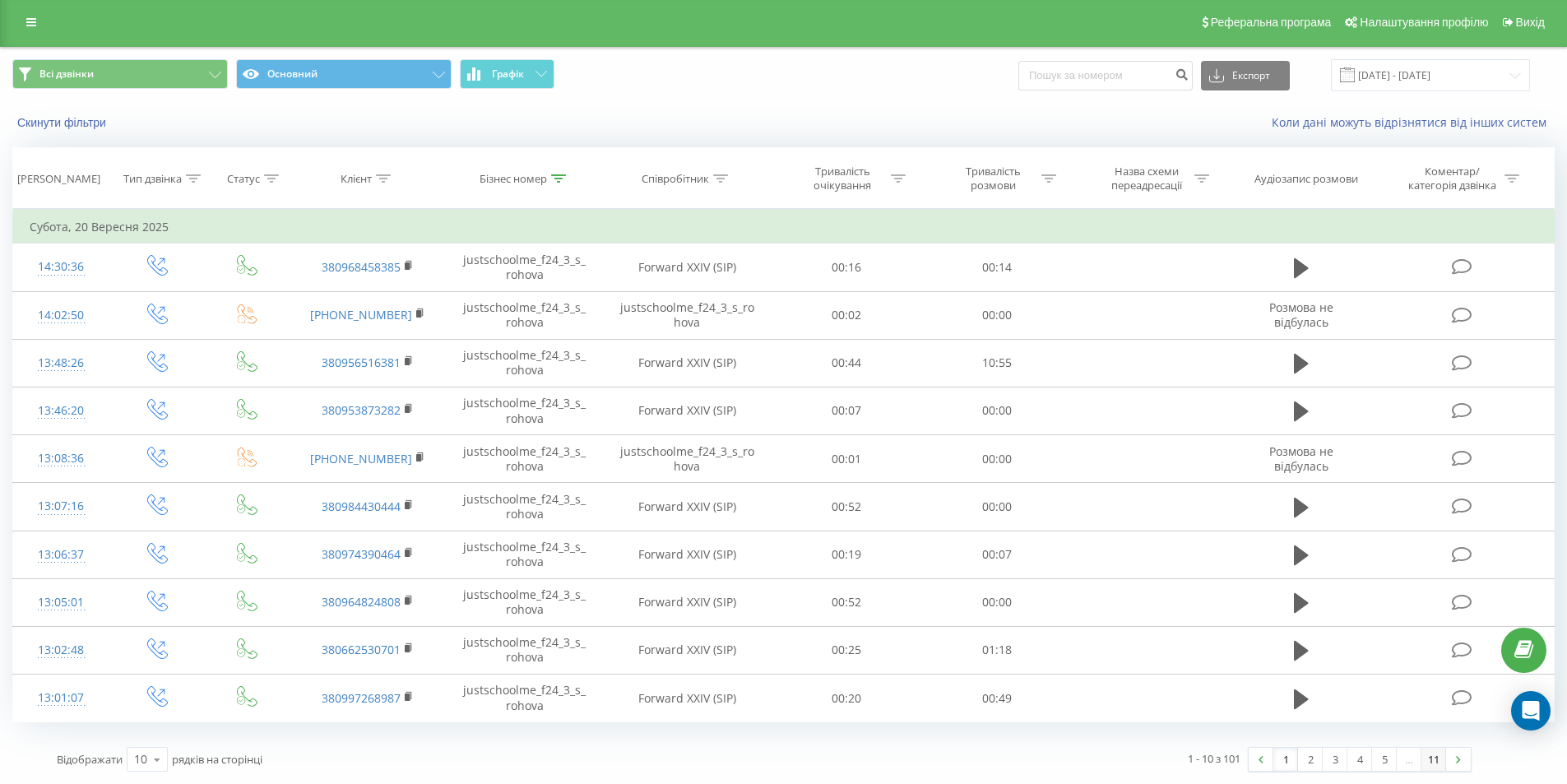
click at [1426, 758] on link "11" at bounding box center [1434, 758] width 25 height 23
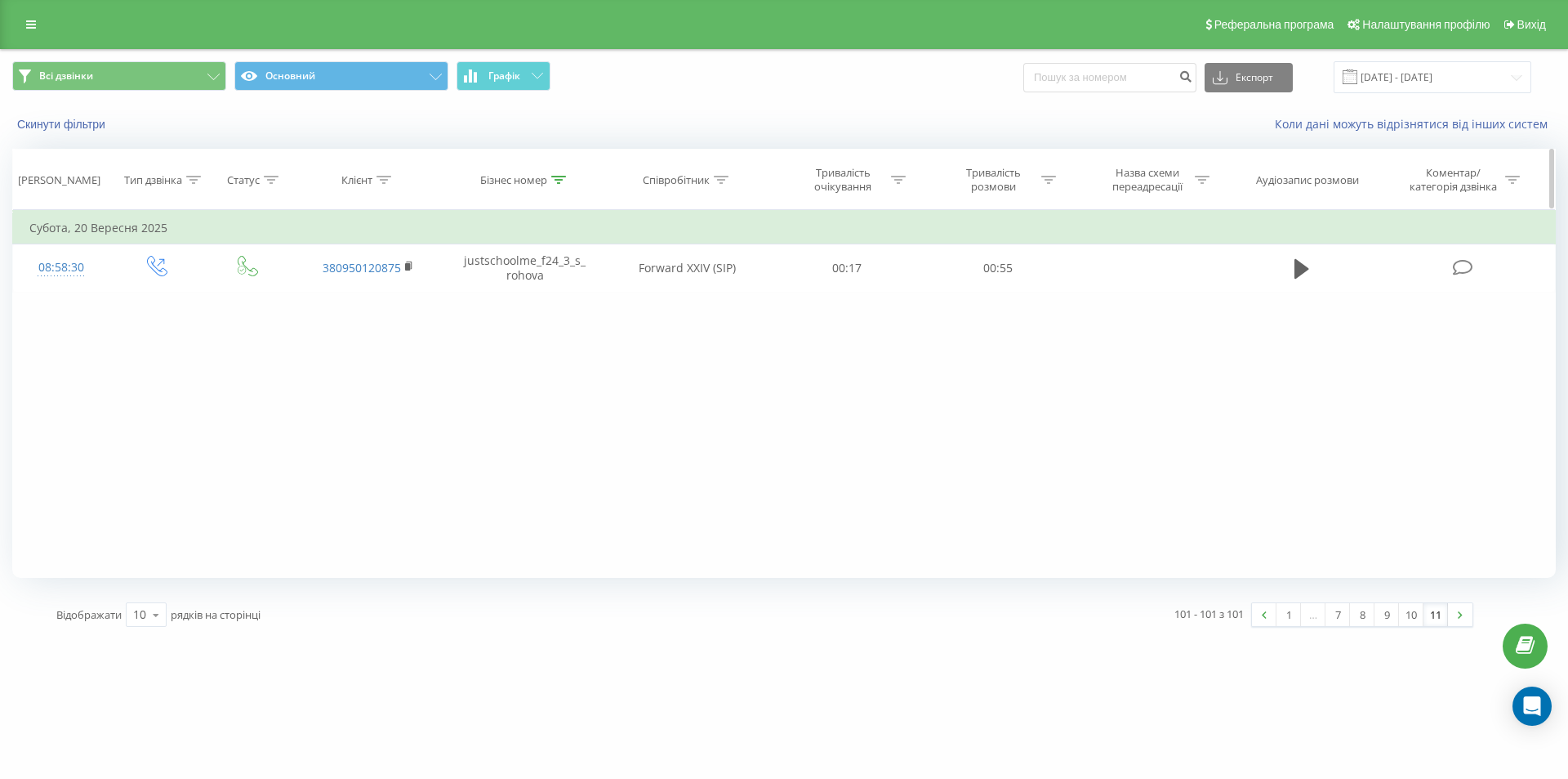
click at [558, 181] on icon at bounding box center [558, 180] width 14 height 8
click at [542, 300] on input "justschoolme_f24_3_s_rohova" at bounding box center [524, 297] width 143 height 29
paste input "16_2_a_semets"
click at [568, 339] on span "OK" at bounding box center [560, 329] width 46 height 25
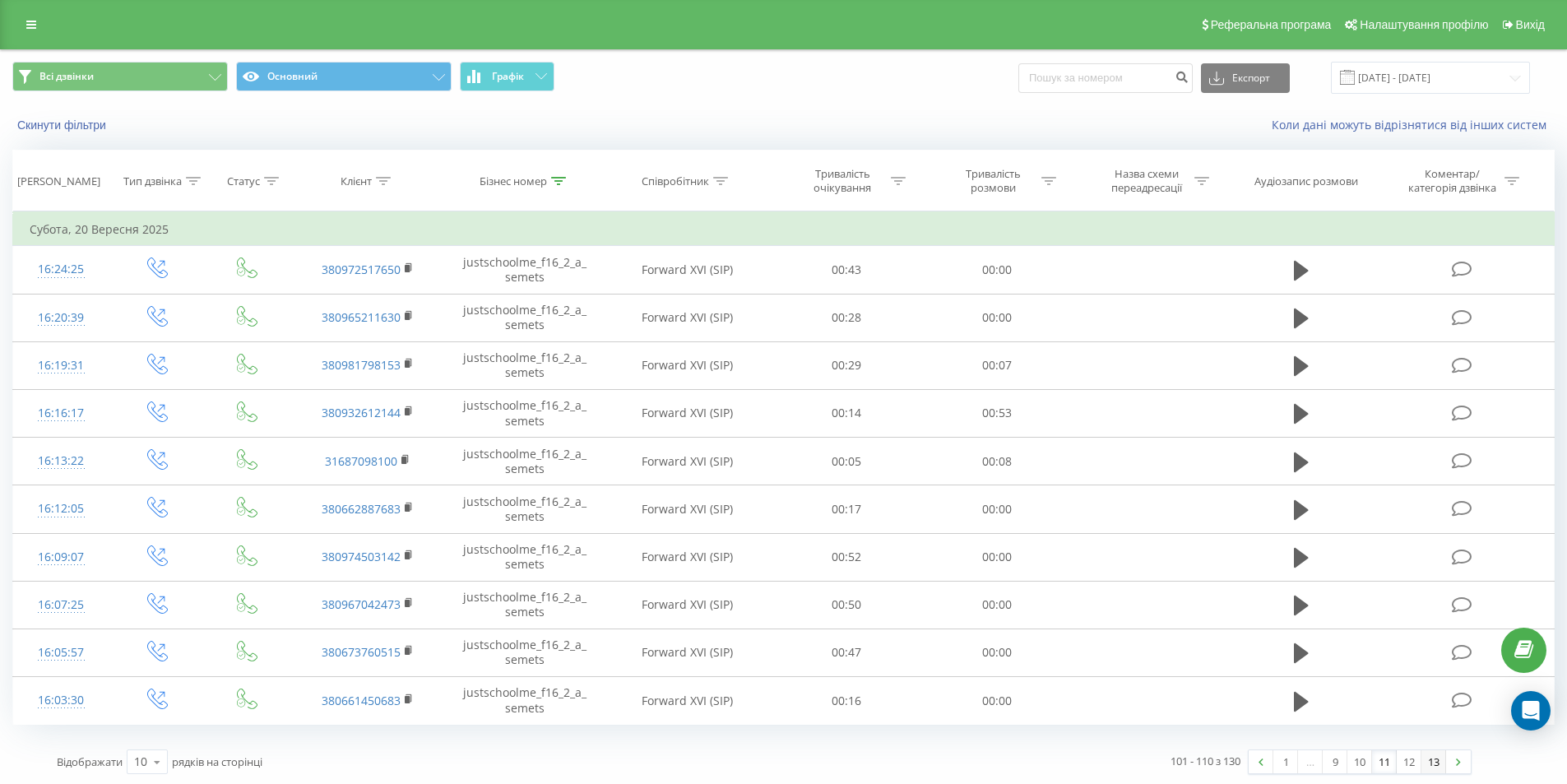
click at [1428, 758] on link "13" at bounding box center [1434, 761] width 25 height 23
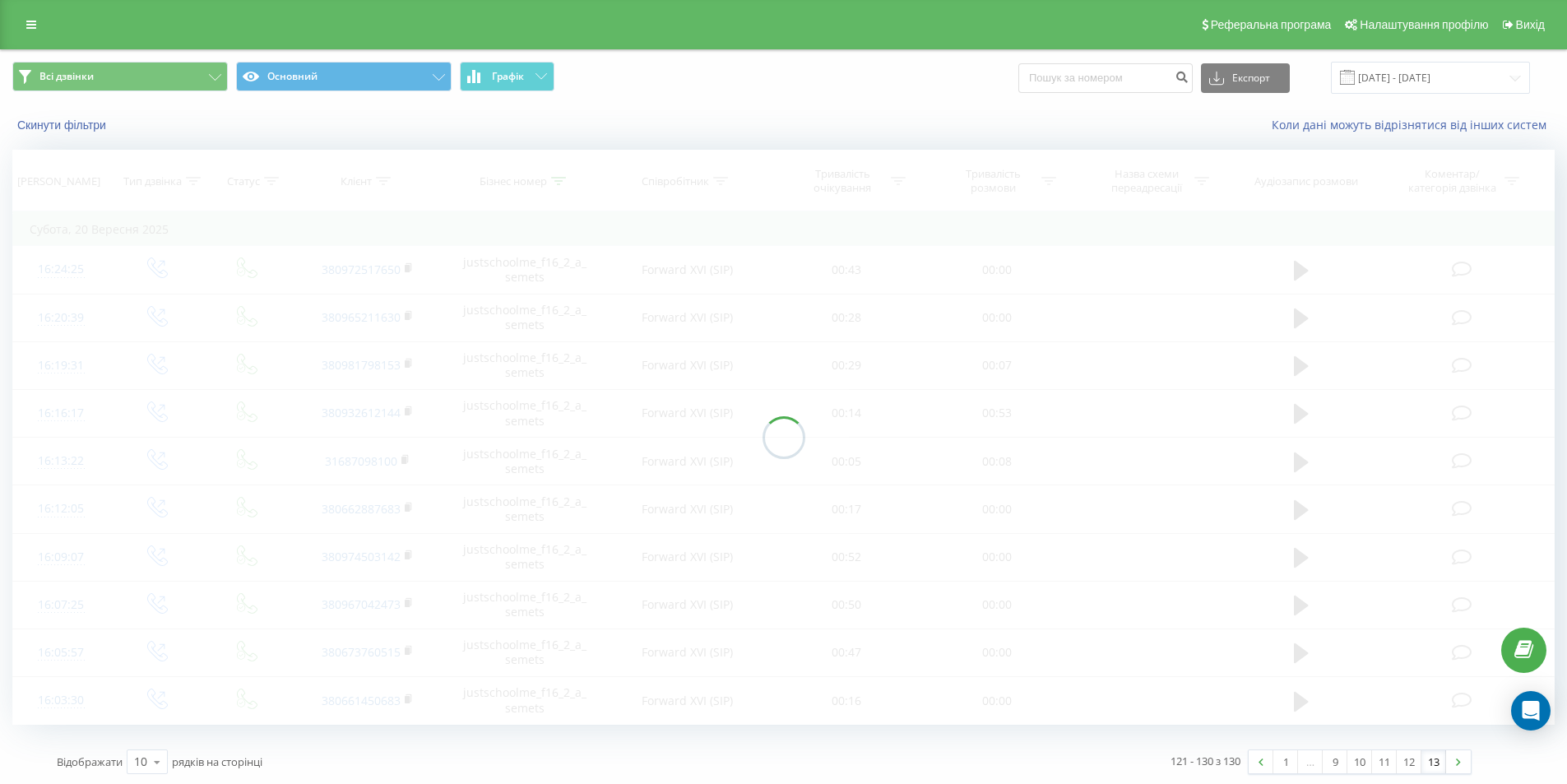
scroll to position [3, 0]
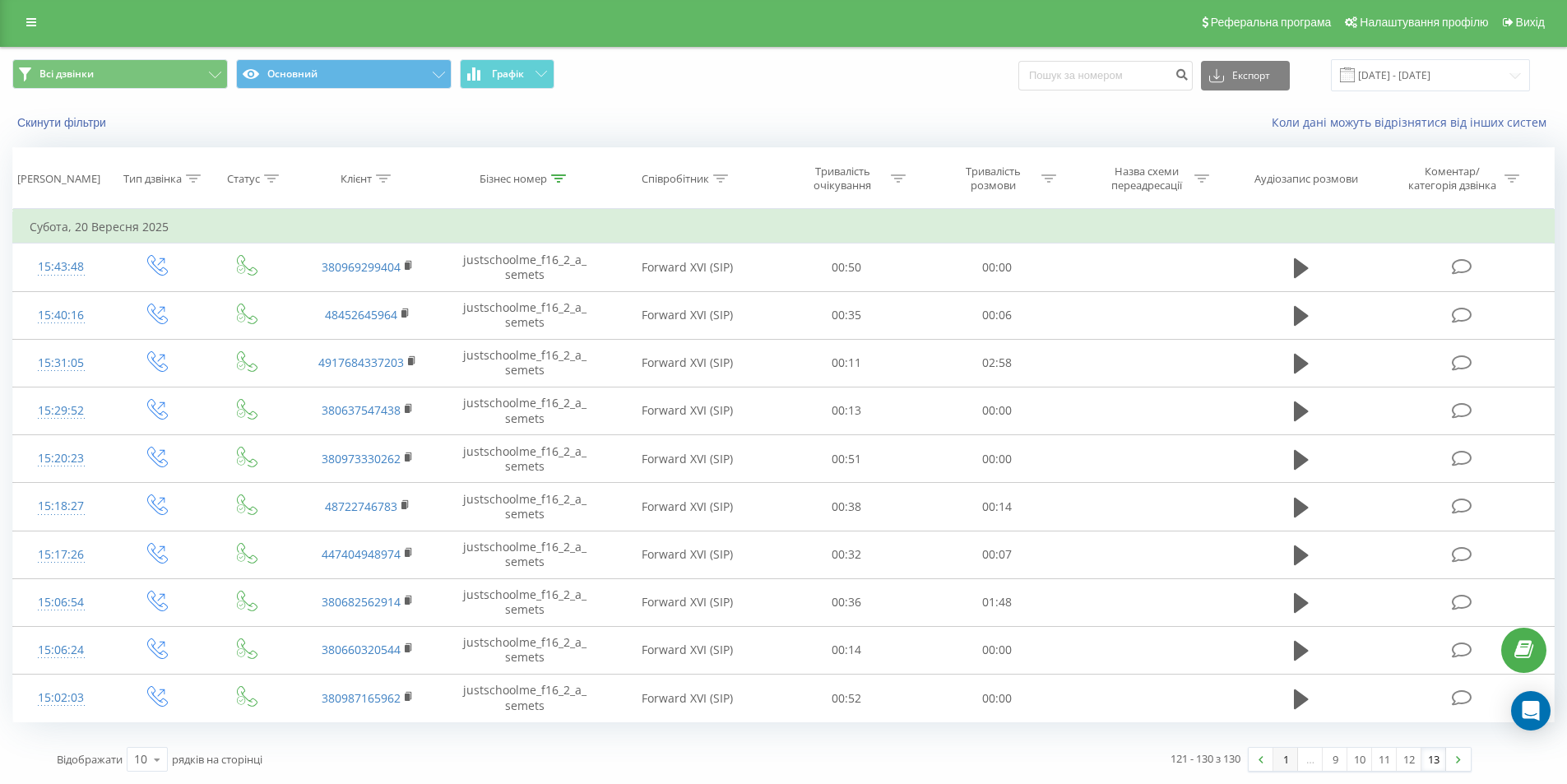
click at [1284, 758] on link "1" at bounding box center [1285, 758] width 25 height 23
click at [587, 174] on div "Бізнес номер" at bounding box center [525, 178] width 156 height 14
click at [566, 174] on icon at bounding box center [558, 178] width 15 height 9
click at [519, 303] on input "justschoolme_f16_2_a_semets" at bounding box center [525, 296] width 144 height 29
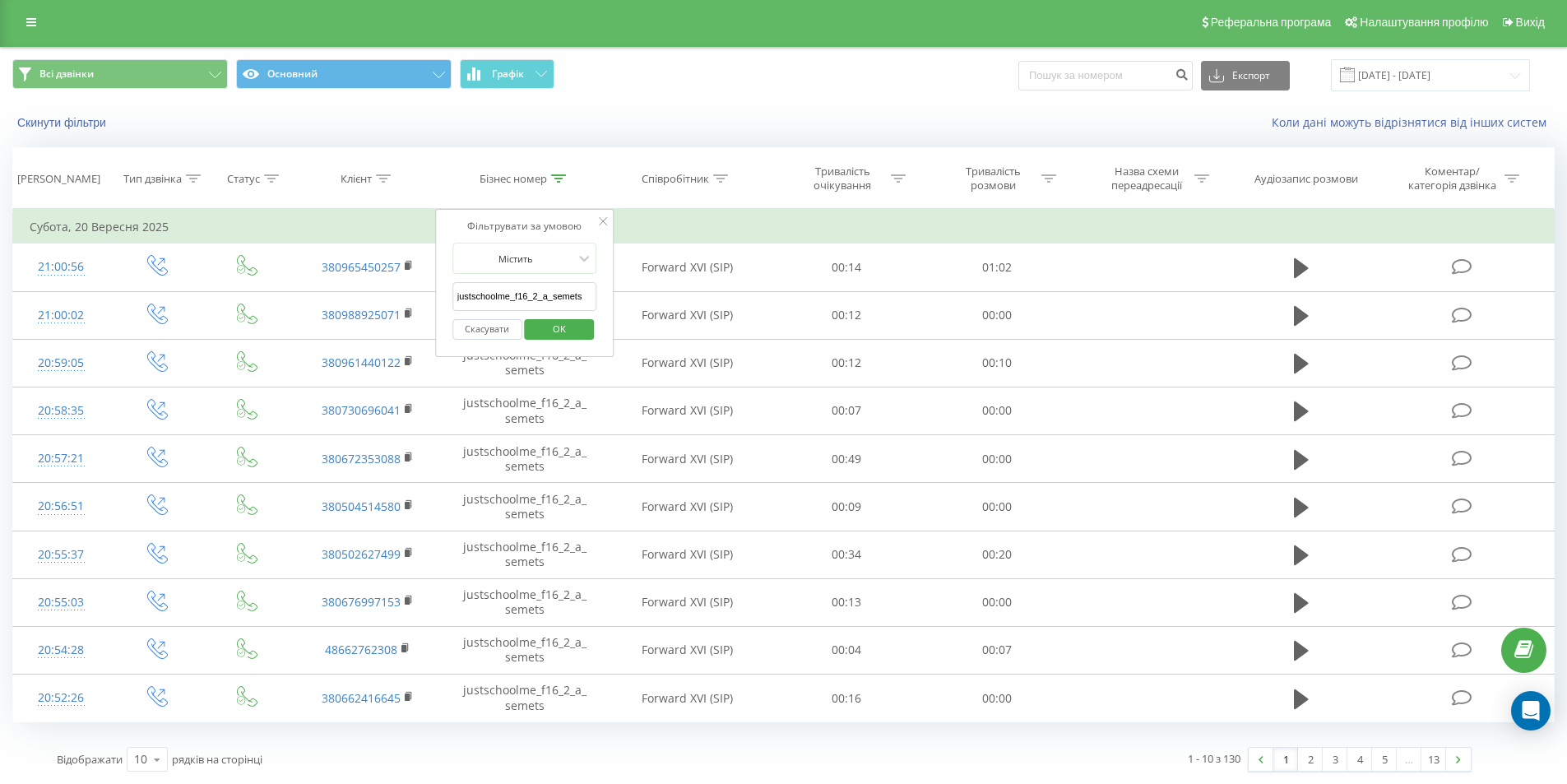
click at [519, 303] on input "justschoolme_f16_2_a_semets" at bounding box center [525, 296] width 144 height 29
paste input "6_3_i_bazhan"
click at [566, 328] on span "OK" at bounding box center [560, 329] width 46 height 26
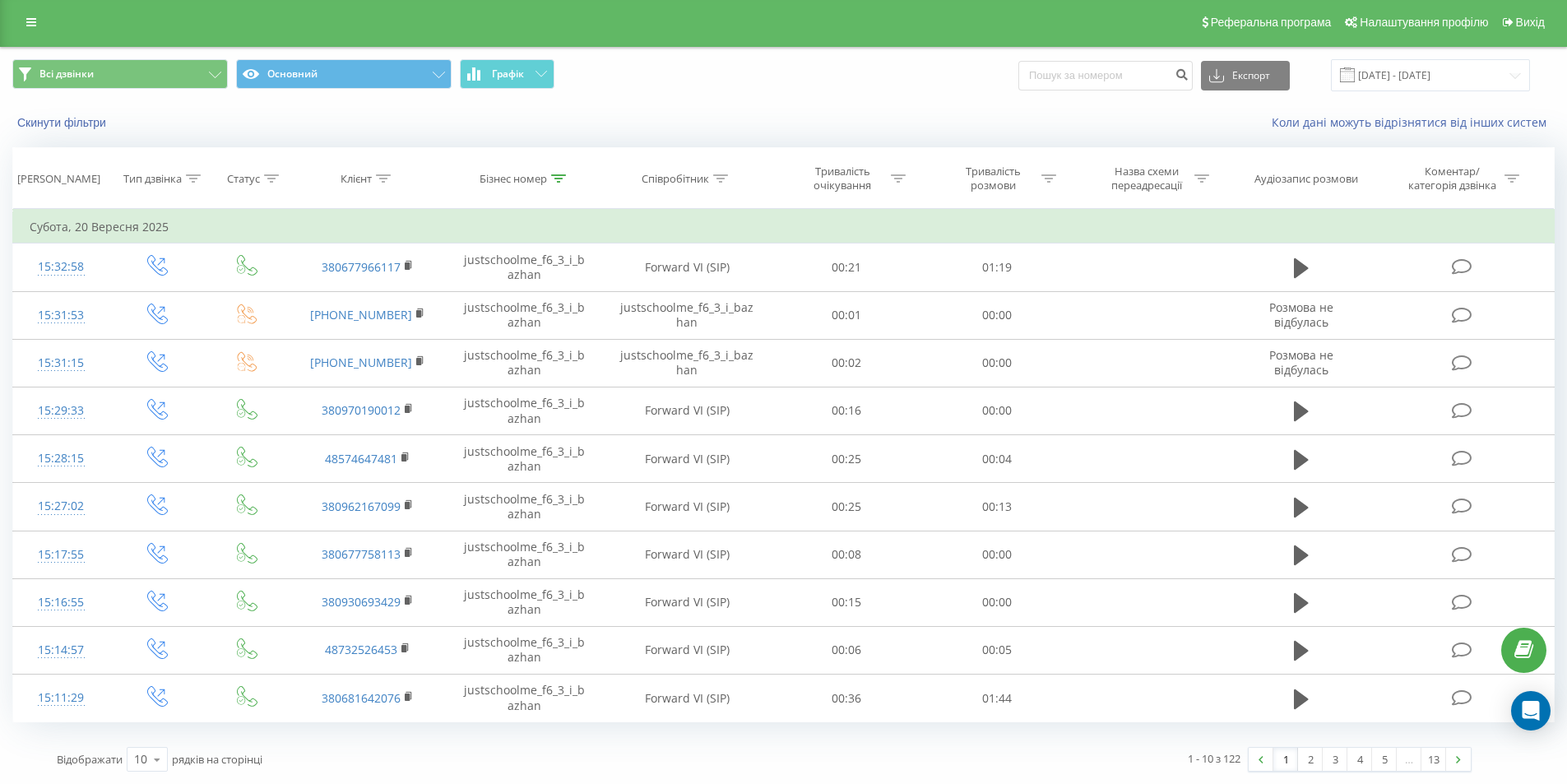
click at [1287, 764] on link "1" at bounding box center [1285, 758] width 25 height 23
click at [1442, 761] on link "13" at bounding box center [1434, 758] width 25 height 23
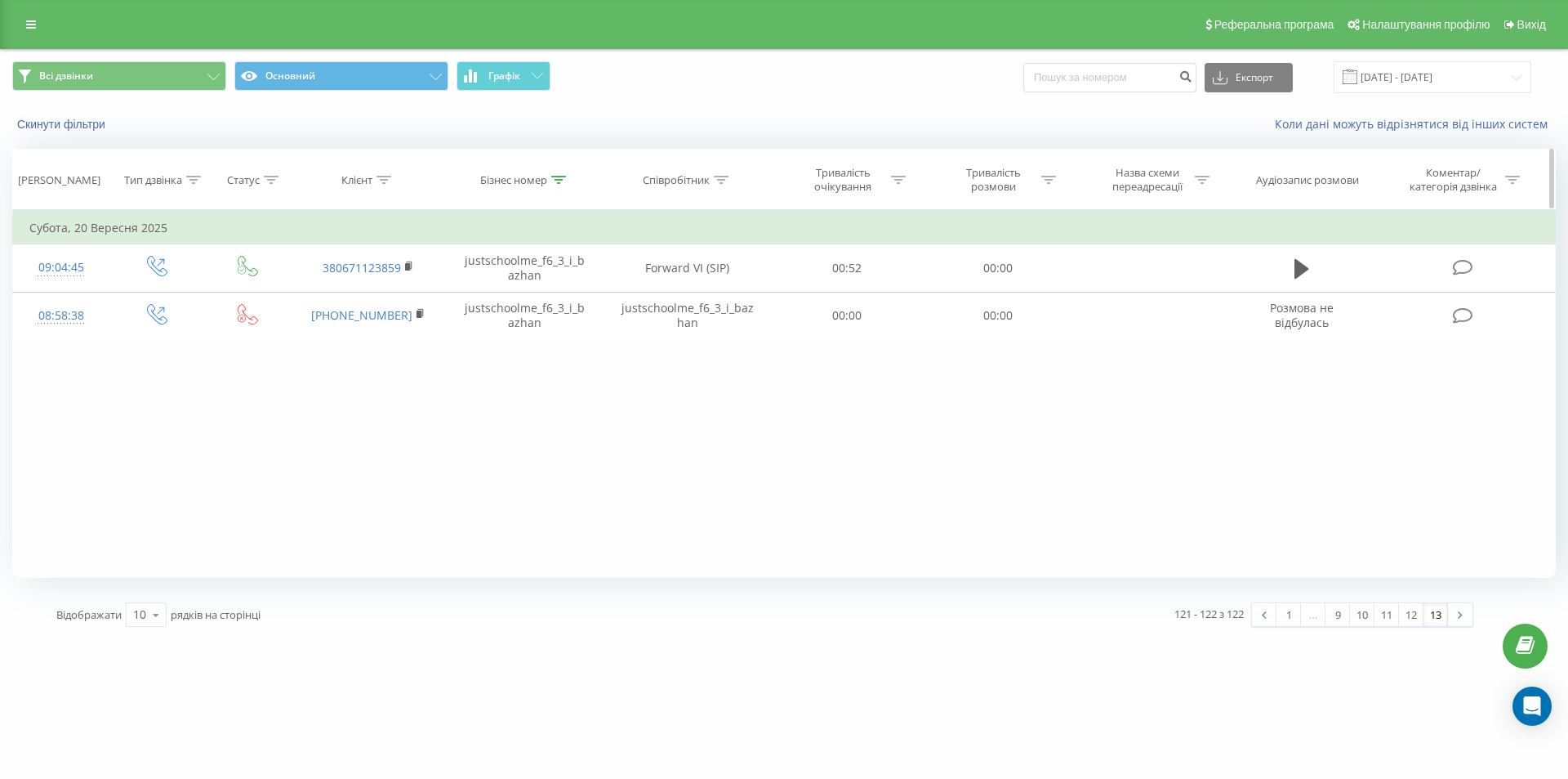
click at [558, 193] on th "Бізнес номер" at bounding box center [525, 179] width 157 height 60
click at [561, 185] on div at bounding box center [558, 180] width 14 height 14
click at [536, 297] on input "justschoolme_f6_3_i_bazhan" at bounding box center [524, 297] width 143 height 29
paste input "19_3_n_kryzhanovska"
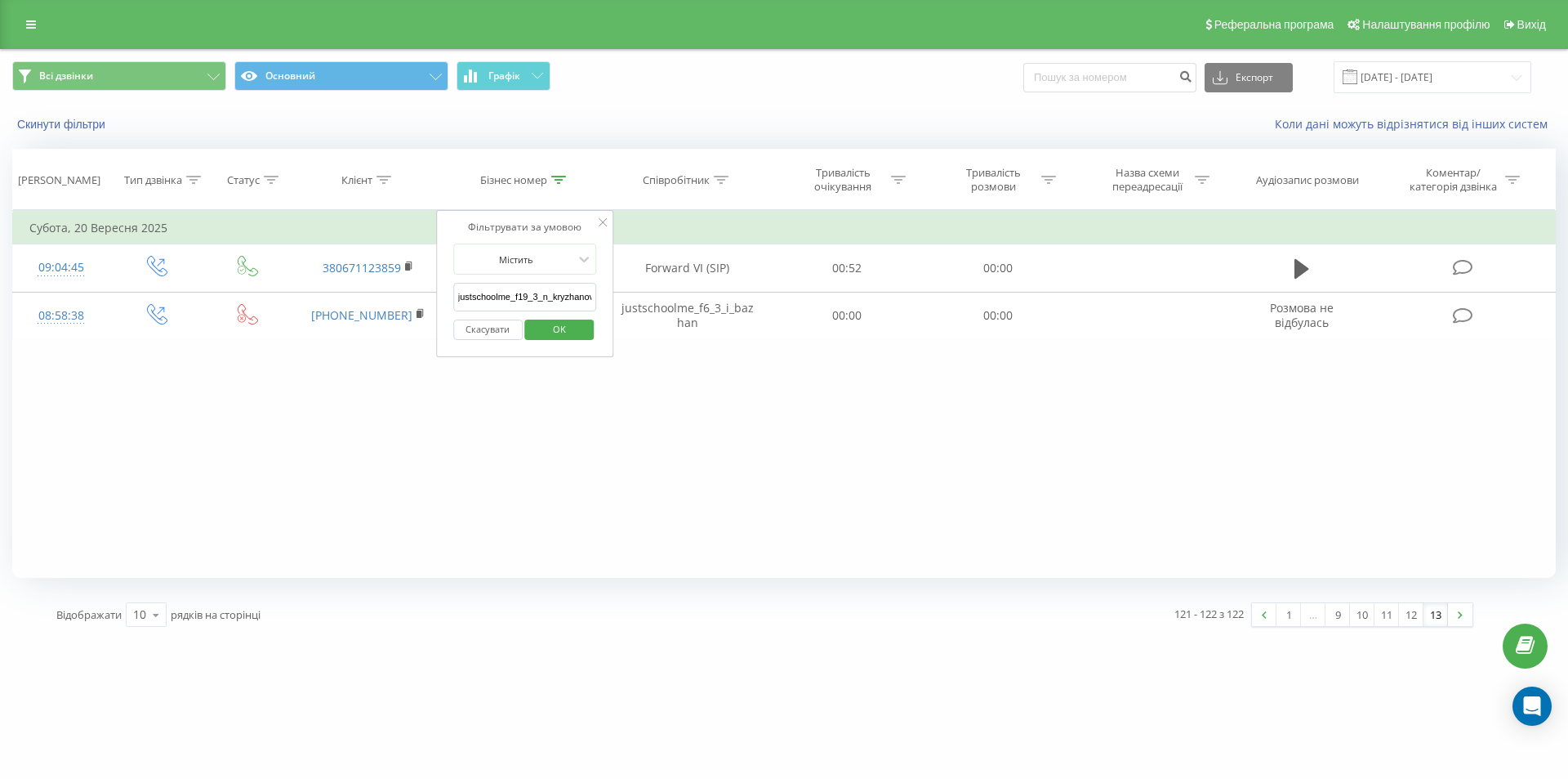
scroll to position [0, 15]
type input "justschoolme_f19_3_n_kryzhanovska"
click at [549, 327] on span "OK" at bounding box center [560, 329] width 46 height 25
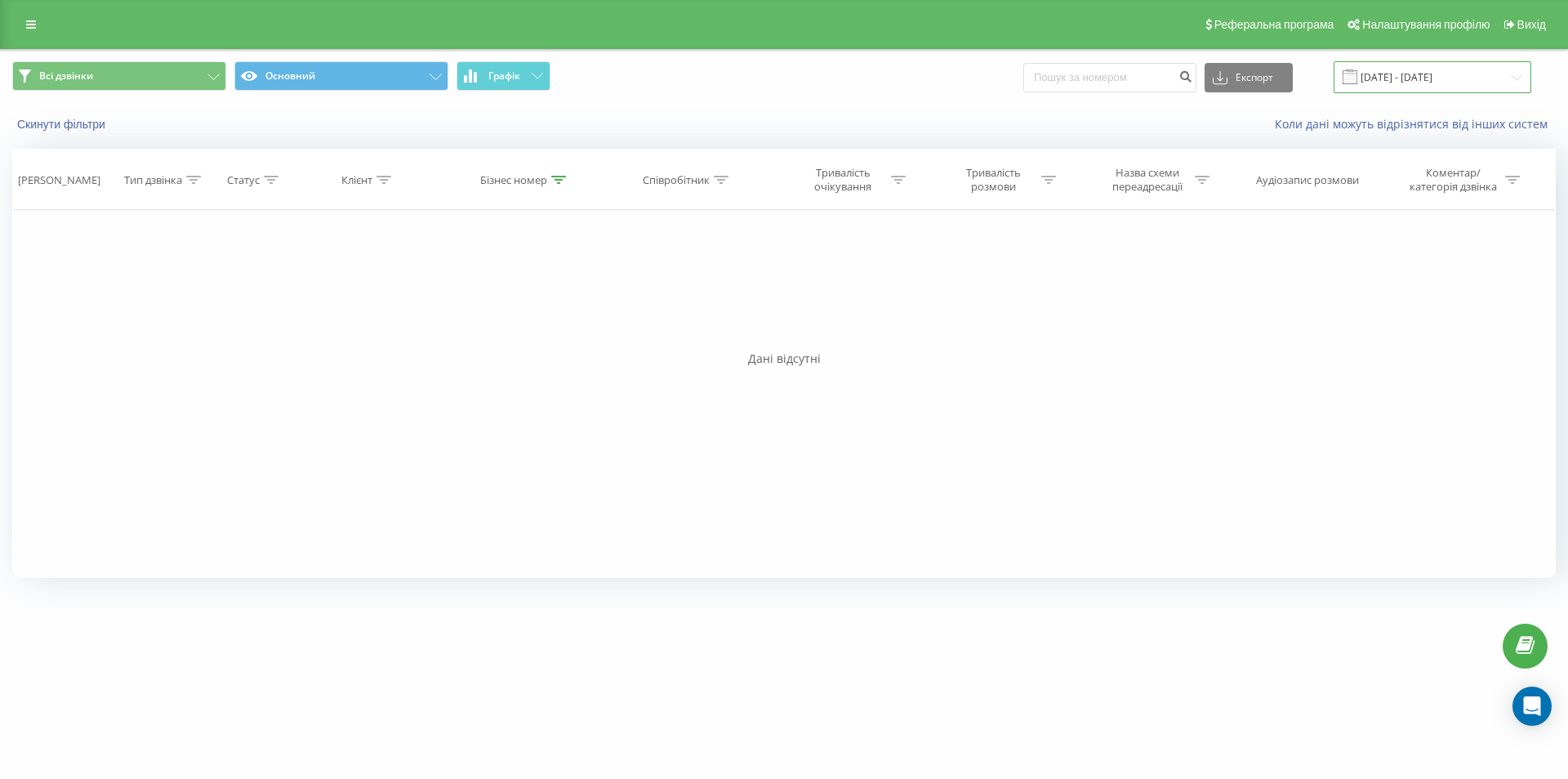
click at [1470, 81] on input "[DATE] - [DATE]" at bounding box center [1432, 77] width 198 height 32
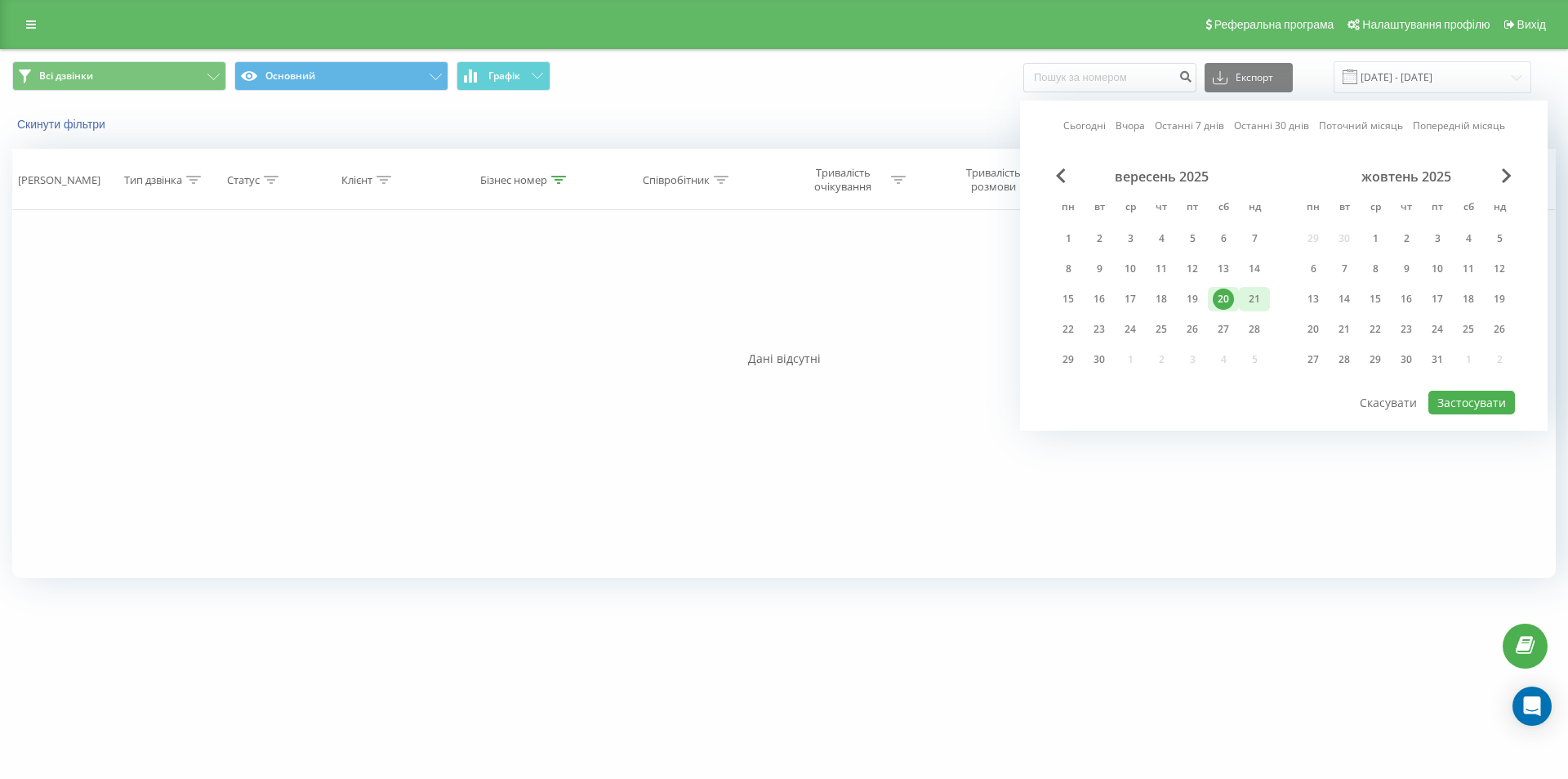
click at [1245, 304] on div "21" at bounding box center [1254, 299] width 21 height 21
click at [1459, 398] on button "Застосувати" at bounding box center [1472, 402] width 87 height 24
type input "[DATE] - [DATE]"
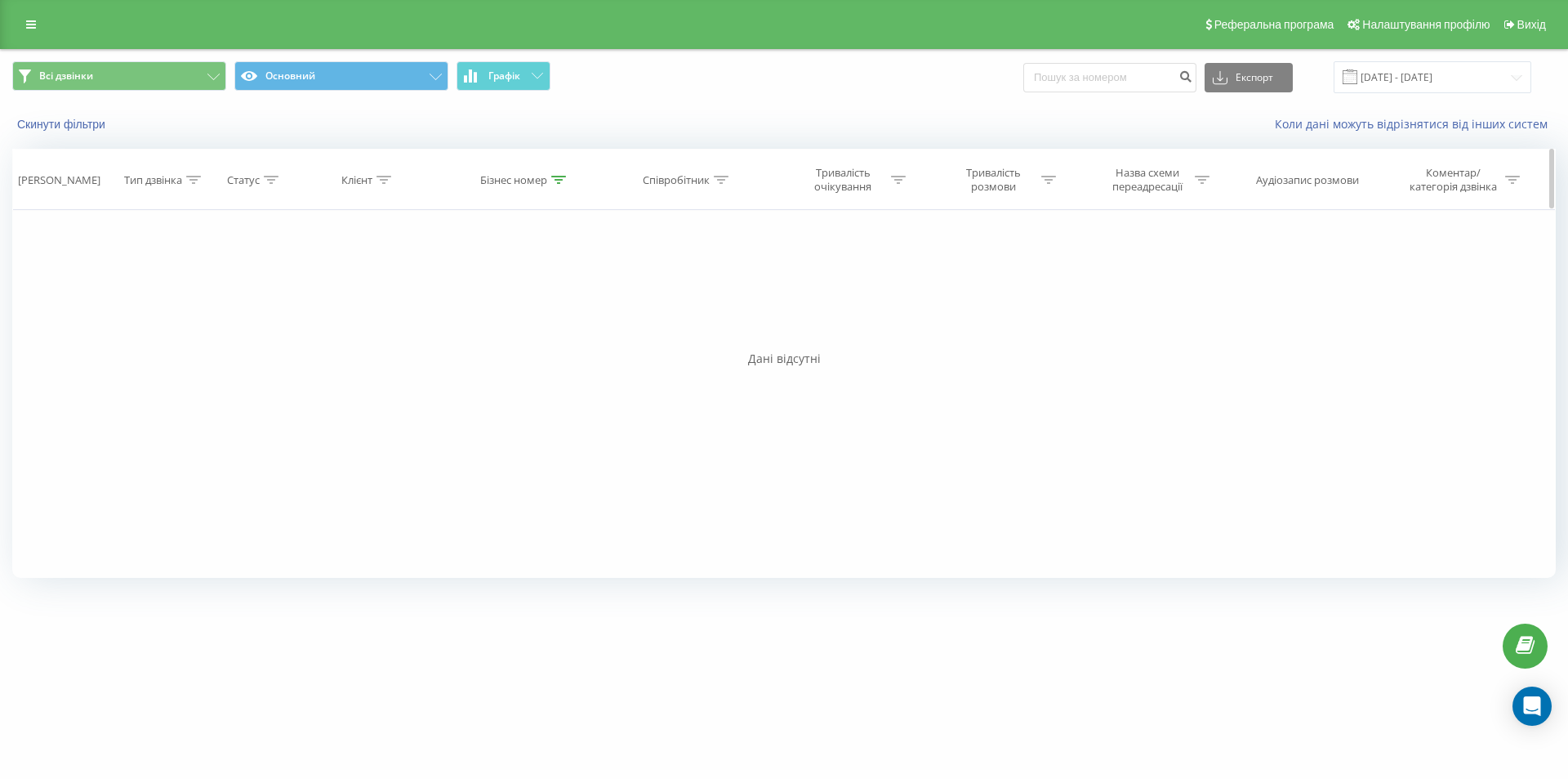
click at [565, 178] on icon at bounding box center [558, 180] width 14 height 8
click at [518, 311] on input "justschoolme_f19_3_n_kryzhanovska" at bounding box center [524, 297] width 143 height 29
click at [520, 309] on input "justschoolme_f19_3_n_kryzhanovska" at bounding box center [524, 297] width 143 height 29
paste input "27_2_d_averyanov"
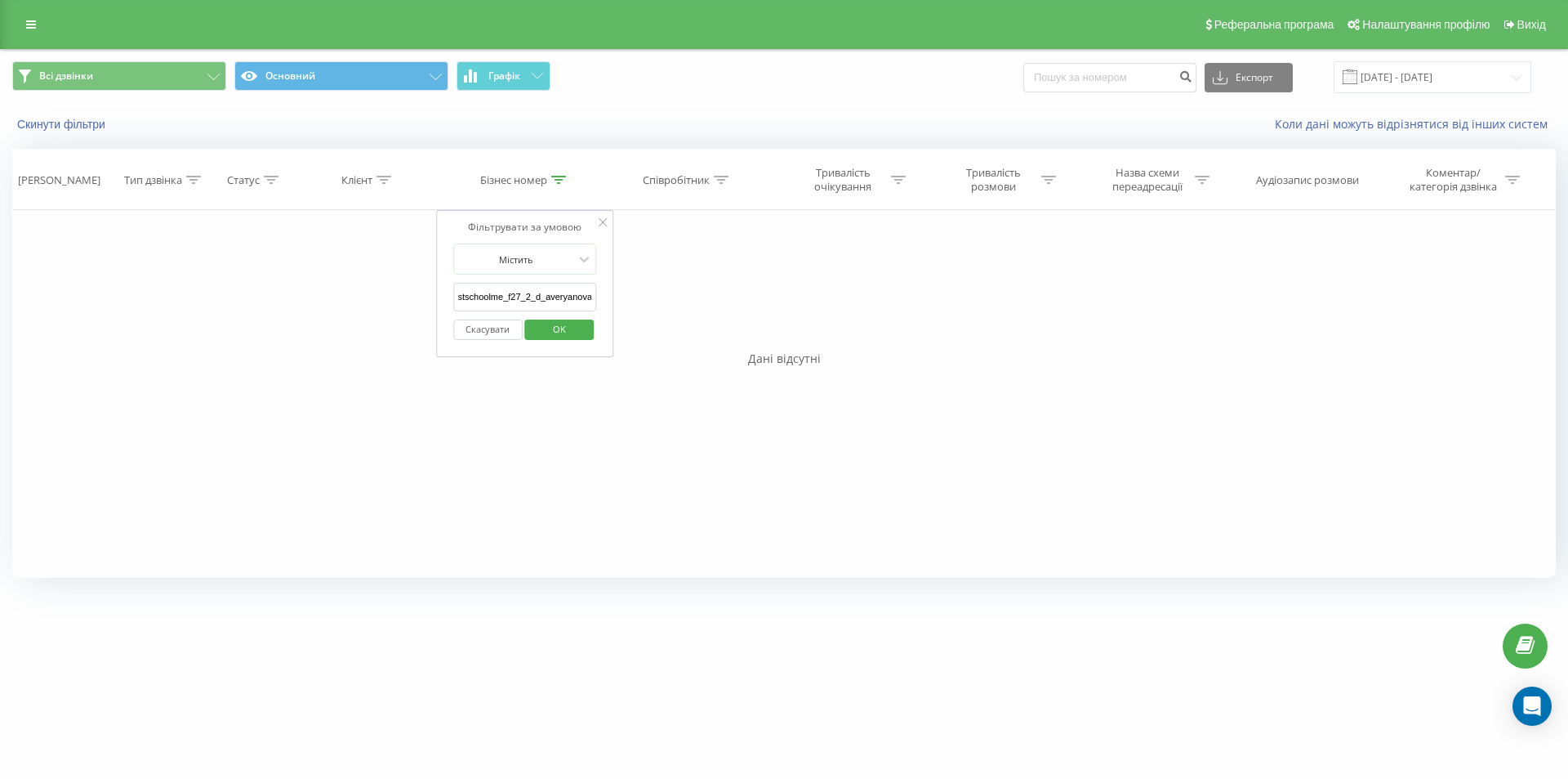
click at [546, 331] on span "OK" at bounding box center [560, 329] width 46 height 25
click at [1397, 73] on input "[DATE] - [DATE]" at bounding box center [1432, 77] width 198 height 32
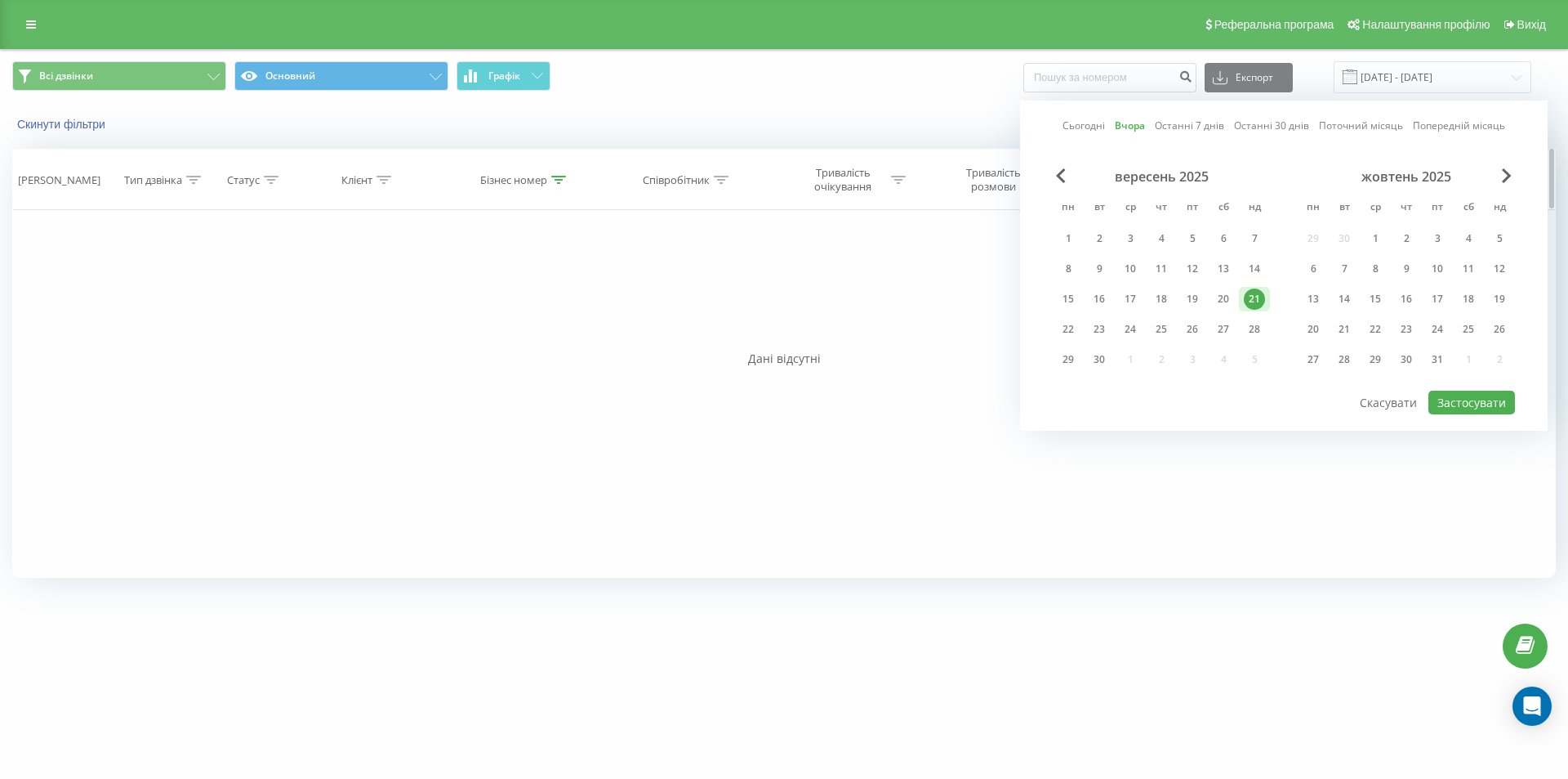
click at [577, 180] on div "Бізнес номер" at bounding box center [525, 180] width 157 height 14
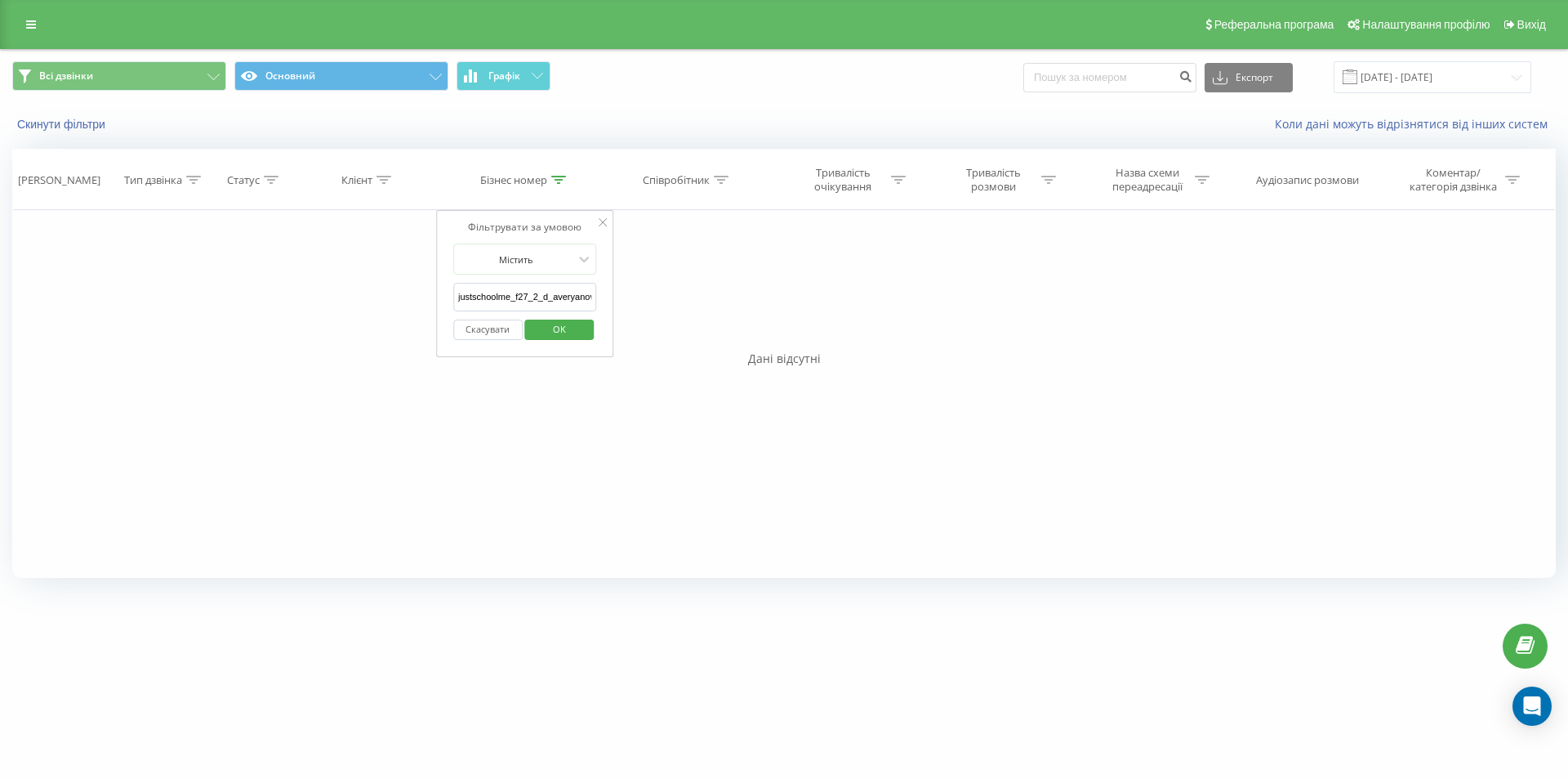
click at [516, 305] on input "justschoolme_f27_2_d_averyanova" at bounding box center [524, 297] width 143 height 29
click at [517, 305] on input "justschoolme_f27_2_d_averyanova" at bounding box center [524, 297] width 143 height 29
paste input "6_3_i_bazhan"
click at [555, 330] on span "OK" at bounding box center [560, 329] width 46 height 25
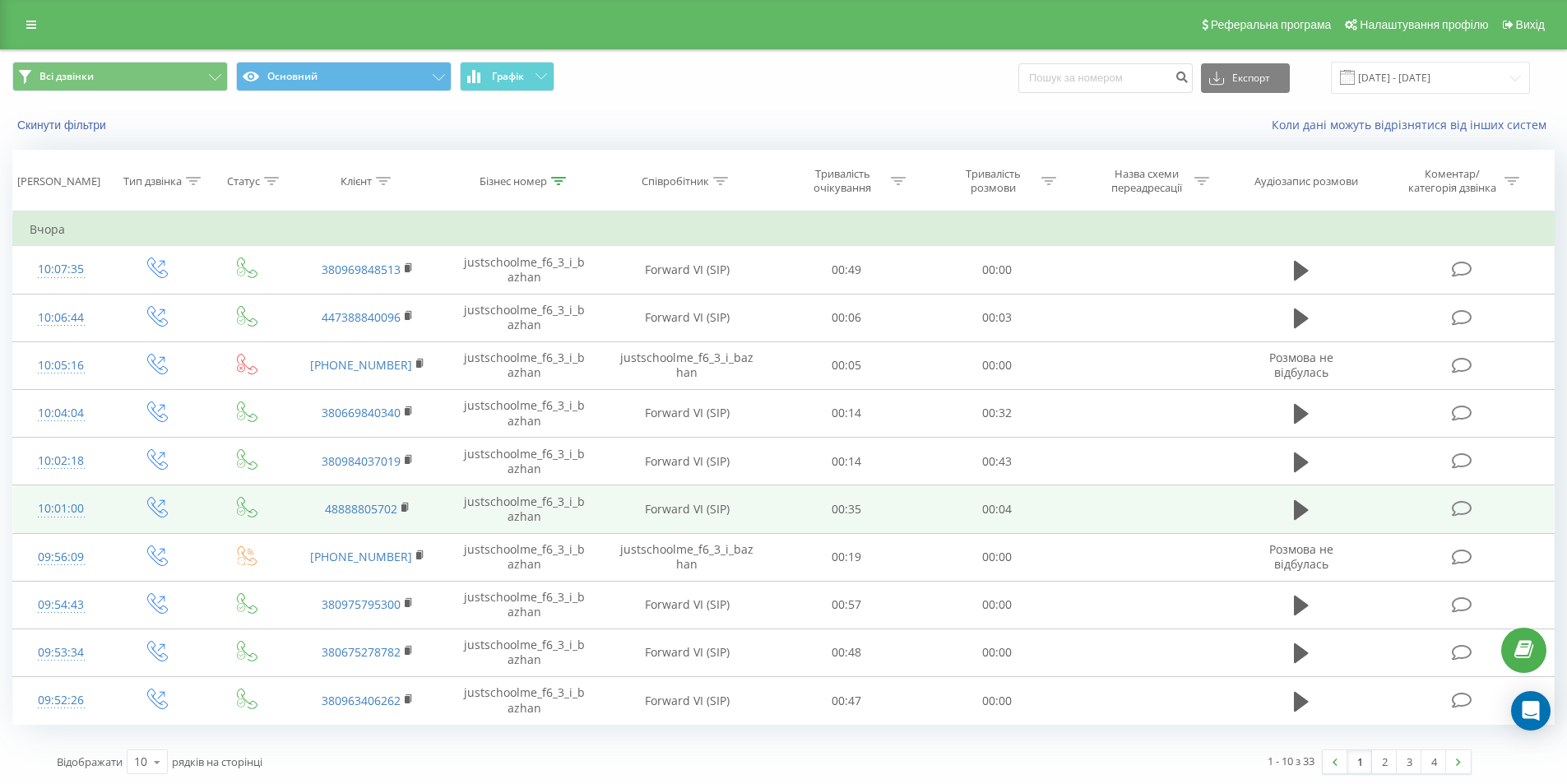
scroll to position [3, 0]
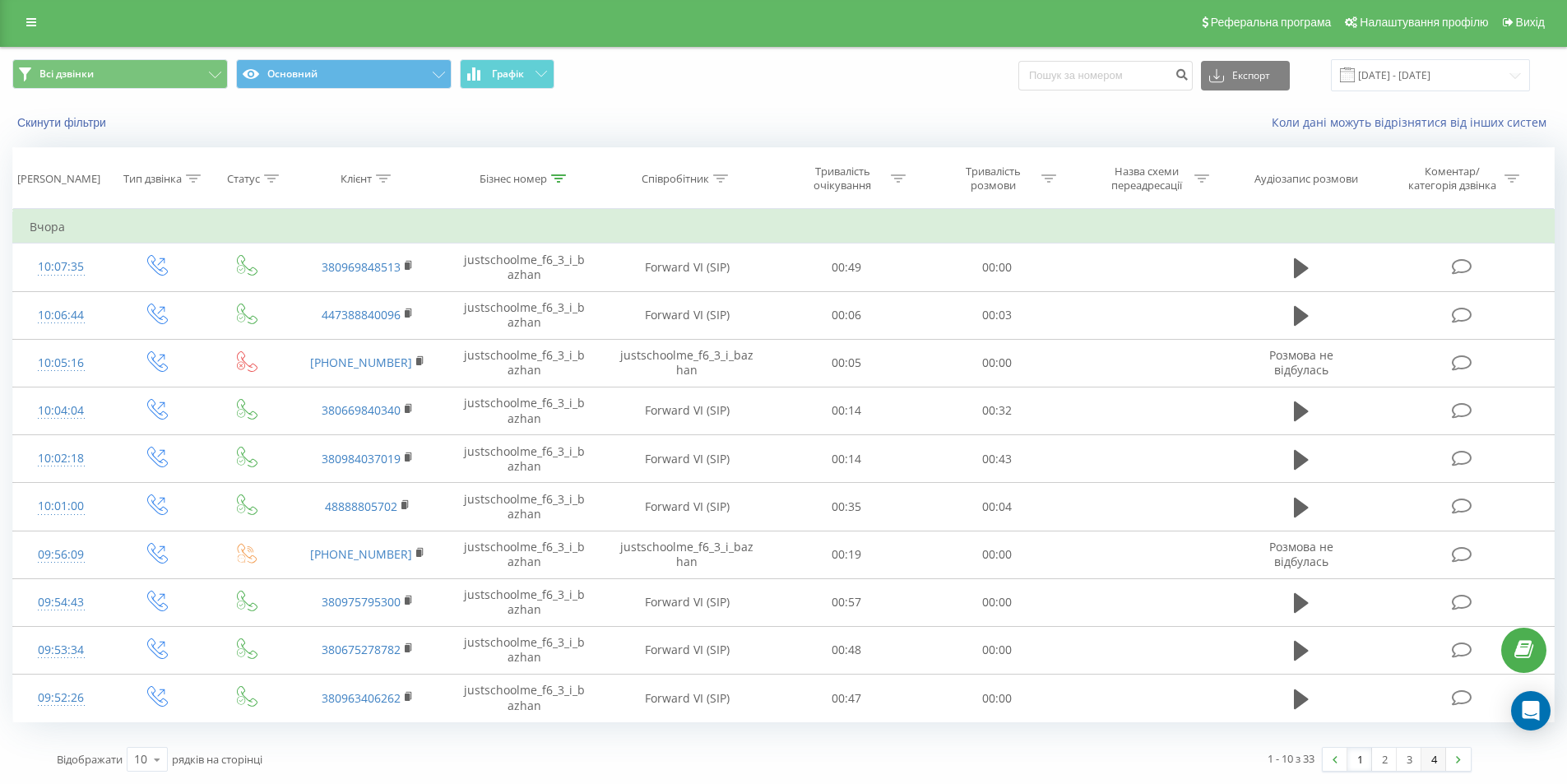
click at [1427, 753] on link "4" at bounding box center [1434, 758] width 25 height 23
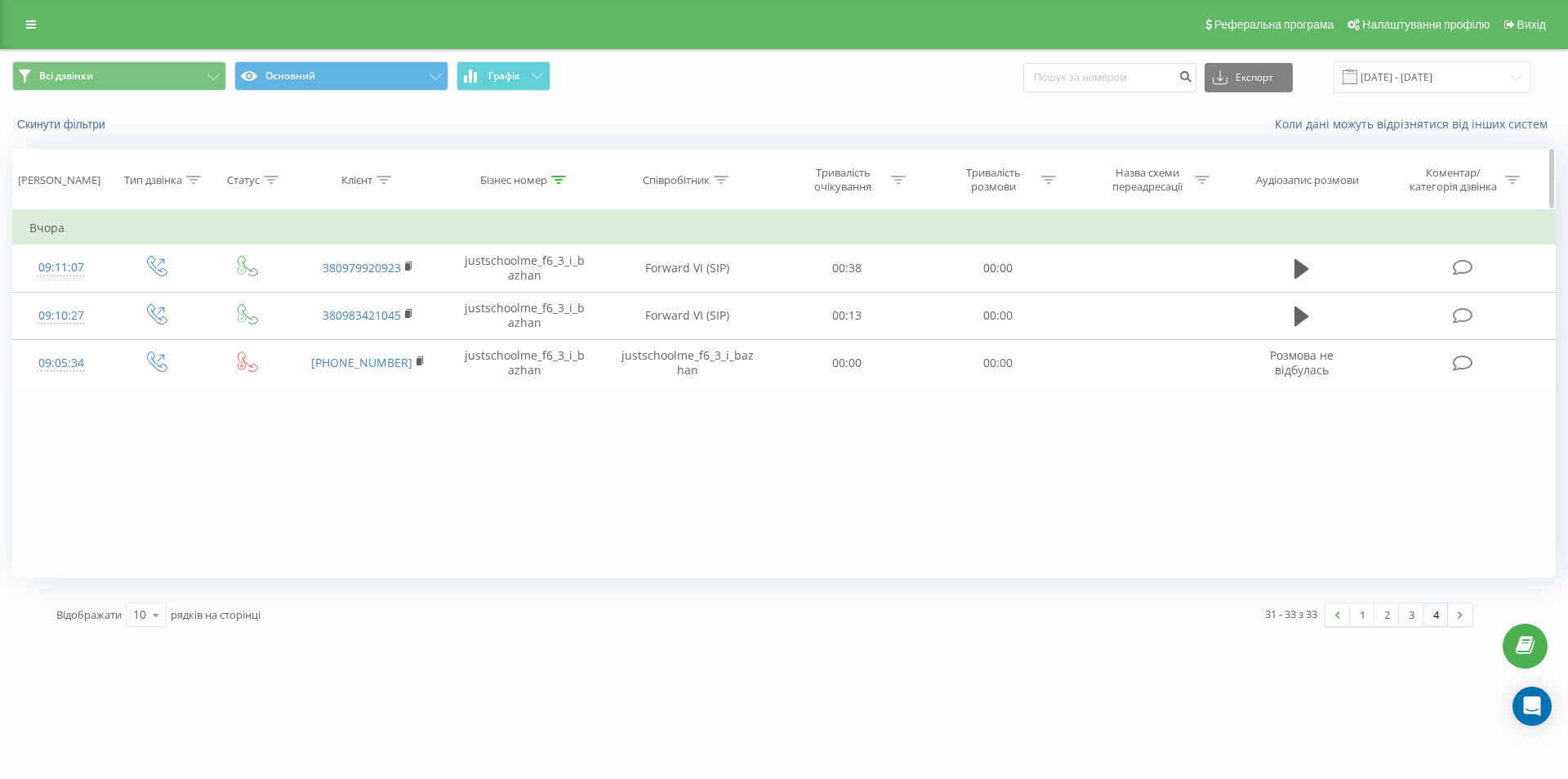
click at [568, 175] on div "Бізнес номер" at bounding box center [525, 180] width 157 height 14
click at [507, 283] on input "justschoolme_f6_3_i_bazhan" at bounding box center [524, 297] width 143 height 29
paste input "16_2_a_semets"
click at [563, 328] on span "OK" at bounding box center [560, 329] width 46 height 25
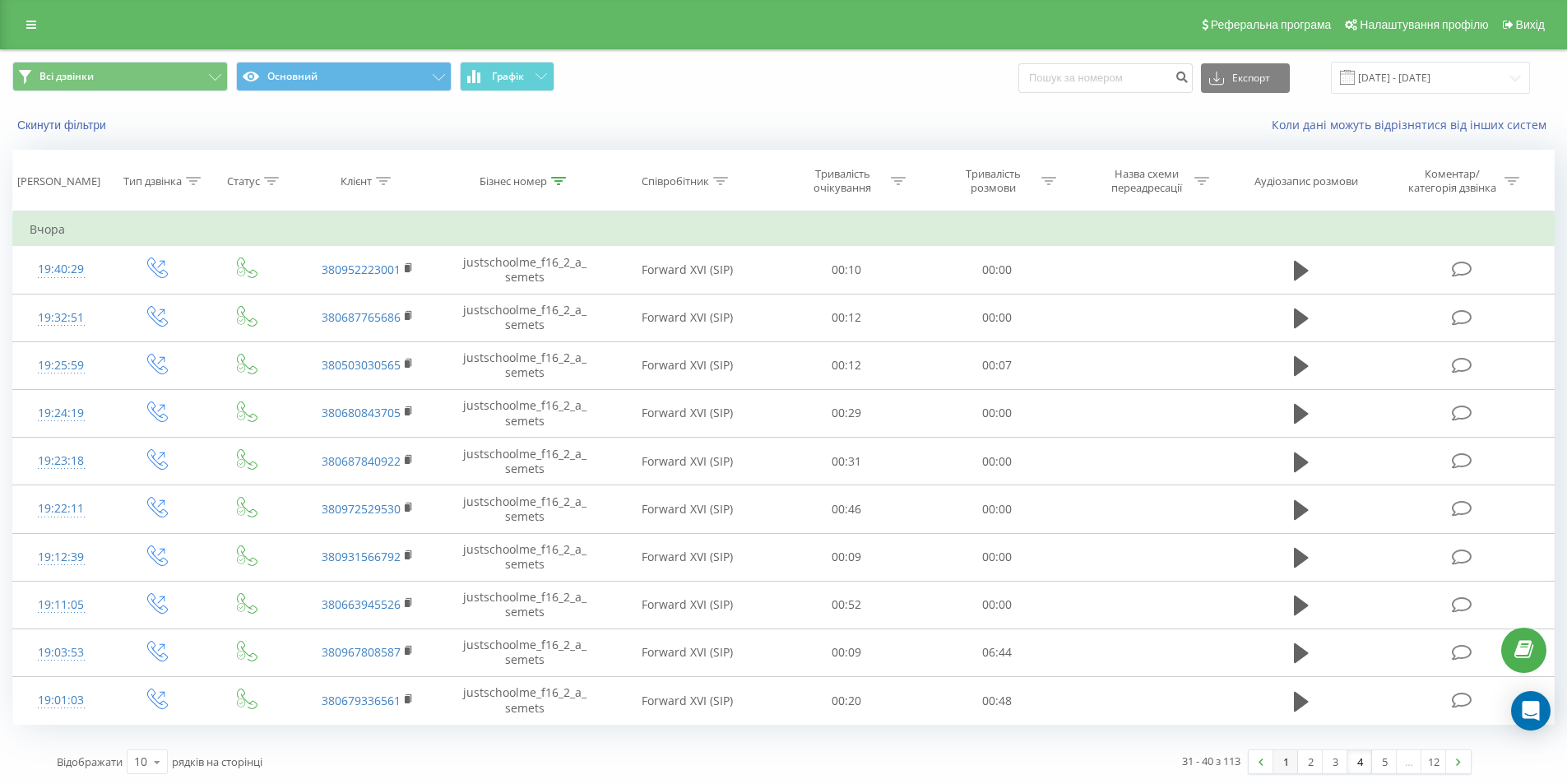
click at [1294, 764] on link "1" at bounding box center [1285, 761] width 25 height 23
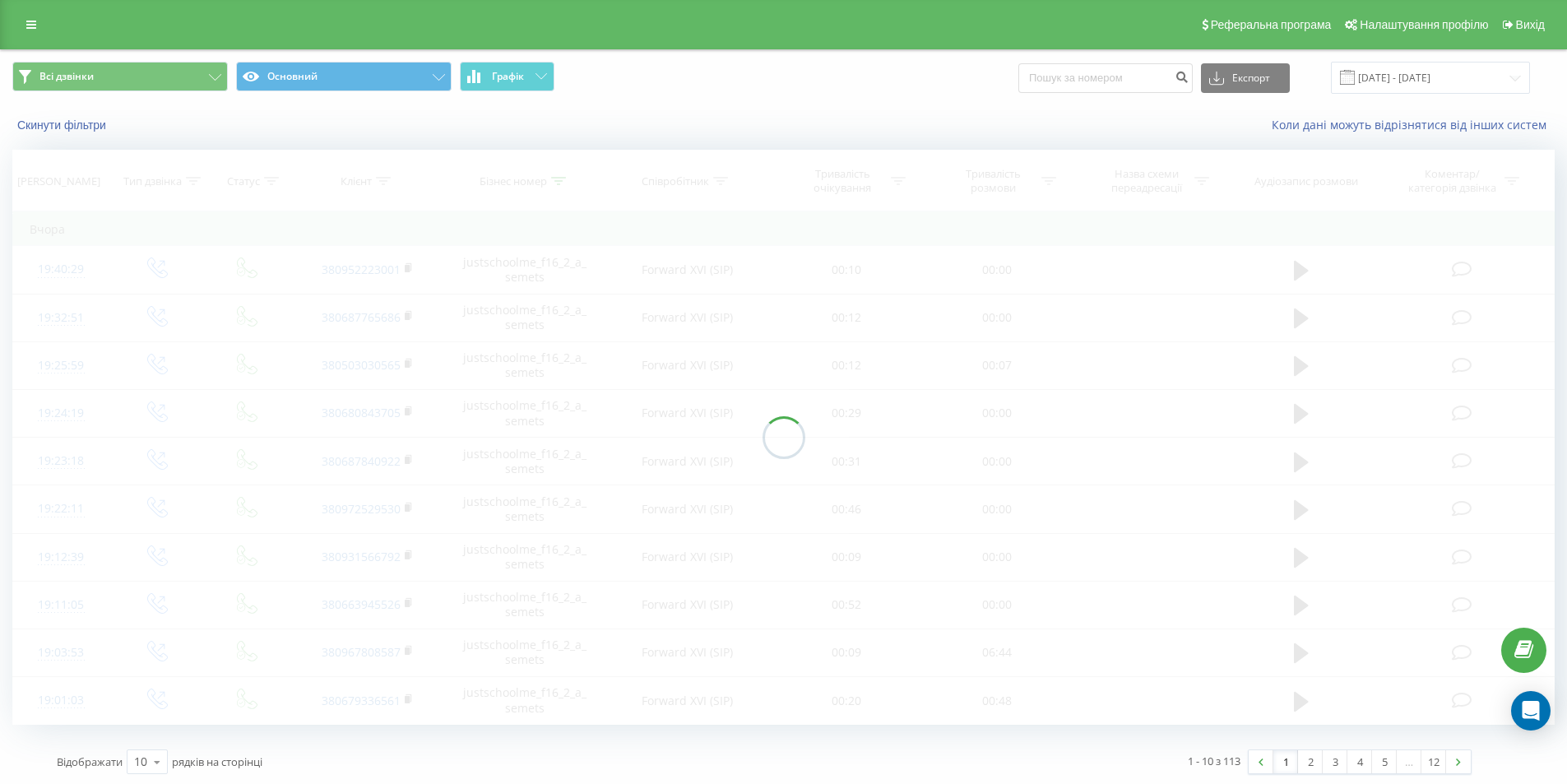
scroll to position [3, 0]
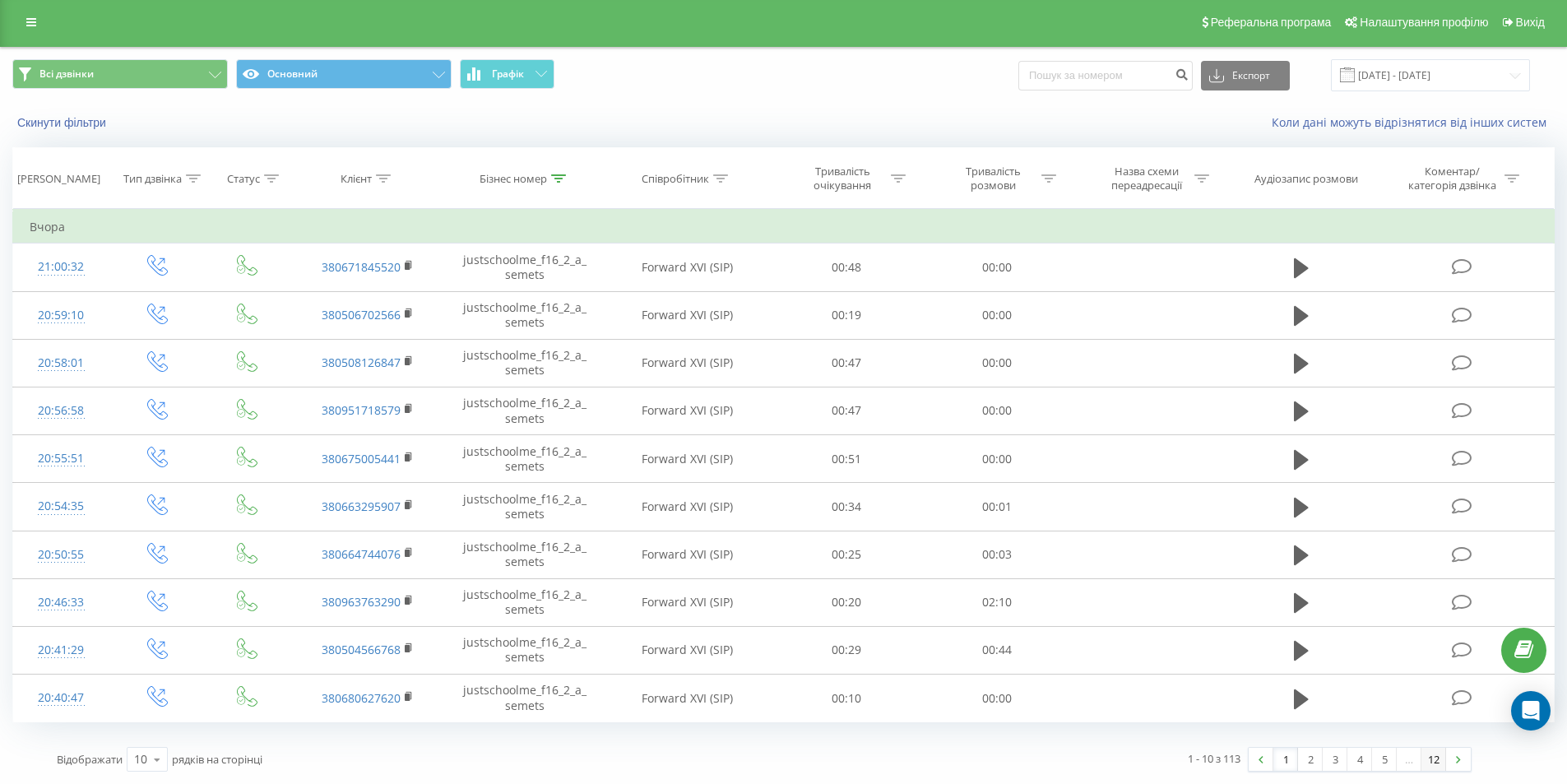
click at [1436, 762] on link "12" at bounding box center [1434, 758] width 25 height 23
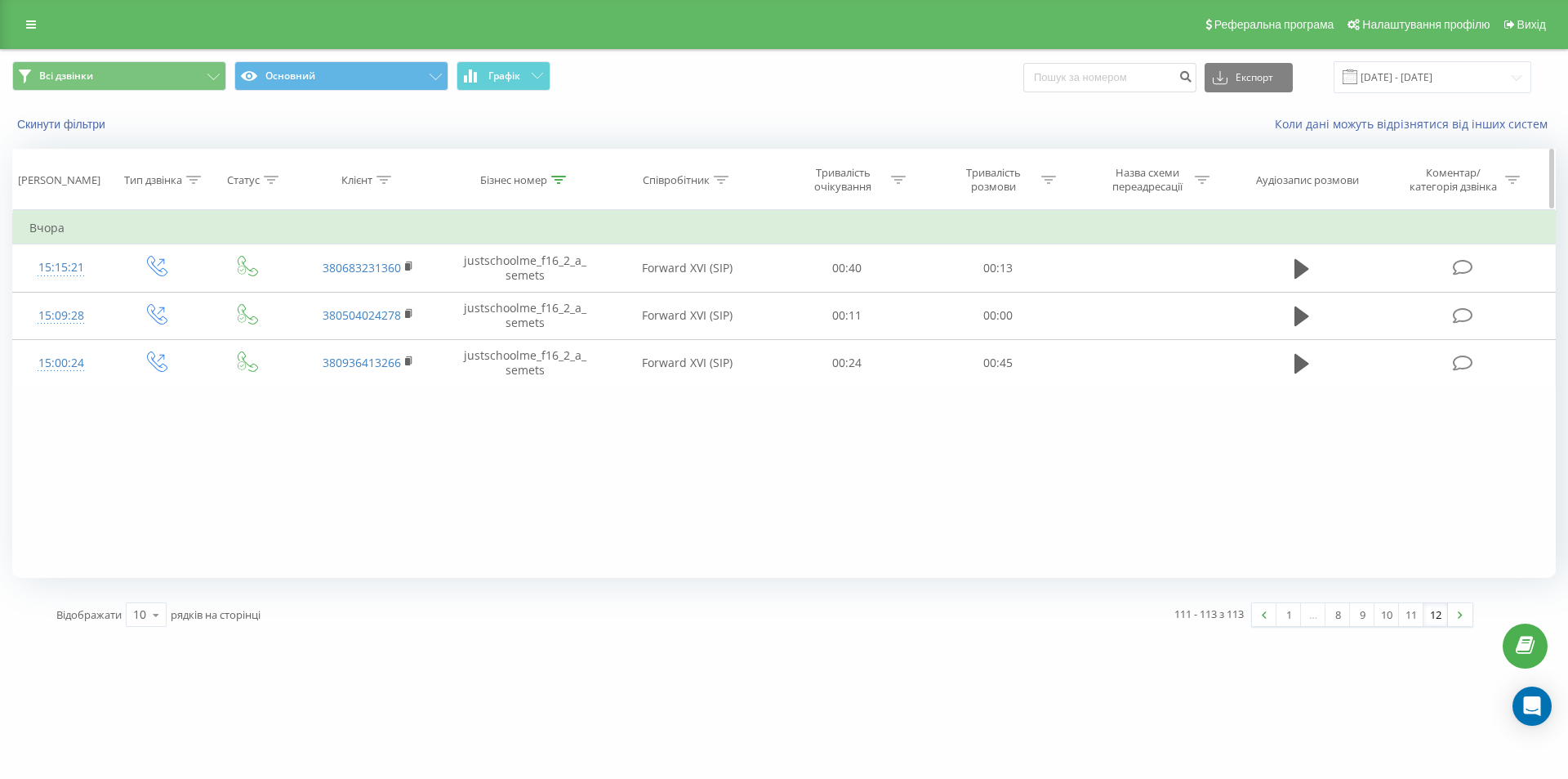
click at [567, 175] on div "Бізнес номер" at bounding box center [525, 180] width 157 height 14
click at [522, 302] on input "justschoolme_f16_2_a_semets" at bounding box center [524, 297] width 143 height 29
paste input "9_2_d_denysyuk"
click at [550, 323] on span "OK" at bounding box center [560, 329] width 46 height 25
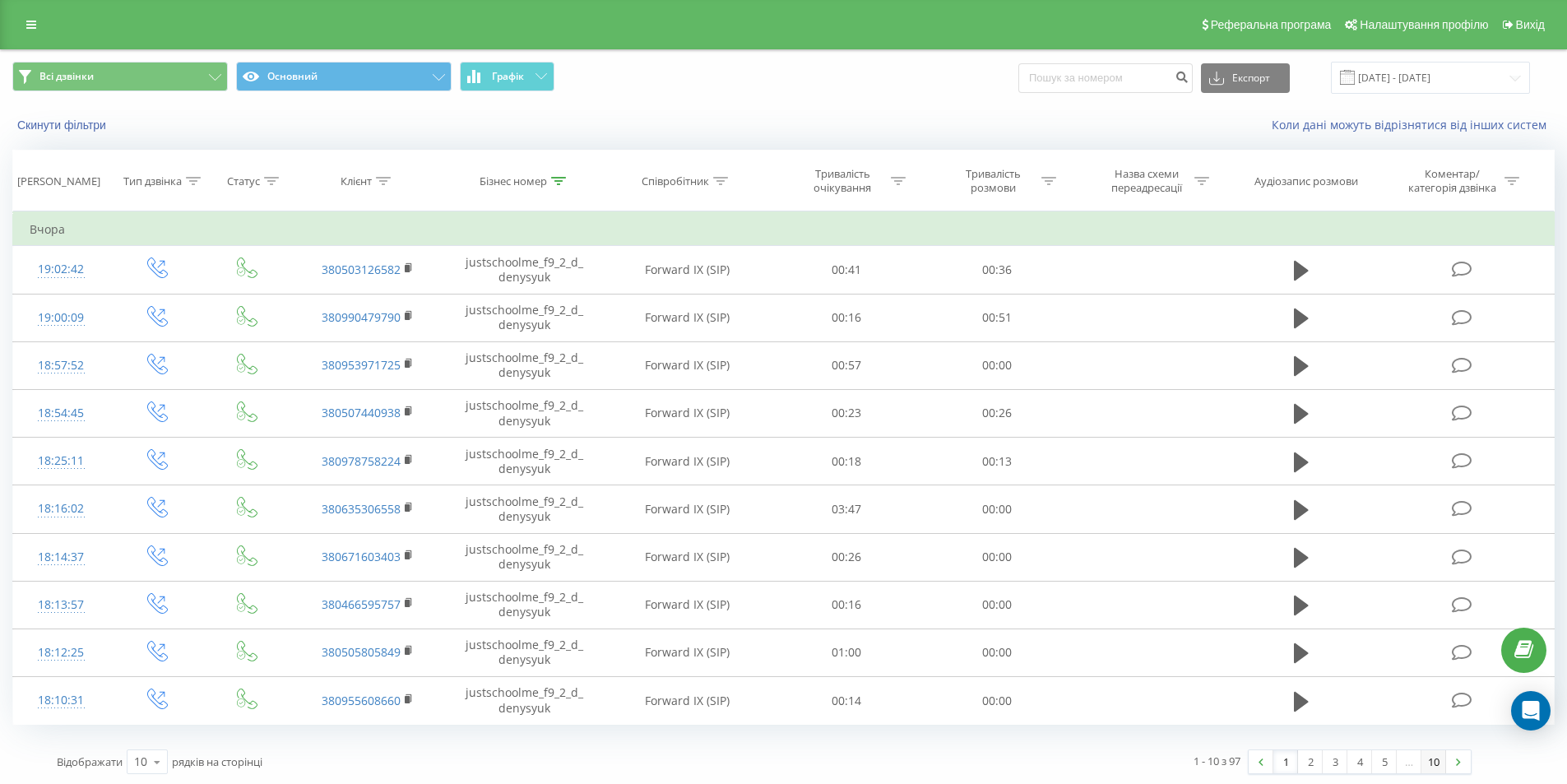
click at [1435, 766] on link "10" at bounding box center [1434, 761] width 25 height 23
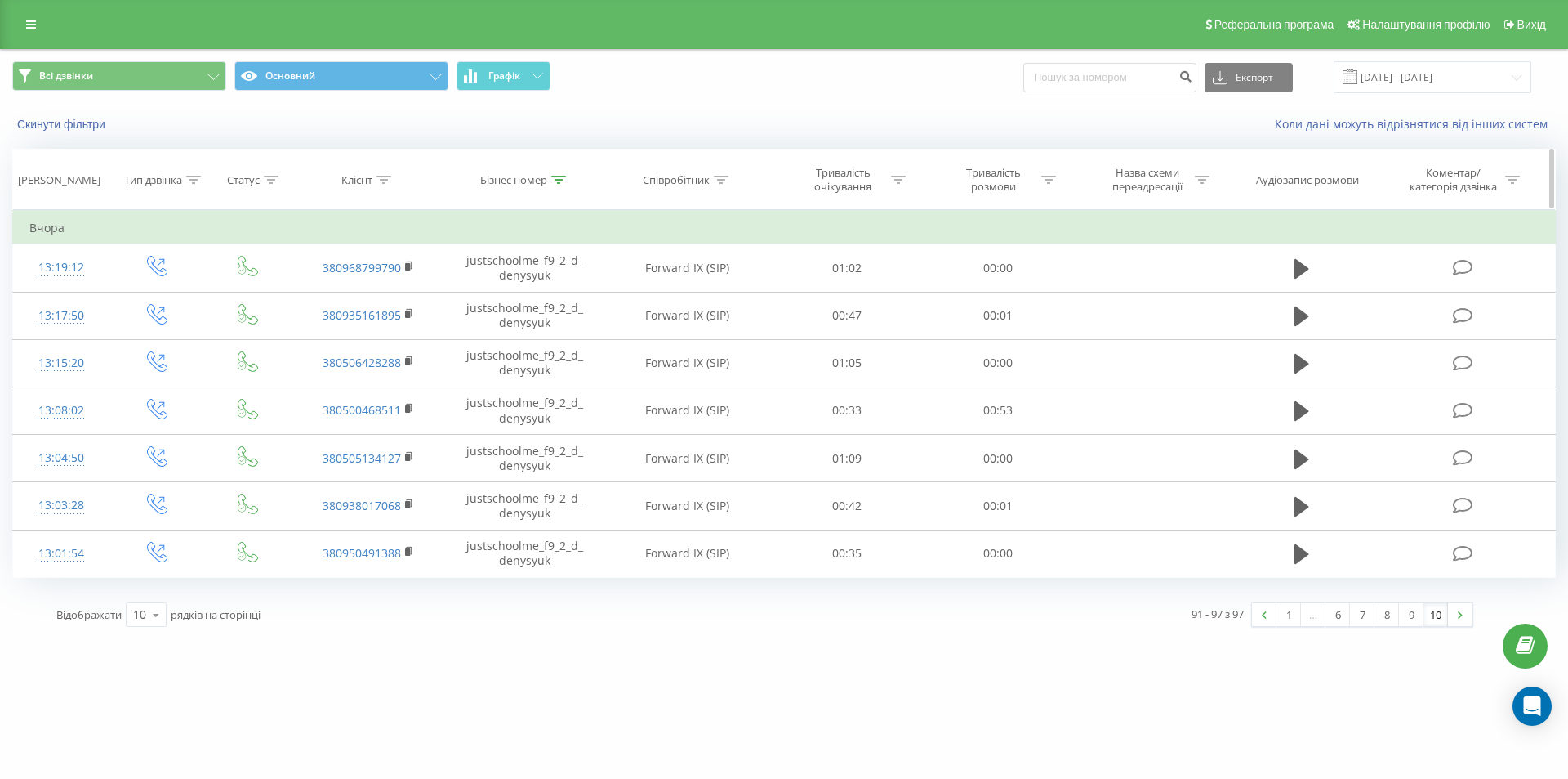
click at [554, 185] on div at bounding box center [558, 180] width 14 height 14
click at [504, 304] on input "justschoolme_f9_2_d_denysyuk" at bounding box center [524, 297] width 143 height 29
paste input "6_1_y_cheban"
click at [545, 319] on span "OK" at bounding box center [560, 329] width 46 height 25
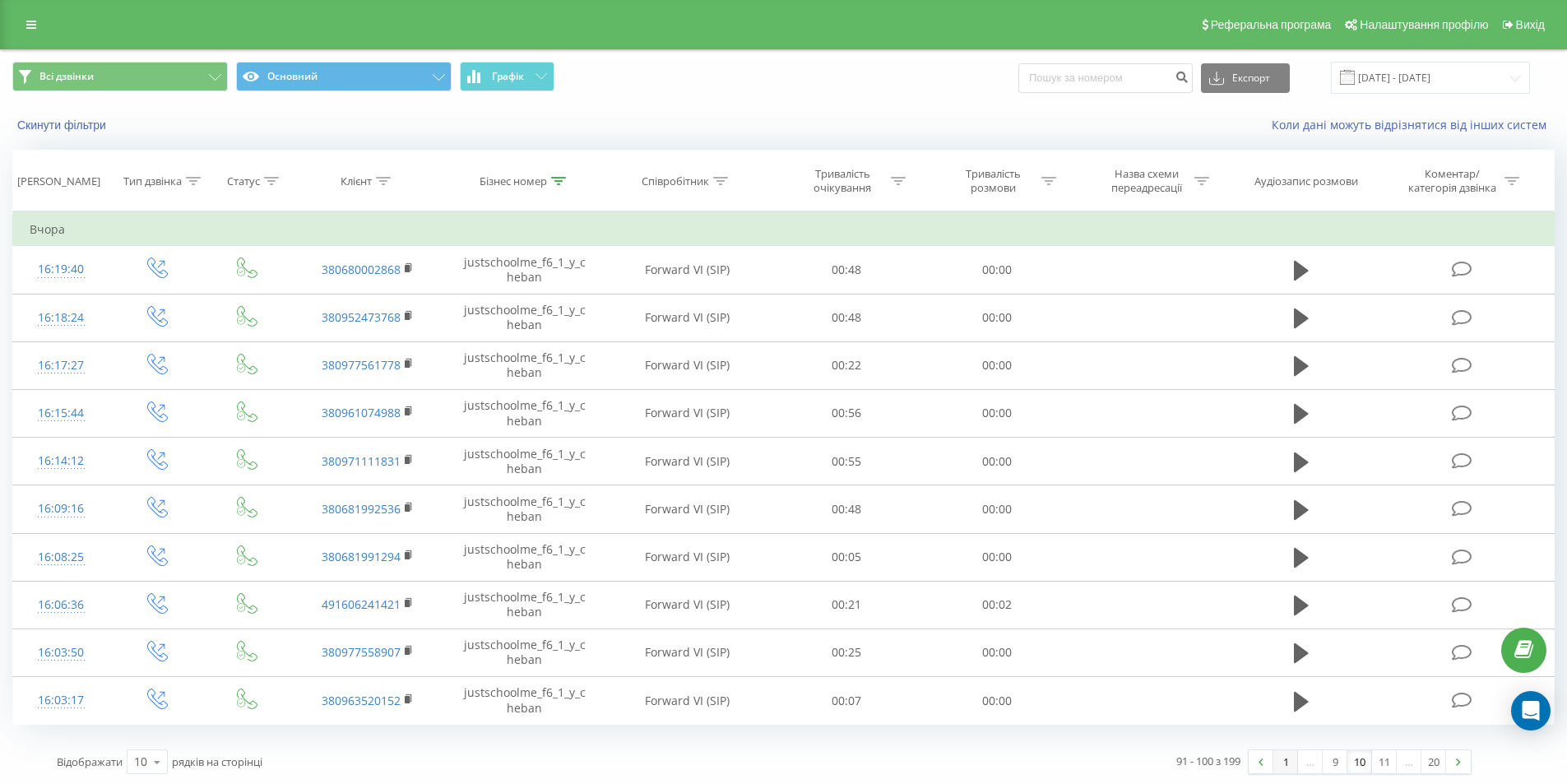
click at [1284, 762] on link "1" at bounding box center [1285, 761] width 25 height 23
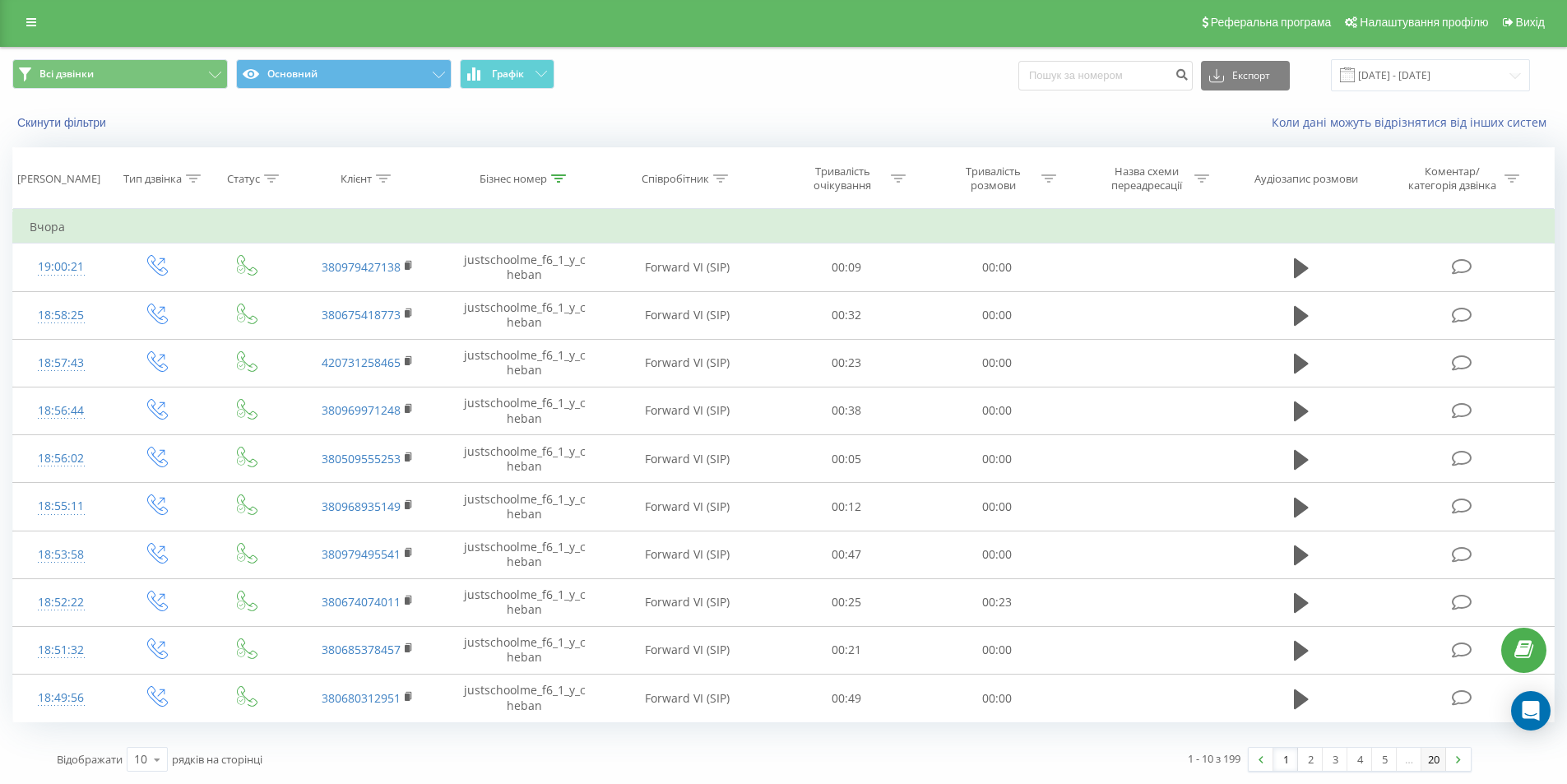
click at [1426, 761] on link "20" at bounding box center [1434, 758] width 25 height 23
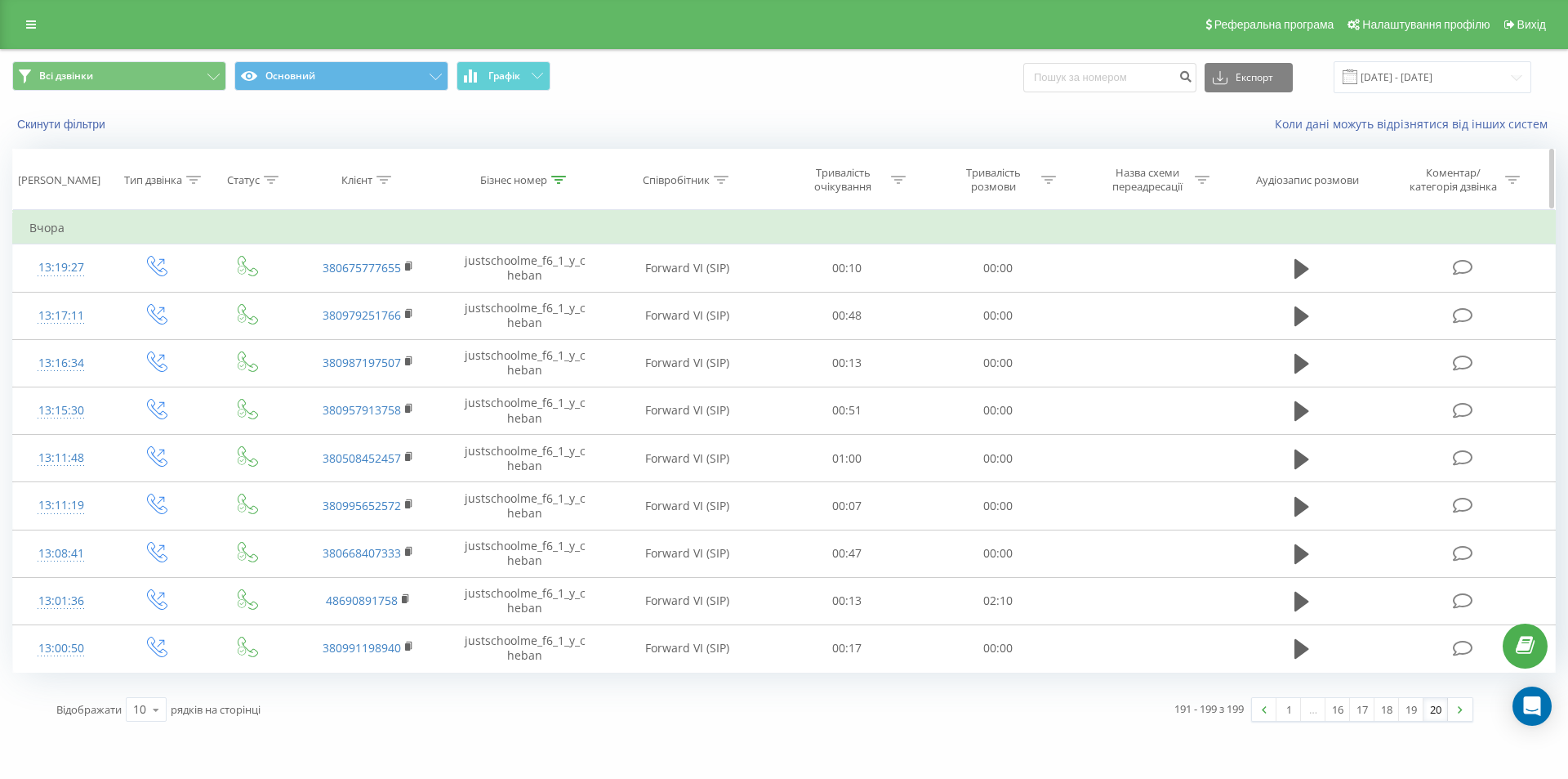
click at [559, 181] on icon at bounding box center [558, 180] width 14 height 8
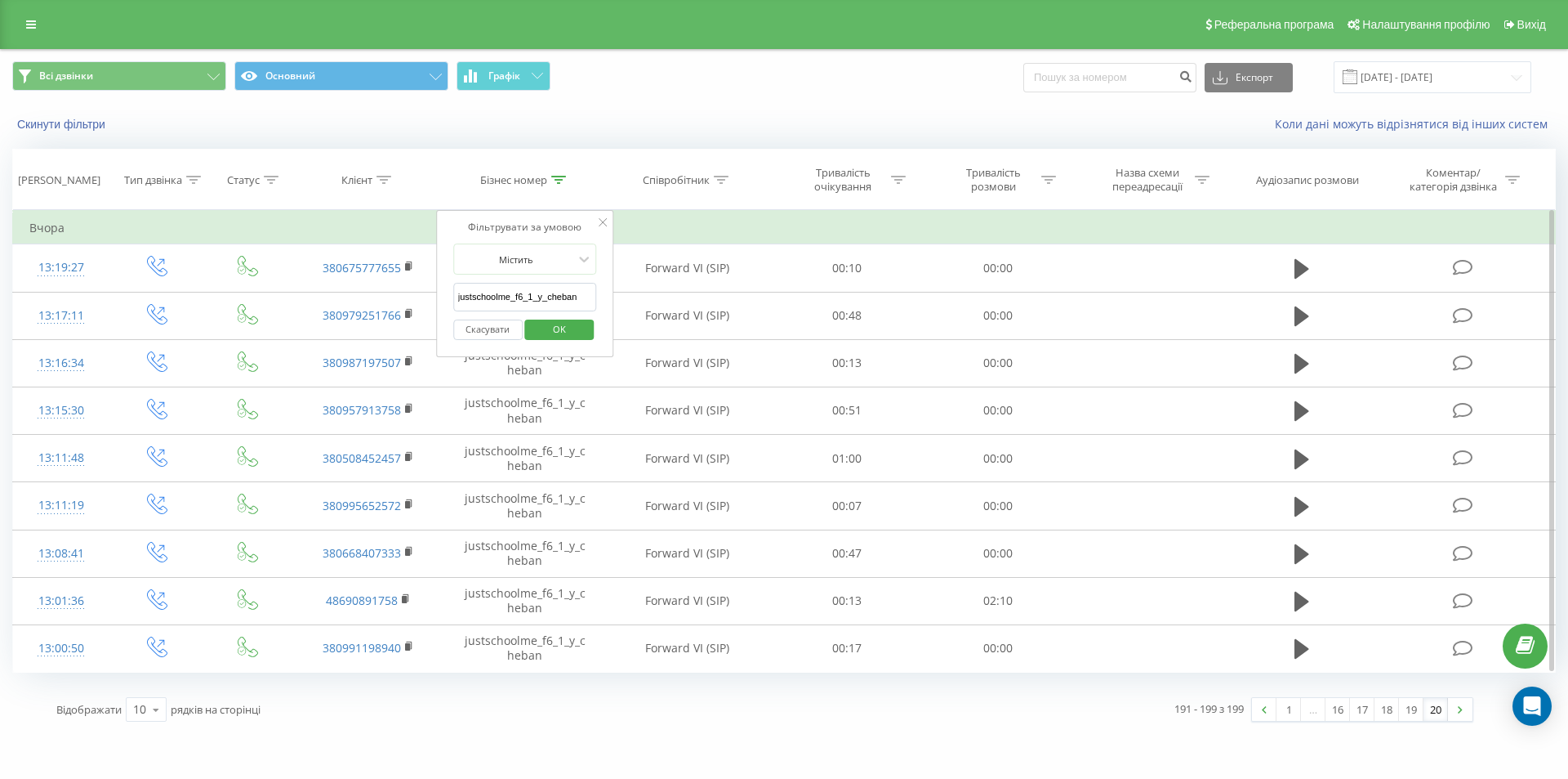
click at [533, 291] on input "justschoolme_f6_1_y_cheban" at bounding box center [524, 297] width 143 height 29
paste input "23_1_v_chyzhevska"
click at [547, 323] on span "OK" at bounding box center [560, 329] width 46 height 25
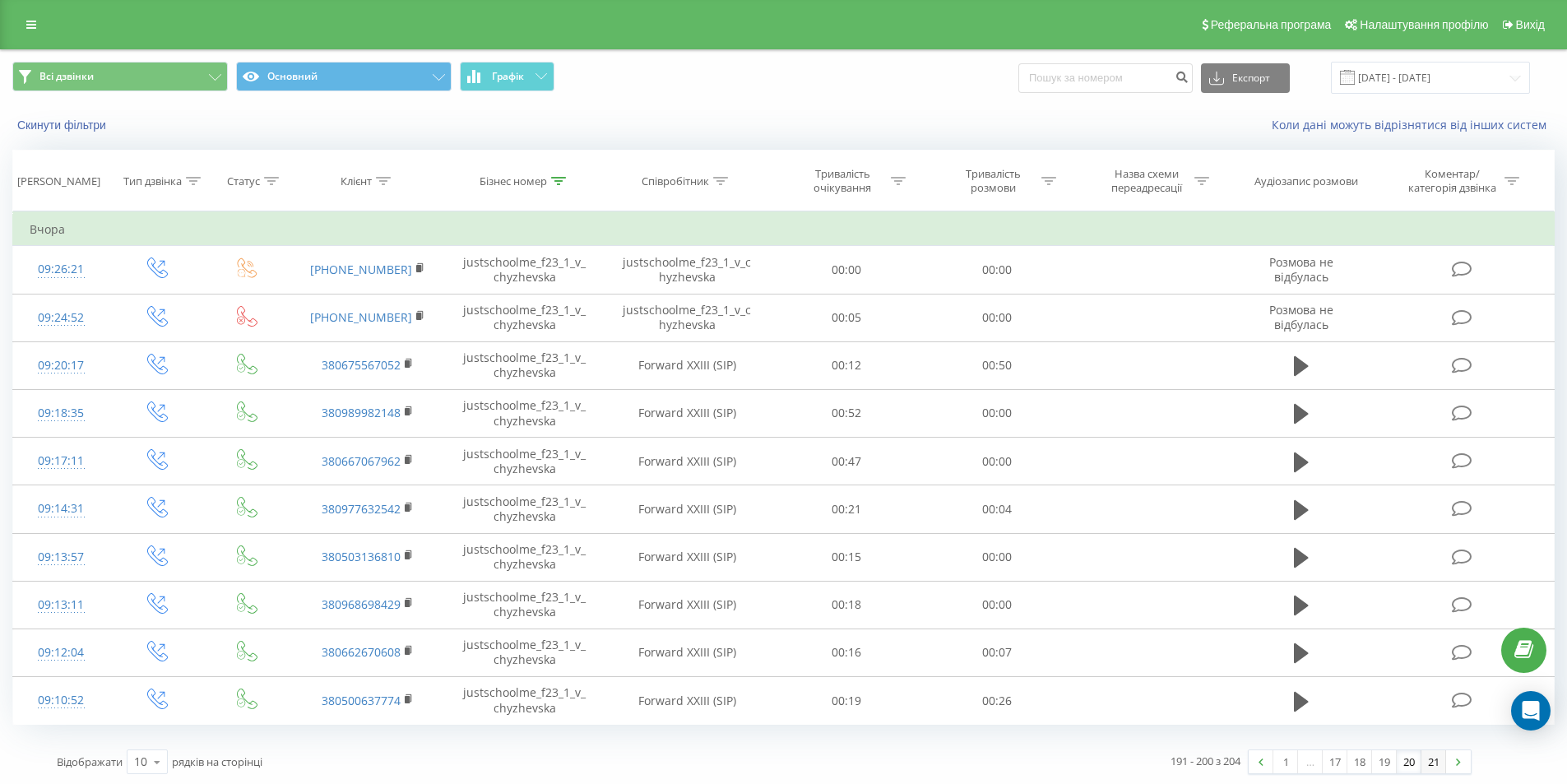
click at [1430, 762] on link "21" at bounding box center [1434, 761] width 25 height 23
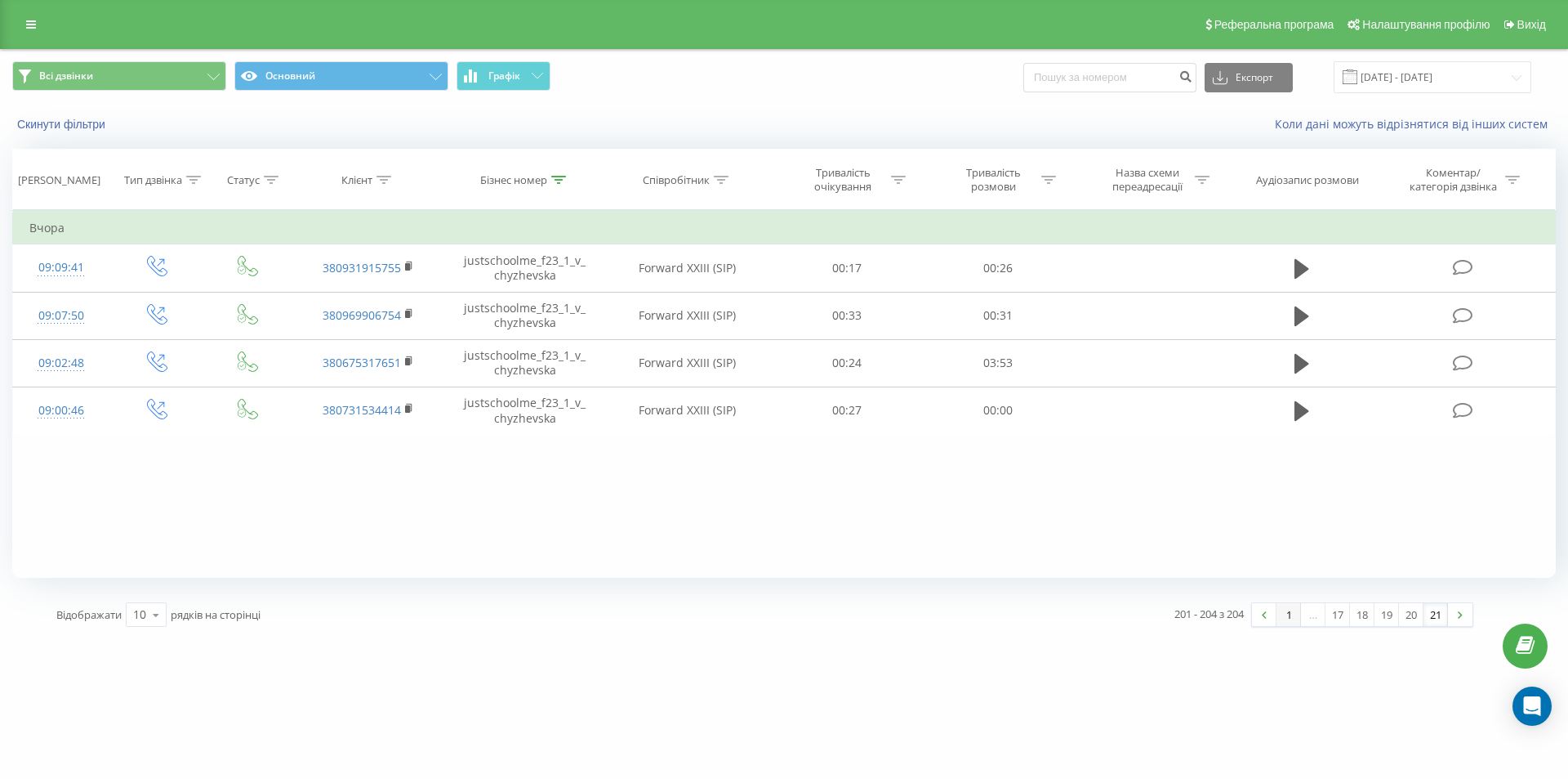
click at [1284, 625] on link "1" at bounding box center [1289, 614] width 25 height 23
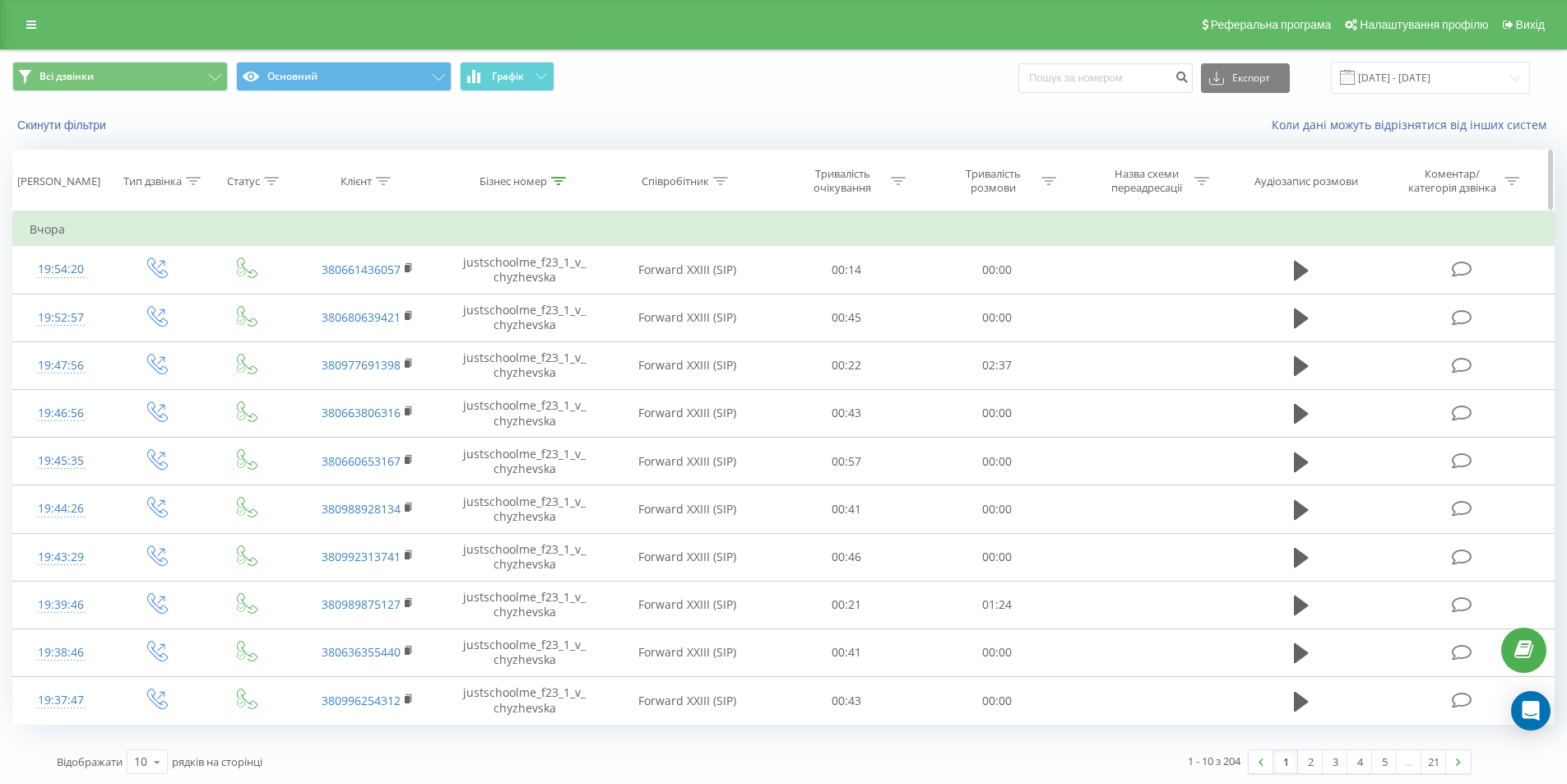
click at [556, 177] on icon at bounding box center [558, 181] width 15 height 9
click at [554, 298] on input "justschoolme_f23_1_v_chyzhevska" at bounding box center [525, 299] width 144 height 29
paste input "10_1_d_honcharov"
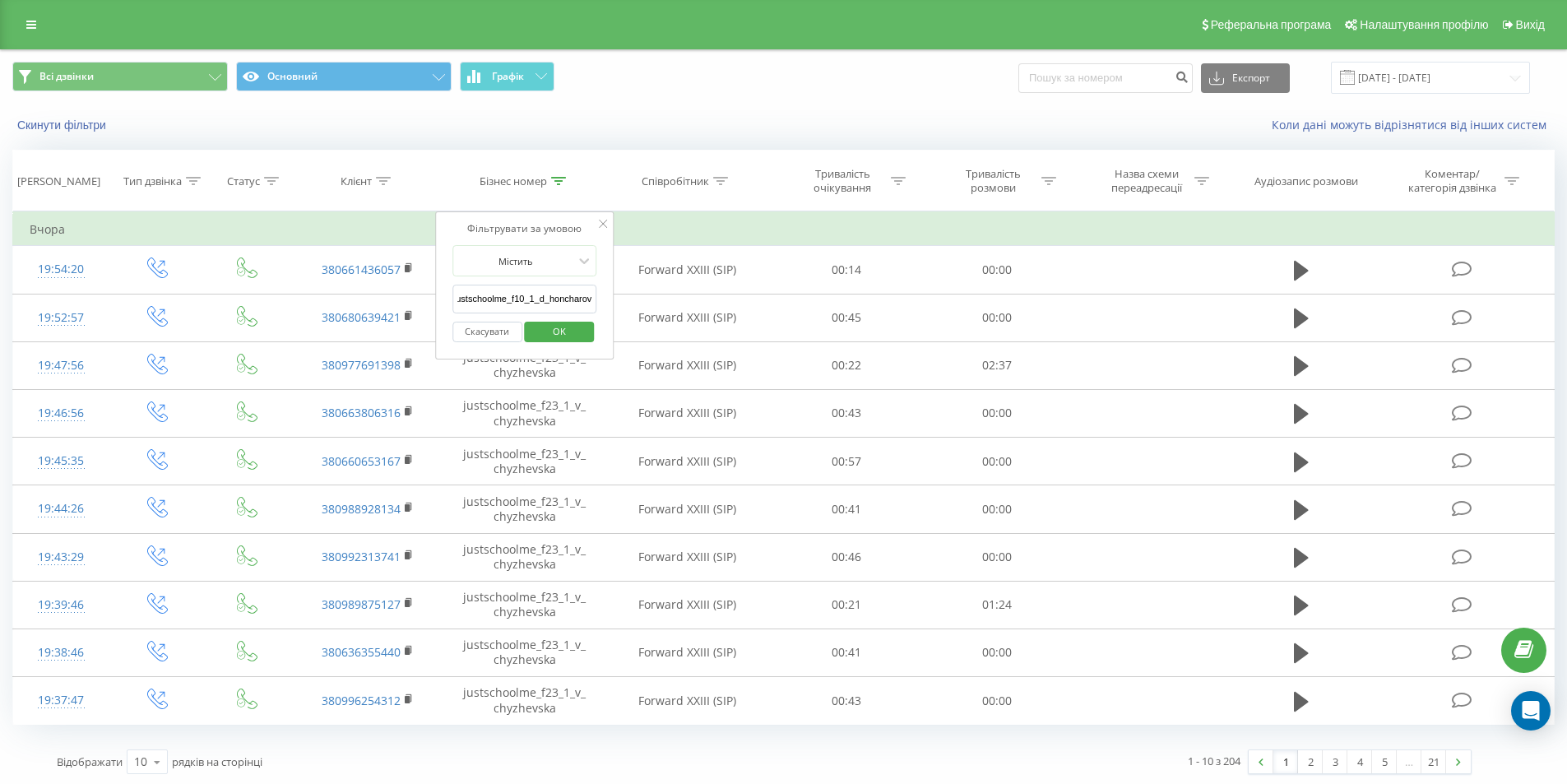
click at [551, 325] on span "OK" at bounding box center [560, 331] width 46 height 26
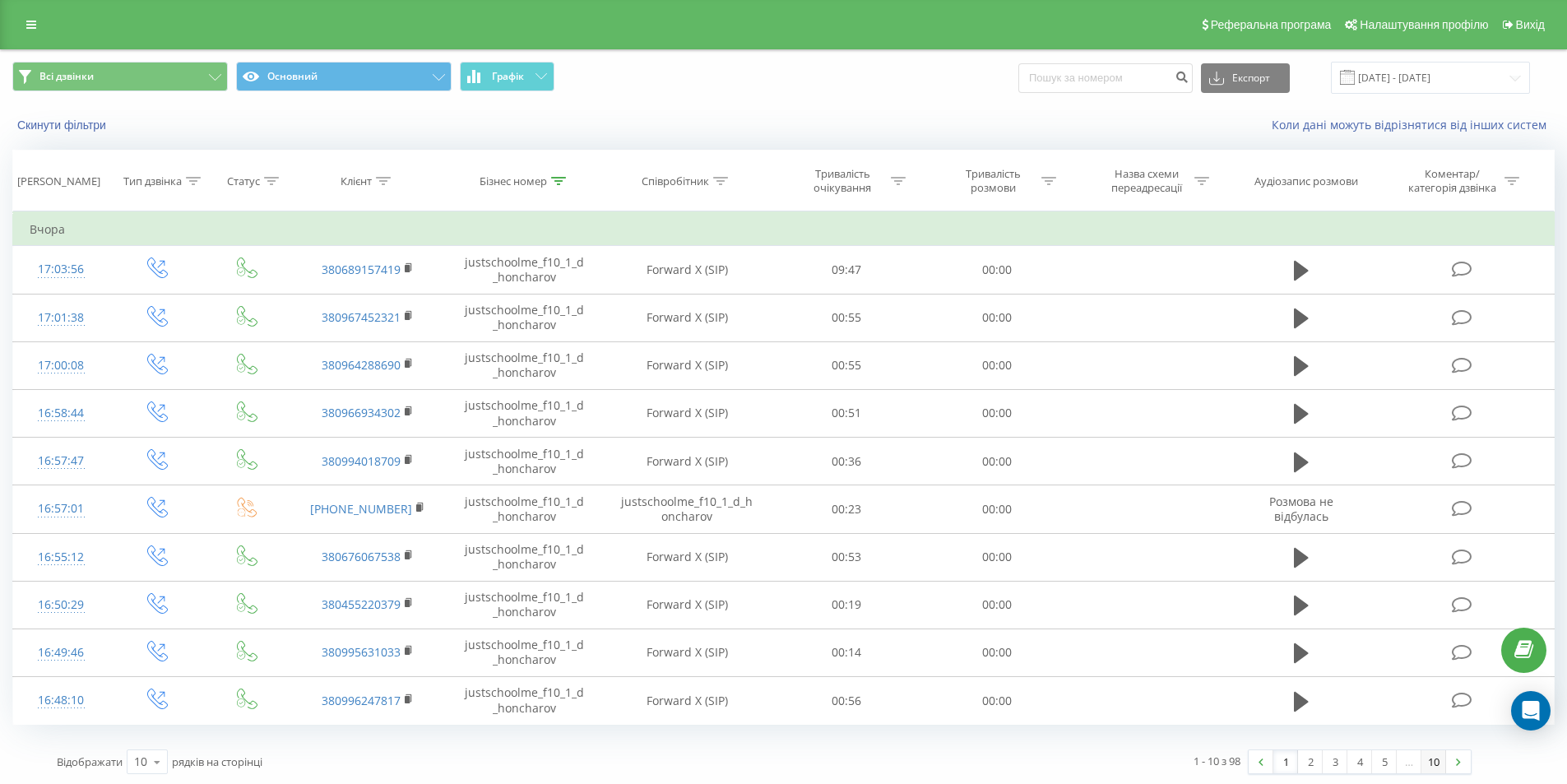
click at [1425, 759] on link "10" at bounding box center [1434, 761] width 25 height 23
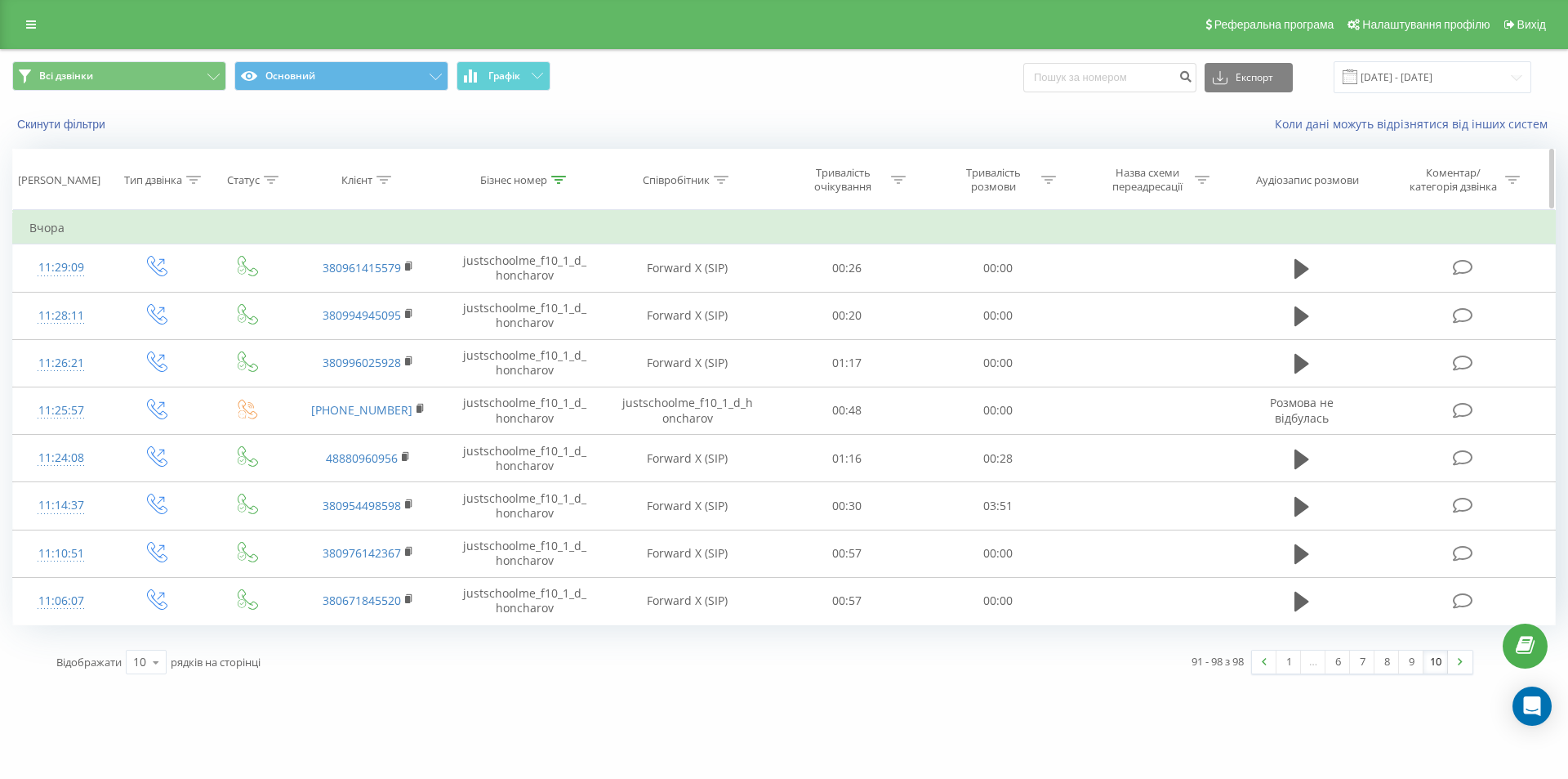
click at [580, 165] on th "Бізнес номер" at bounding box center [525, 179] width 157 height 60
click at [566, 171] on th "Бізнес номер" at bounding box center [525, 179] width 157 height 60
click at [550, 182] on div "Бізнес номер" at bounding box center [523, 180] width 86 height 14
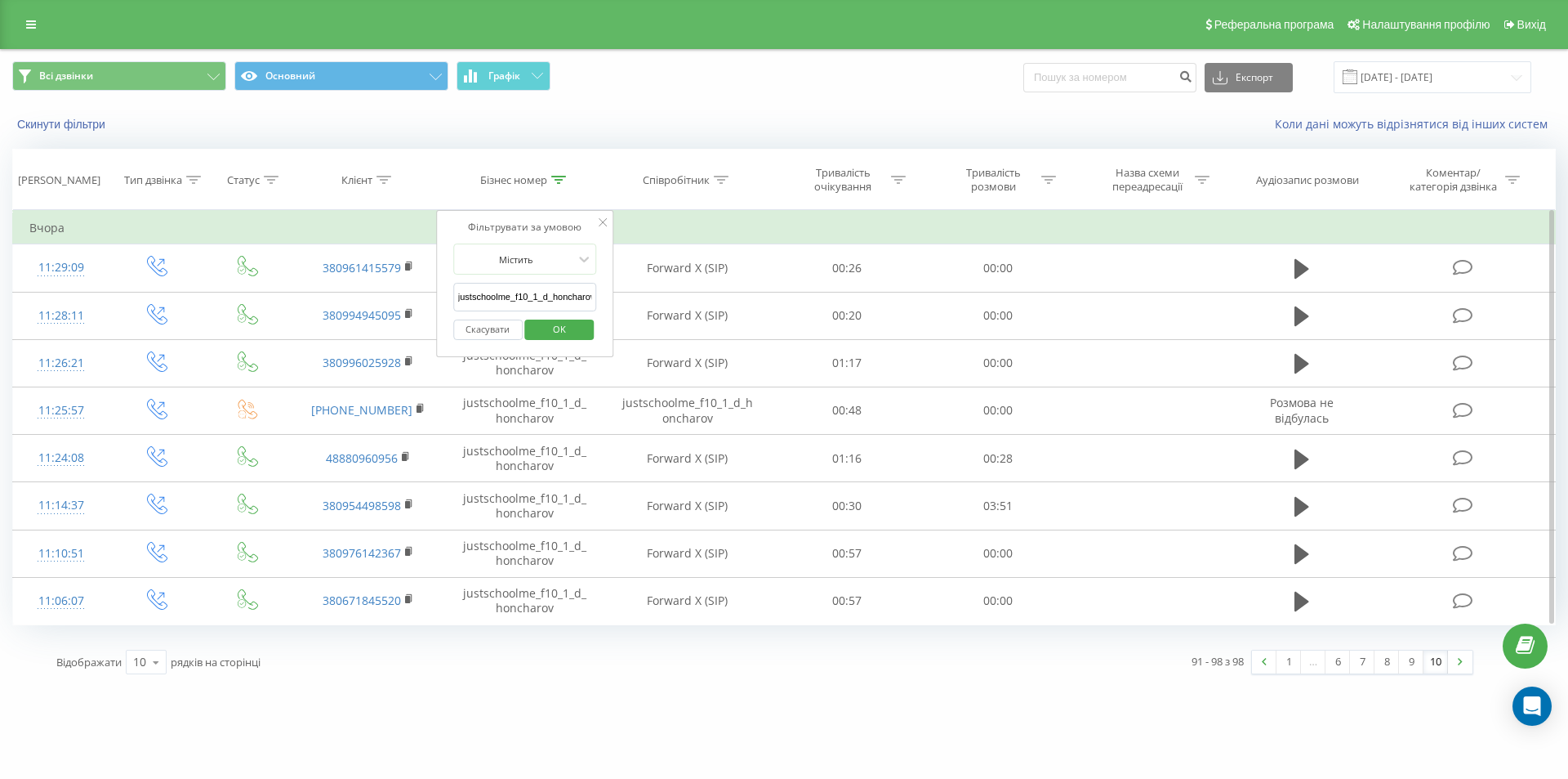
click at [529, 294] on input "justschoolme_f10_1_d_honcharov" at bounding box center [524, 297] width 143 height 29
paste input "5_3_a_rozvadivska"
click at [553, 328] on span "OK" at bounding box center [560, 329] width 46 height 25
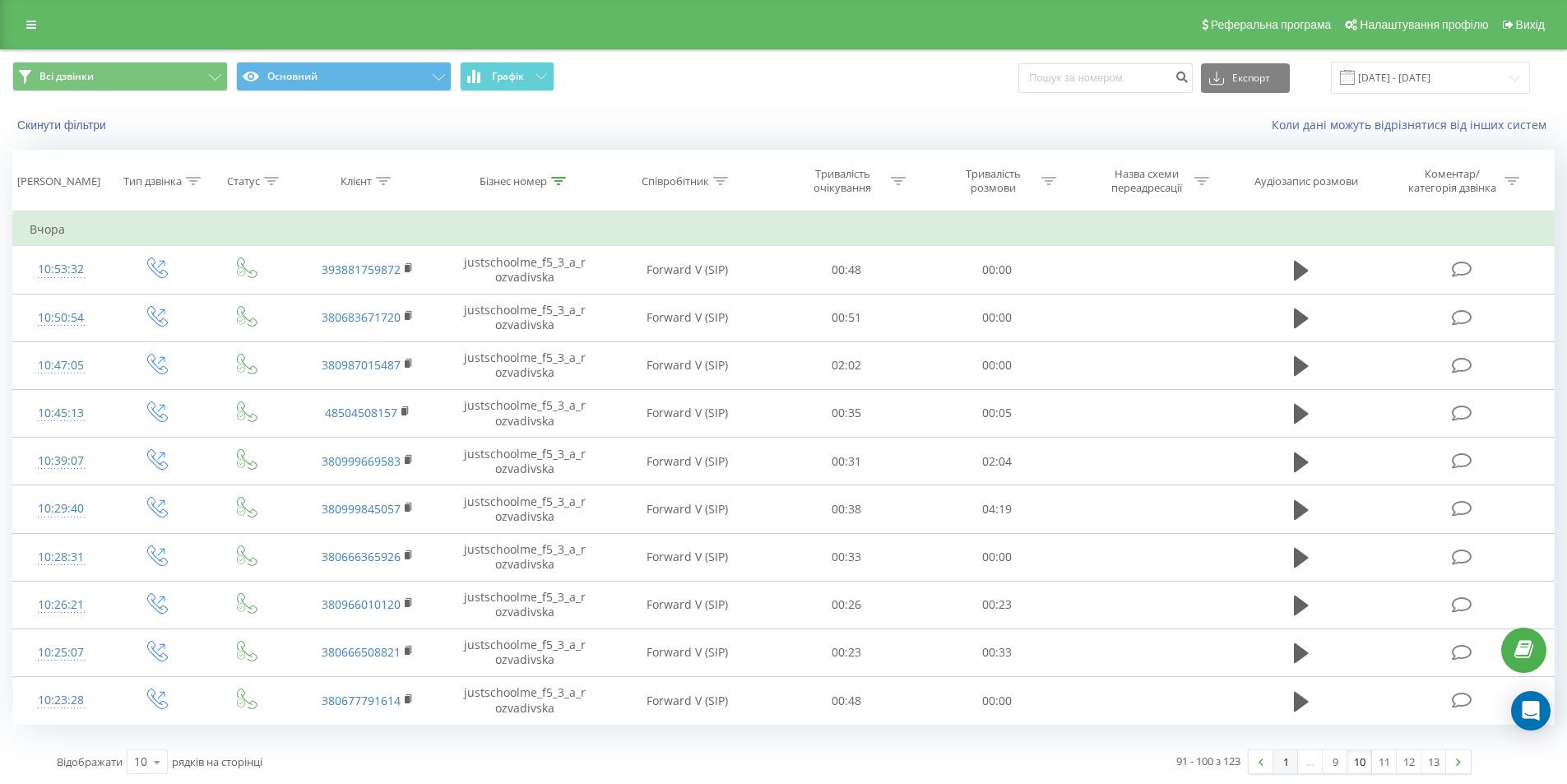
click at [1276, 764] on link "1" at bounding box center [1285, 761] width 25 height 23
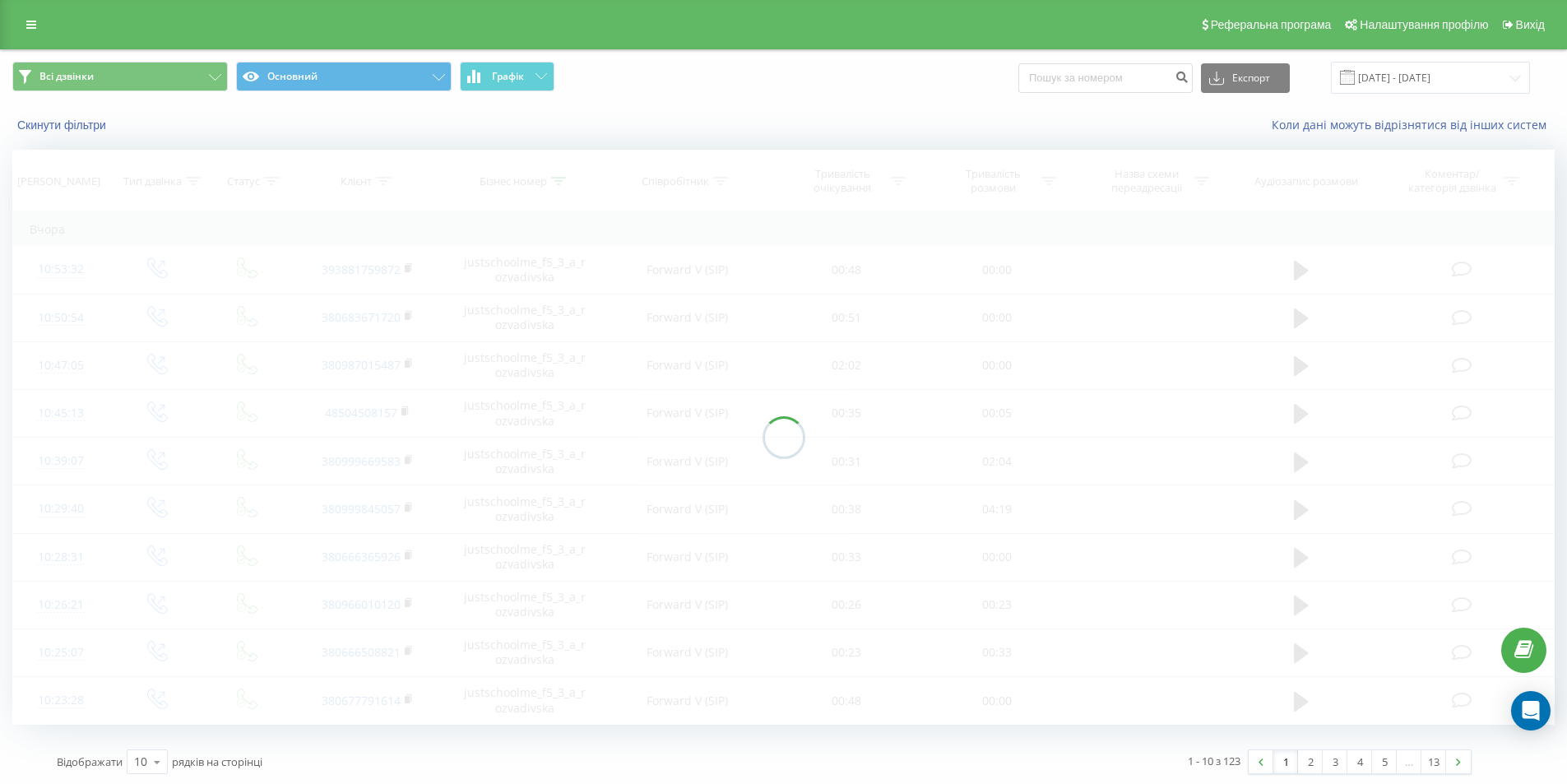
scroll to position [3, 0]
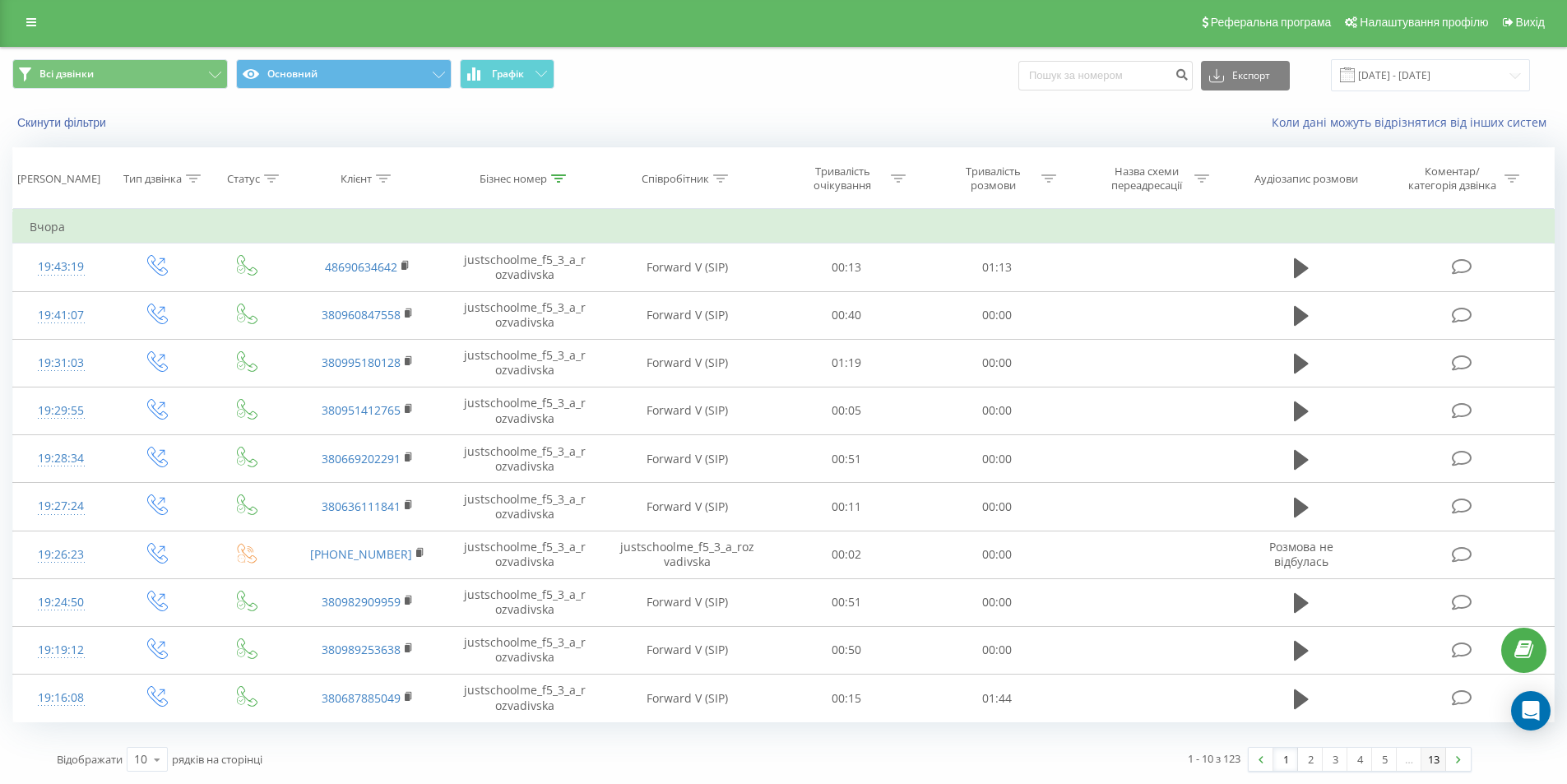
click at [1426, 756] on link "13" at bounding box center [1434, 758] width 25 height 23
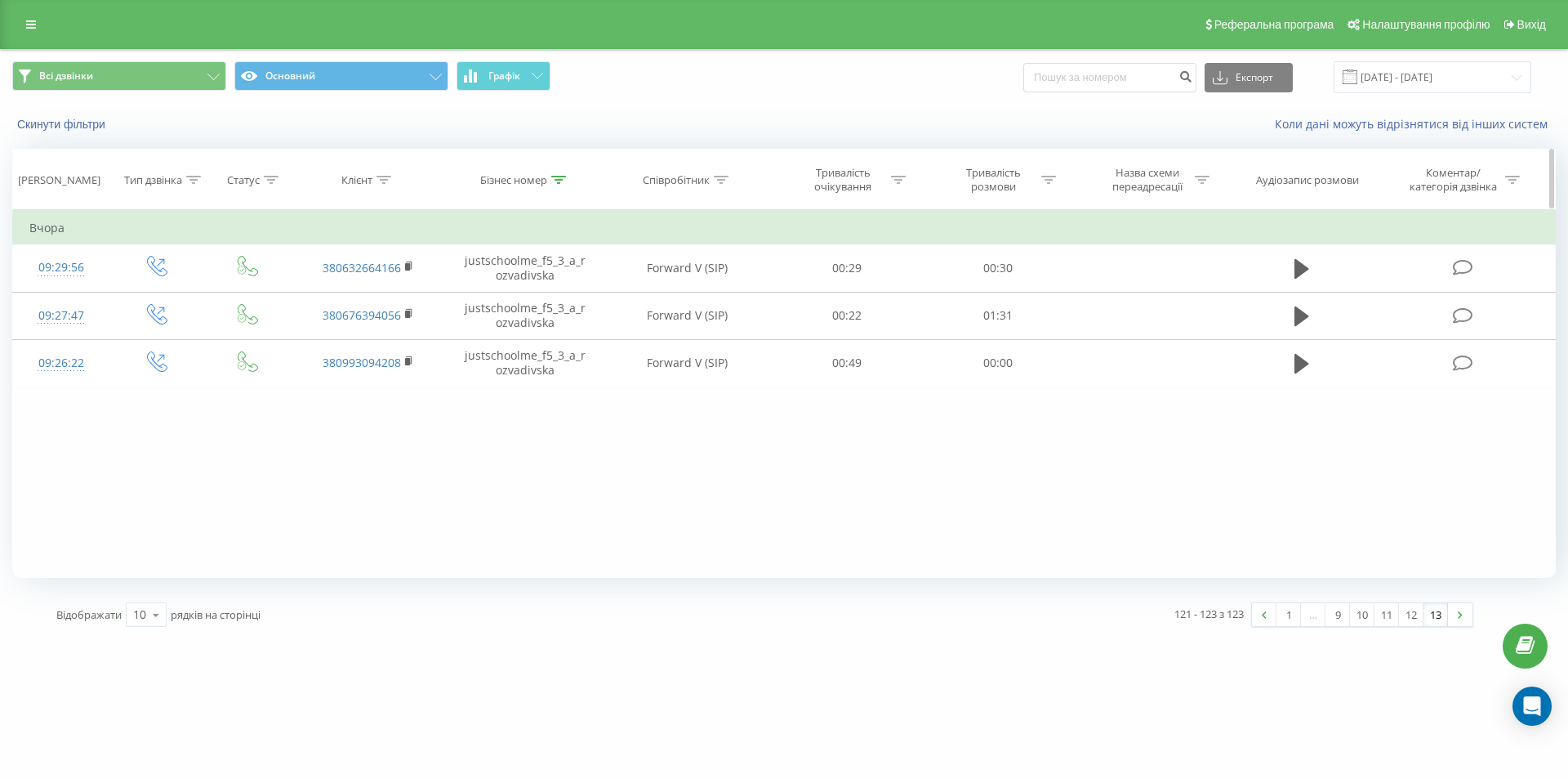
click at [560, 183] on icon at bounding box center [558, 180] width 14 height 8
click at [539, 289] on input "justschoolme_f5_3_a_rozvadivska" at bounding box center [524, 297] width 143 height 29
paste input "3_1_o_sychov"
type input "justschoolme_f3_1_o_sychova"
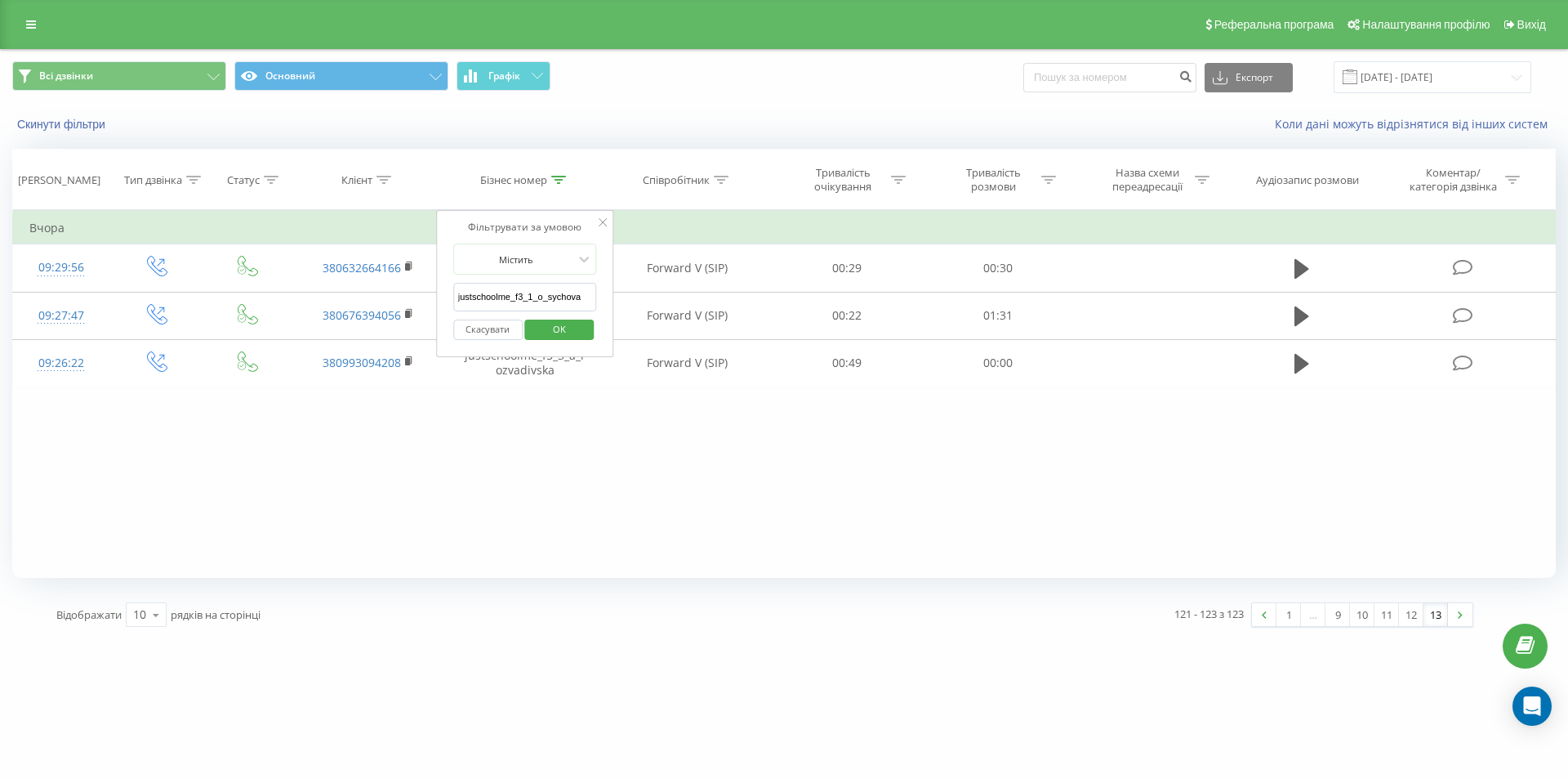
click at [557, 324] on span "OK" at bounding box center [560, 329] width 46 height 25
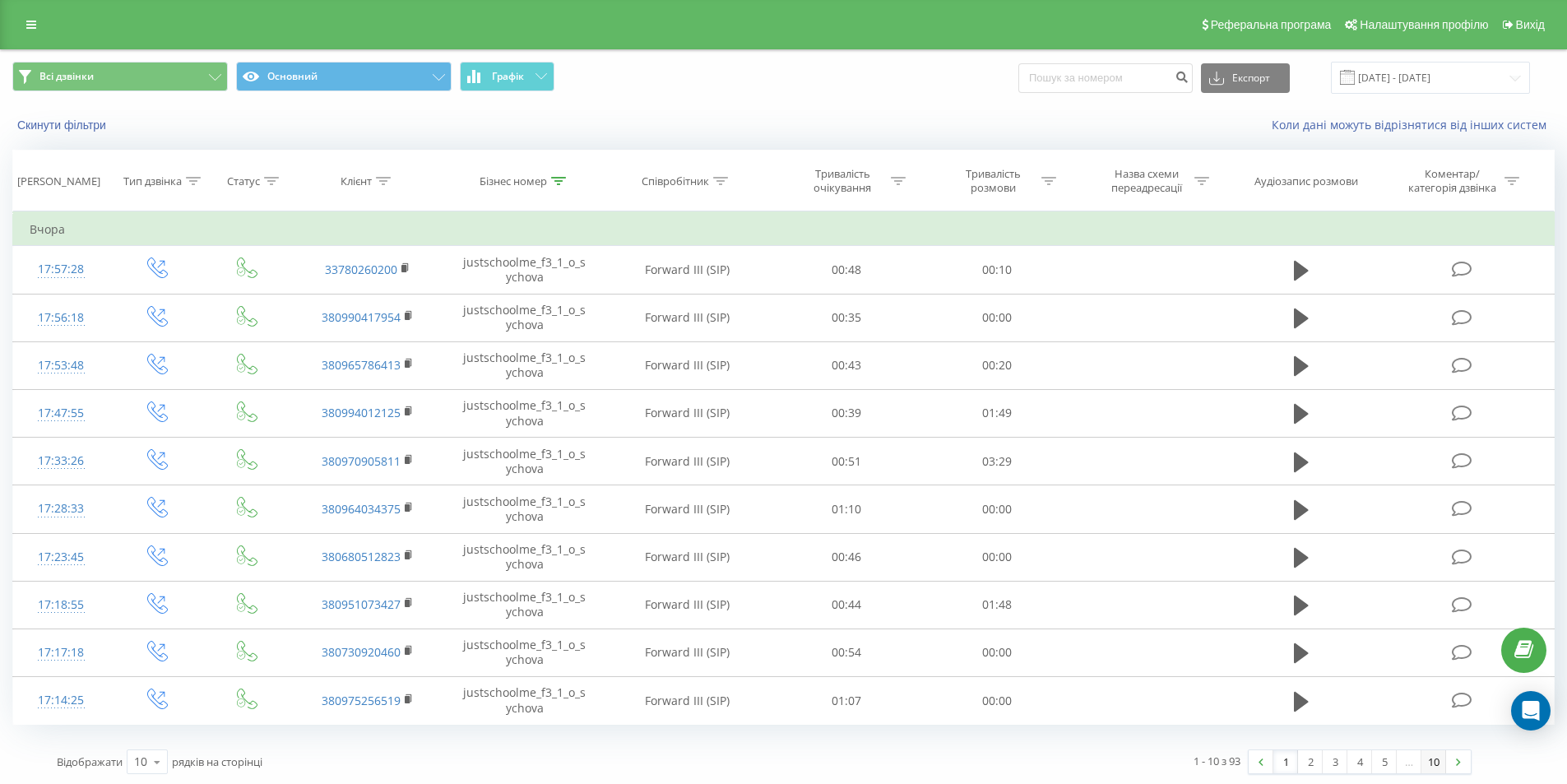
click at [1441, 769] on link "10" at bounding box center [1434, 761] width 25 height 23
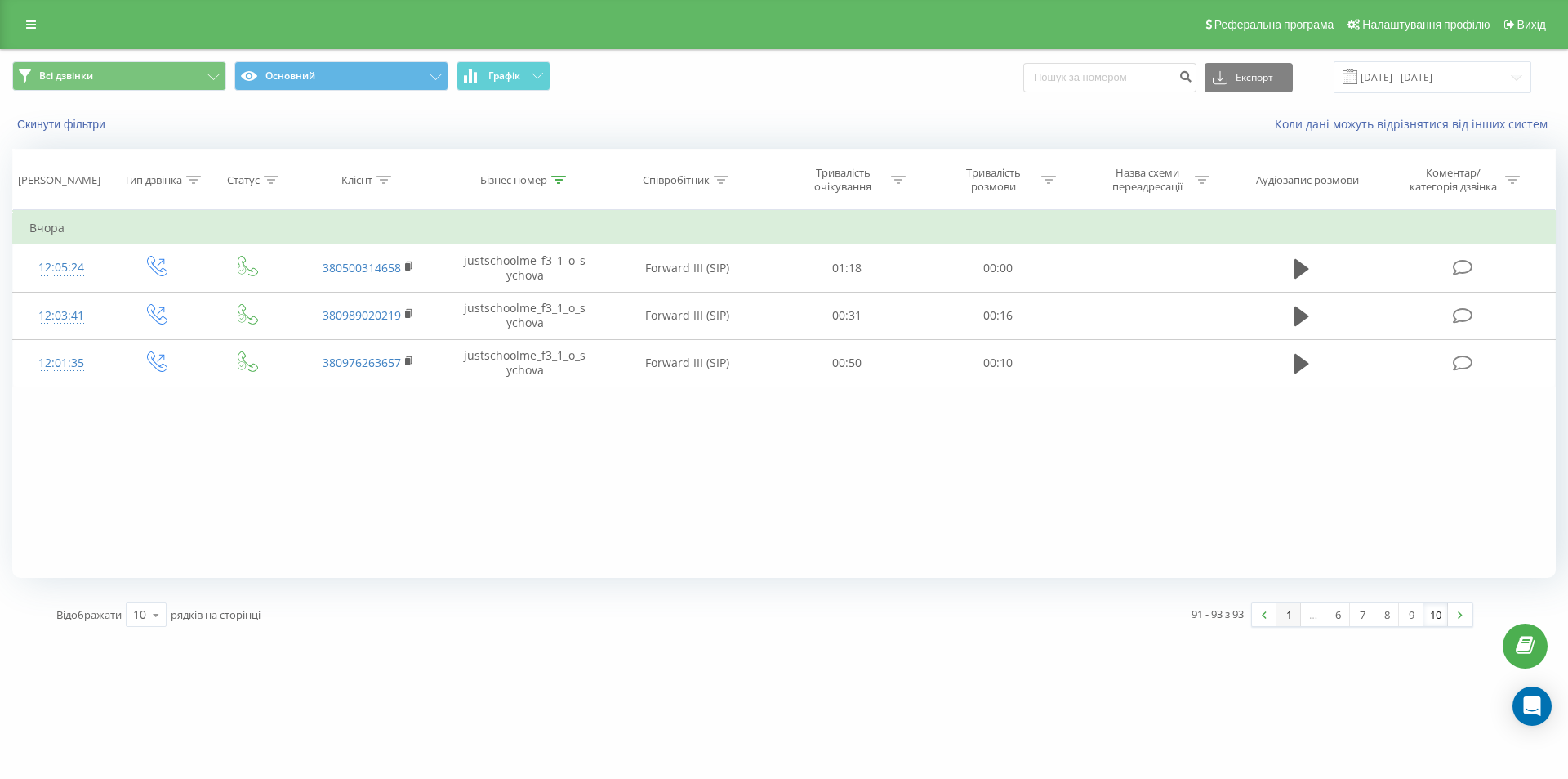
click at [1287, 614] on link "1" at bounding box center [1289, 614] width 25 height 23
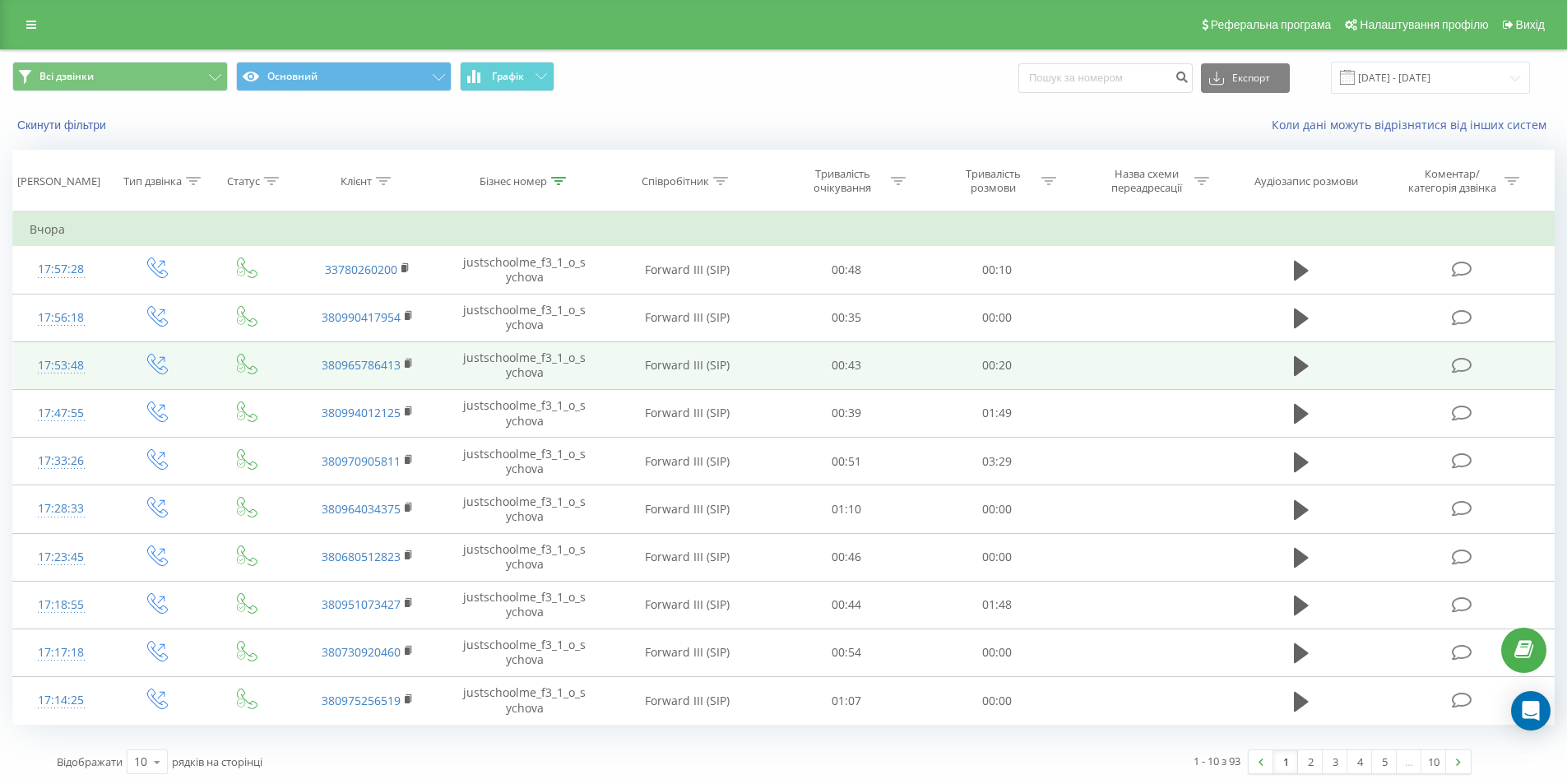
scroll to position [3, 0]
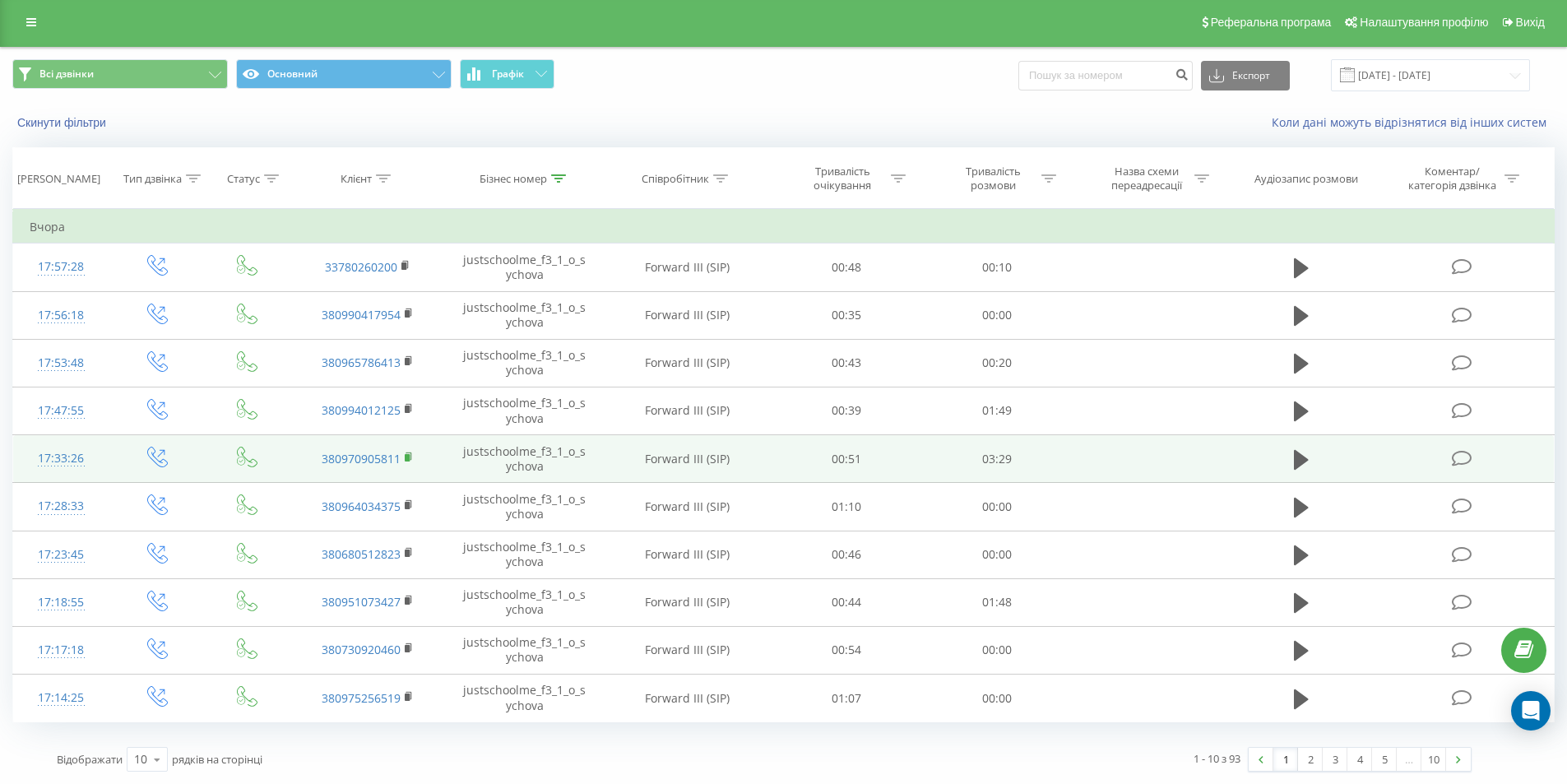
click at [410, 459] on icon at bounding box center [409, 457] width 9 height 11
click at [1294, 459] on icon at bounding box center [1300, 459] width 15 height 20
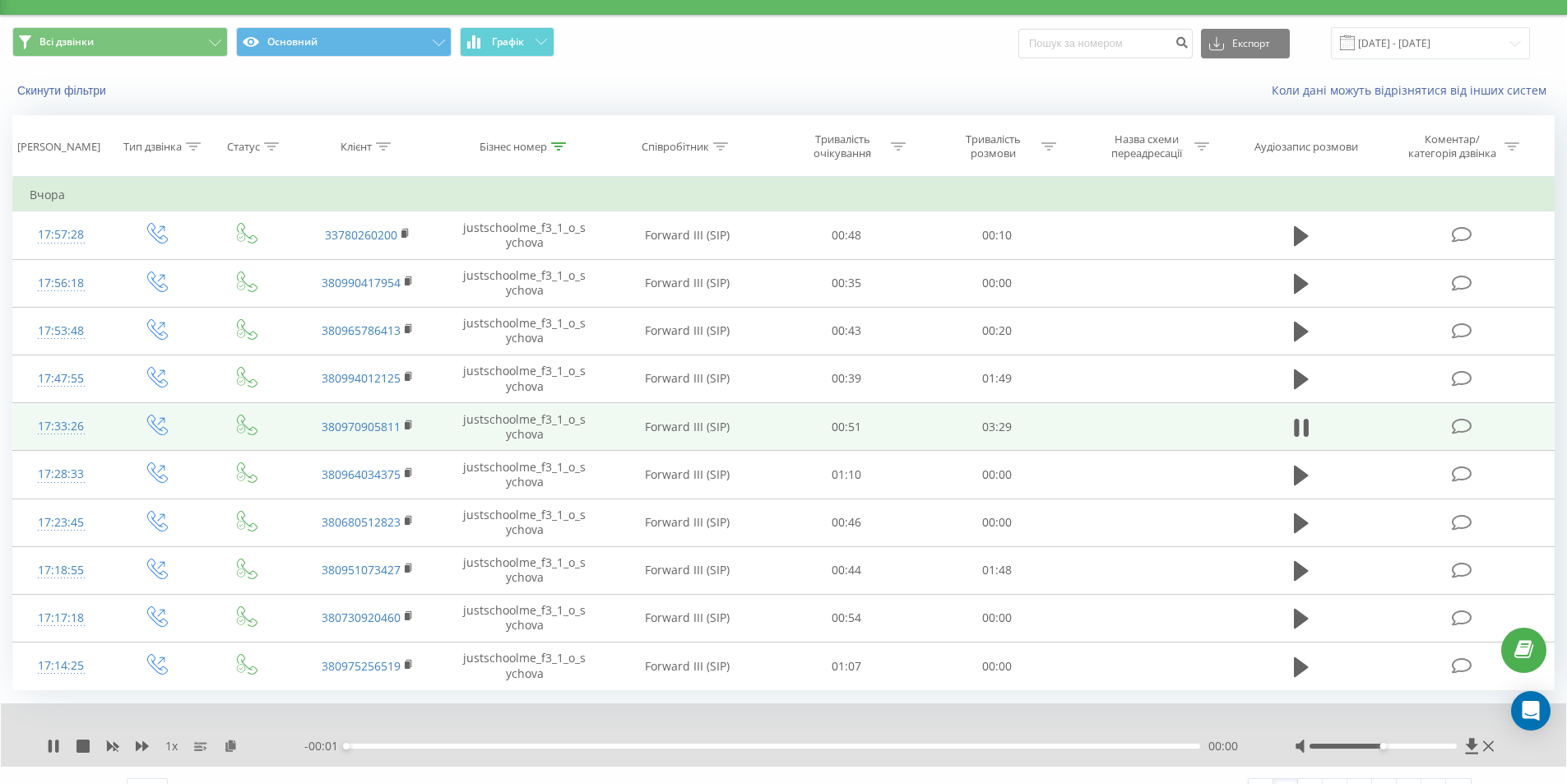
scroll to position [66, 0]
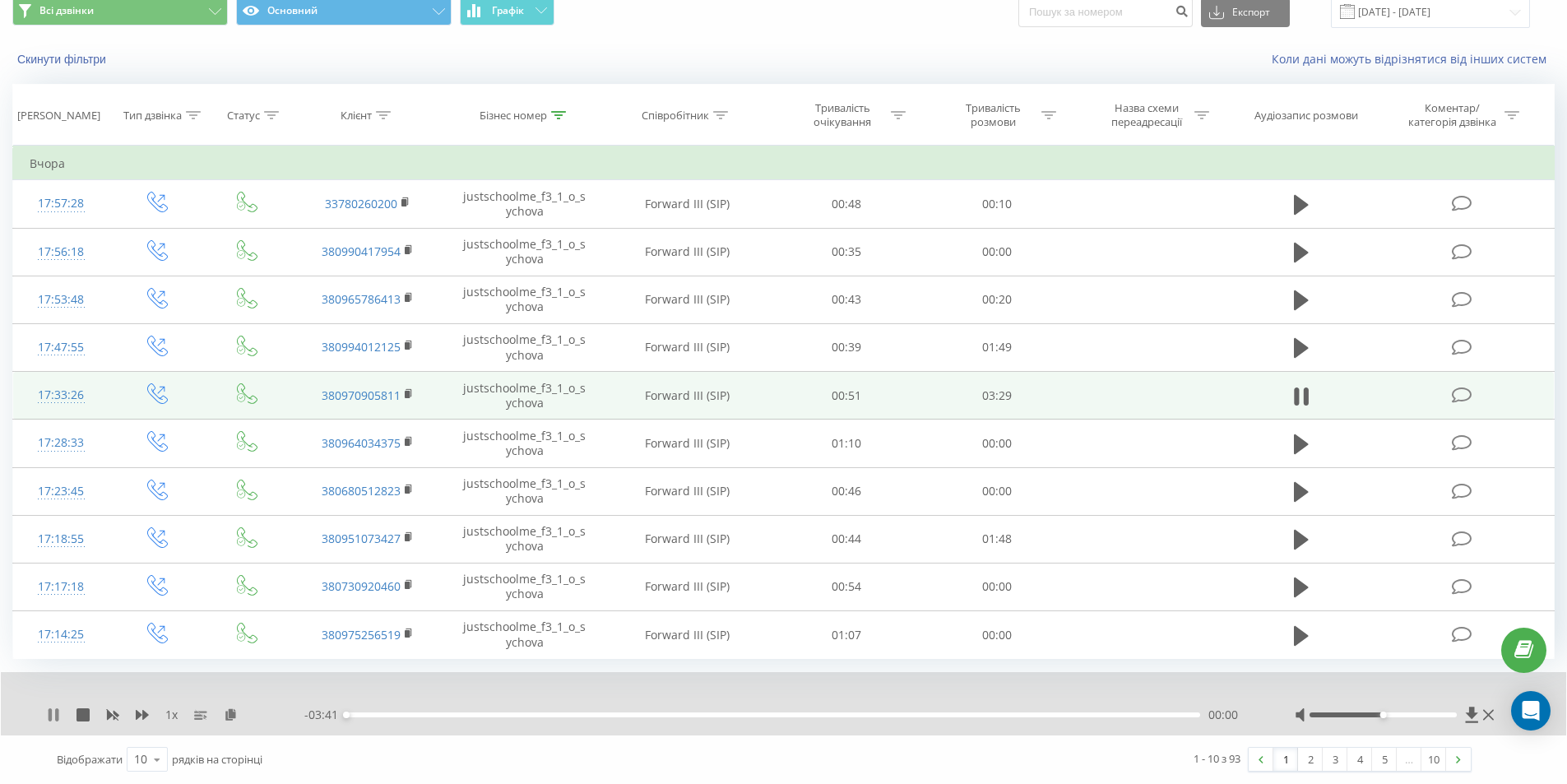
click at [53, 712] on icon at bounding box center [53, 714] width 13 height 13
click at [238, 716] on div "1 x" at bounding box center [175, 714] width 257 height 16
click at [227, 716] on icon at bounding box center [231, 713] width 14 height 11
click at [954, 753] on div "1 - 10 з 93 1 2 3 4 5 … 10" at bounding box center [1123, 759] width 719 height 48
click at [1283, 386] on td at bounding box center [1300, 395] width 144 height 48
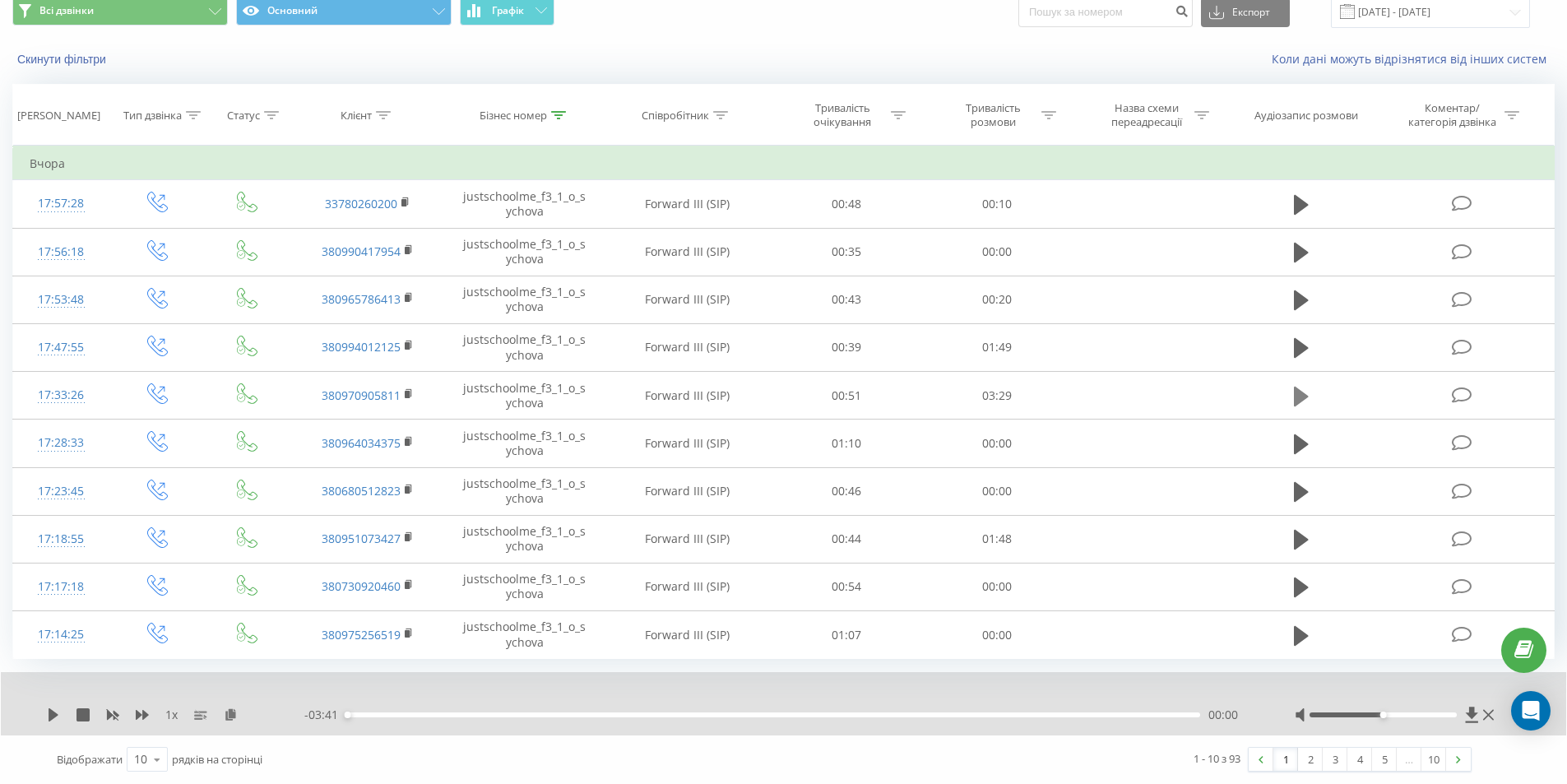
click at [1294, 386] on icon at bounding box center [1300, 396] width 15 height 23
click at [145, 717] on icon at bounding box center [142, 715] width 13 height 10
click at [136, 705] on div "1.5 x - 03:36 00:04 00:04" at bounding box center [784, 704] width 1565 height 63
click at [144, 717] on icon at bounding box center [142, 715] width 13 height 10
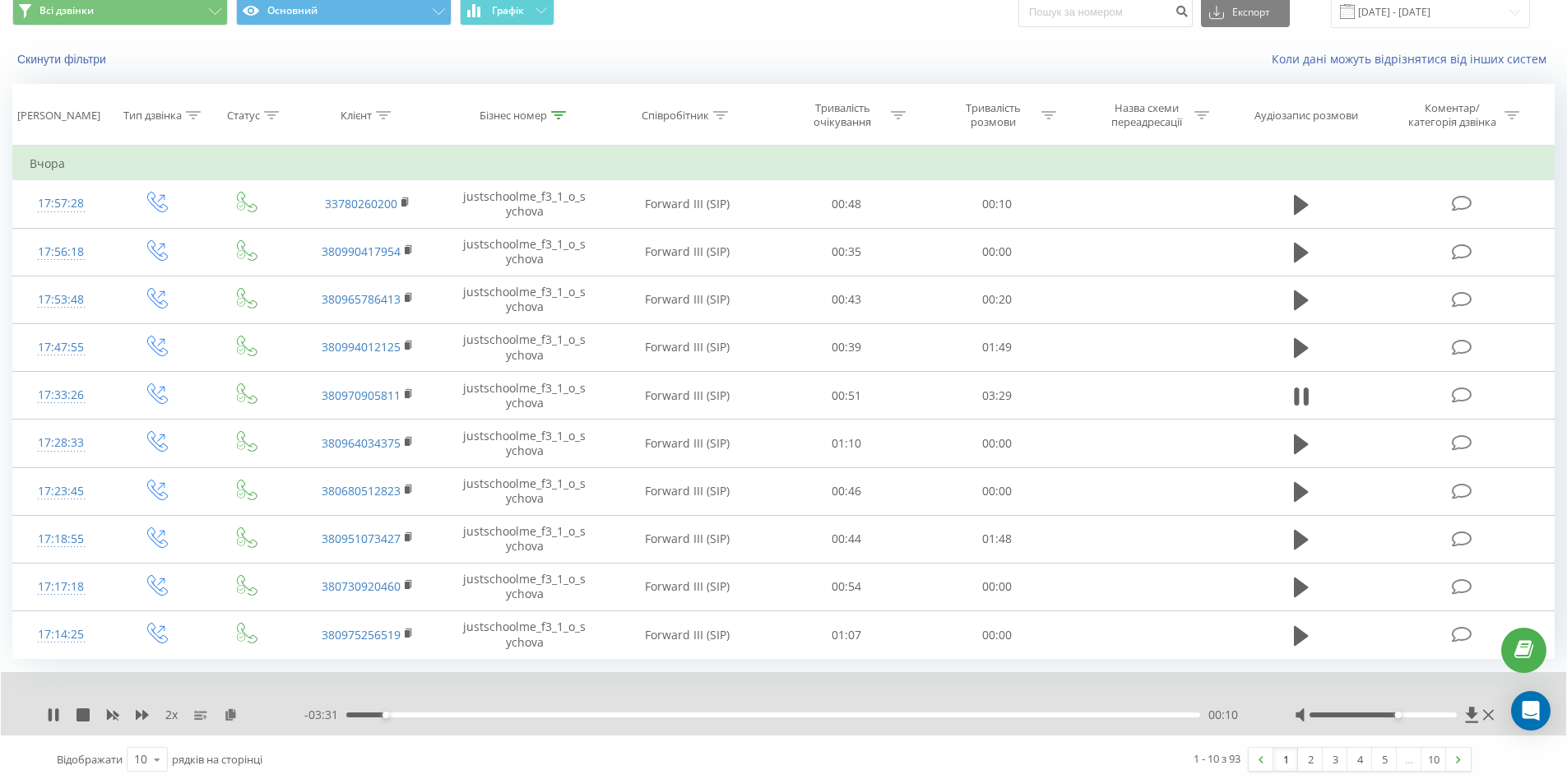
drag, startPoint x: 1388, startPoint y: 714, endPoint x: 1400, endPoint y: 714, distance: 12.0
click at [1400, 714] on div at bounding box center [1383, 715] width 147 height 5
